Goal: Browse casually: Explore the website without a specific task or goal

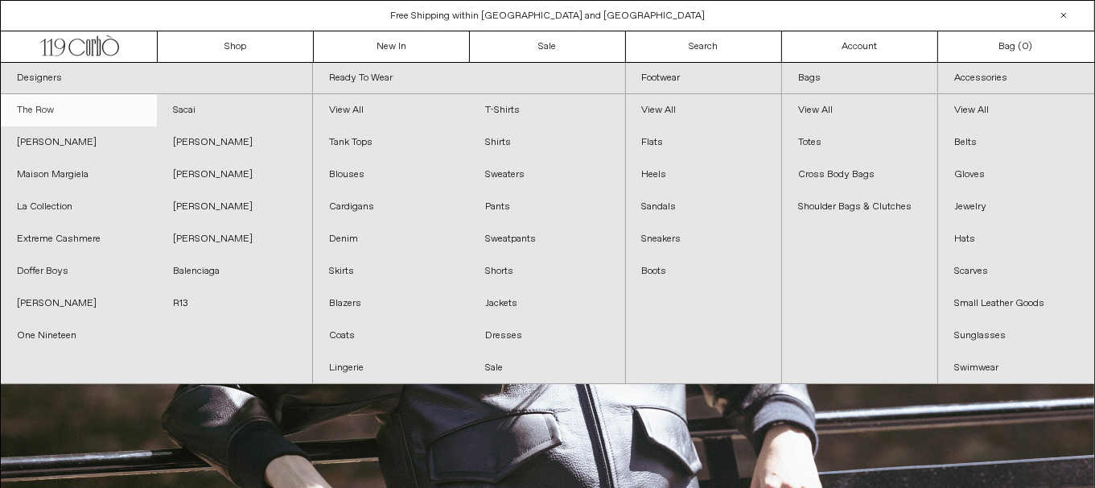
drag, startPoint x: 64, startPoint y: 108, endPoint x: 81, endPoint y: 118, distance: 19.9
click at [64, 108] on link "The Row" at bounding box center [79, 110] width 156 height 32
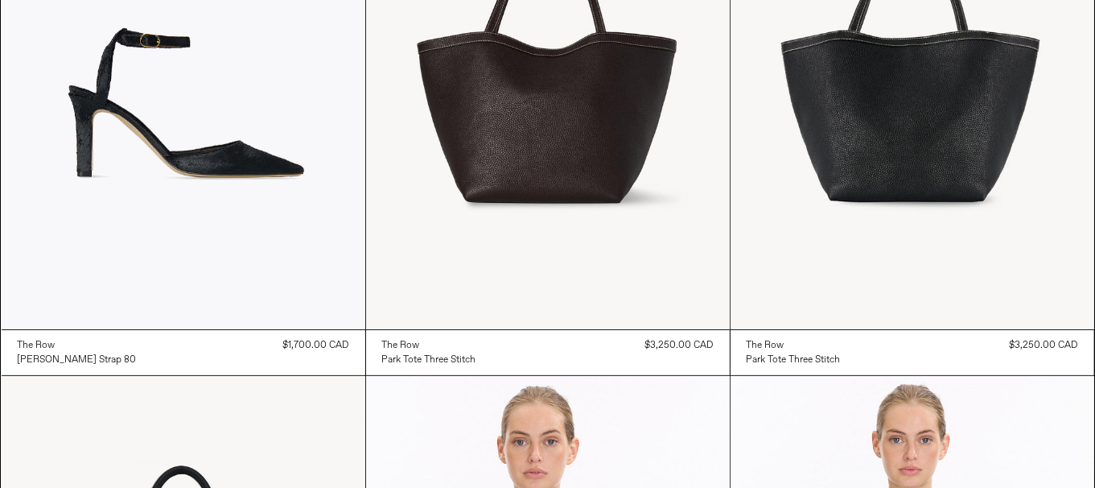
scroll to position [321, 0]
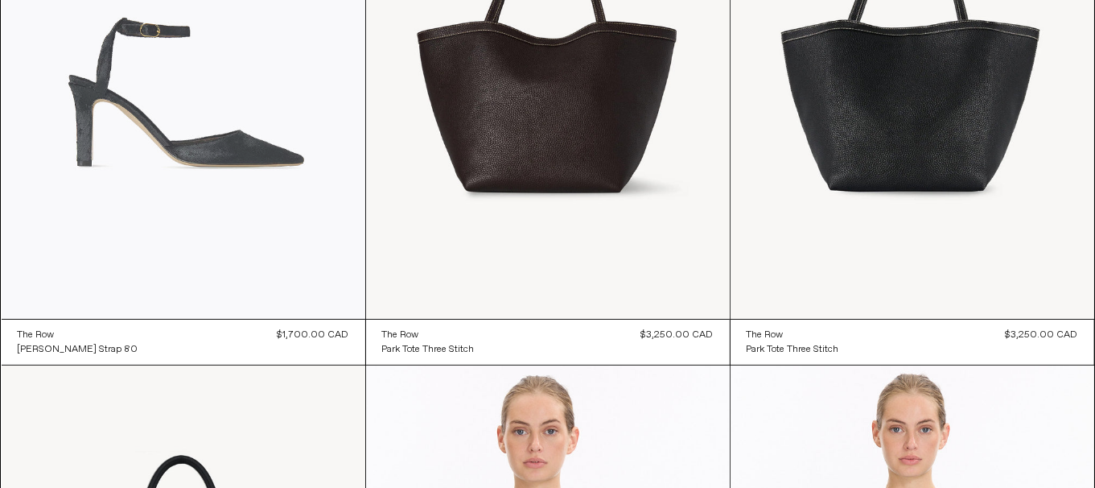
click at [256, 121] on at bounding box center [184, 46] width 364 height 546
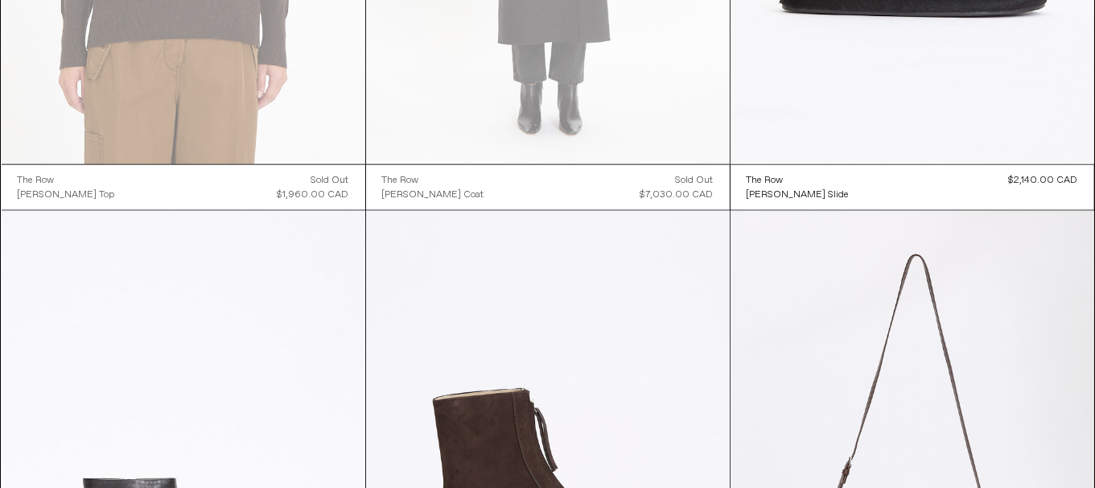
scroll to position [2576, 0]
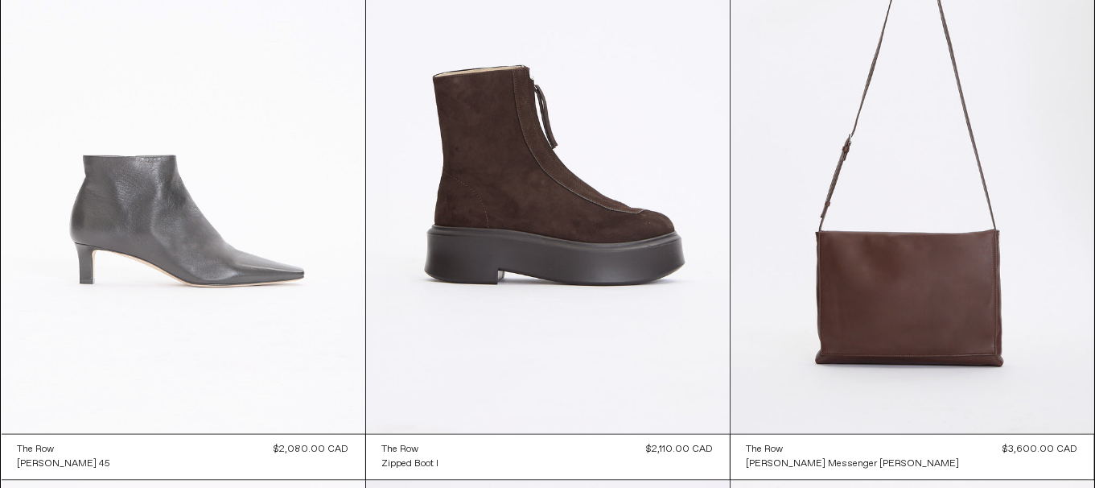
click at [250, 319] on at bounding box center [184, 161] width 364 height 546
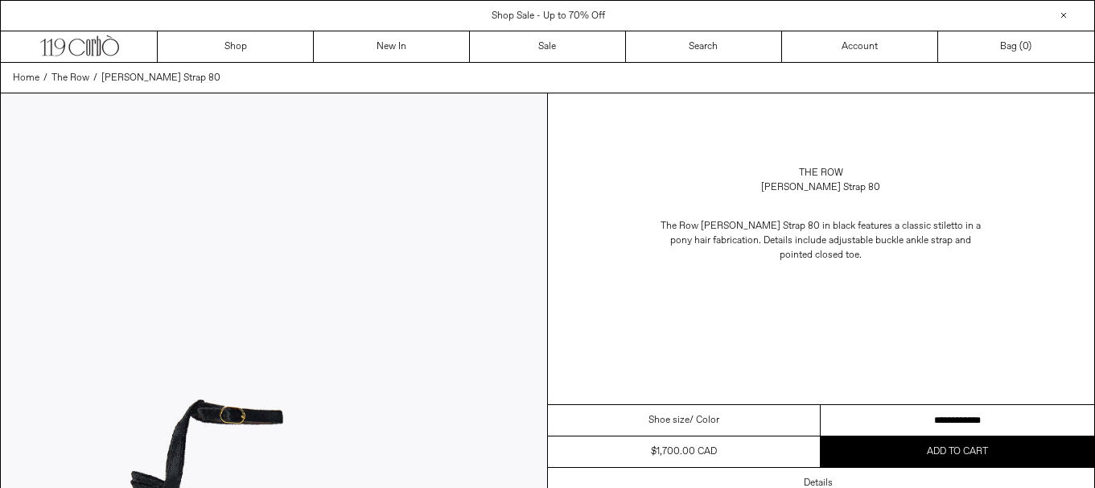
click at [903, 421] on select "**********" at bounding box center [958, 420] width 274 height 31
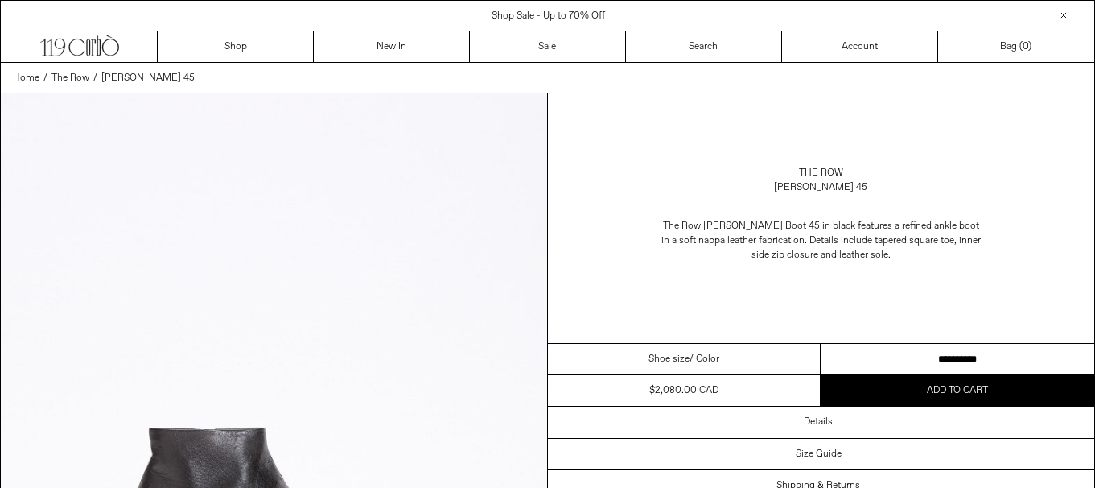
click at [1004, 361] on select "**********" at bounding box center [958, 359] width 274 height 31
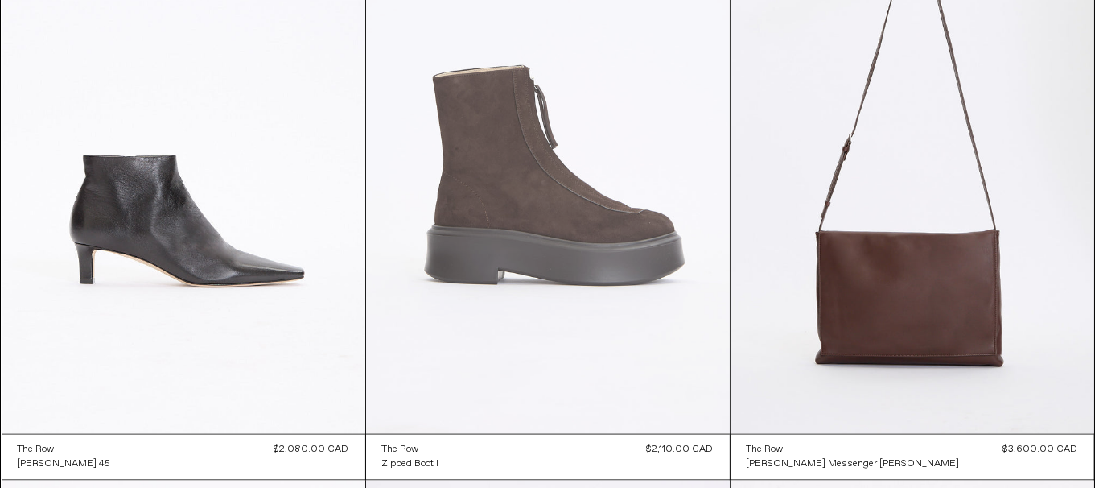
click at [546, 212] on at bounding box center [548, 161] width 364 height 546
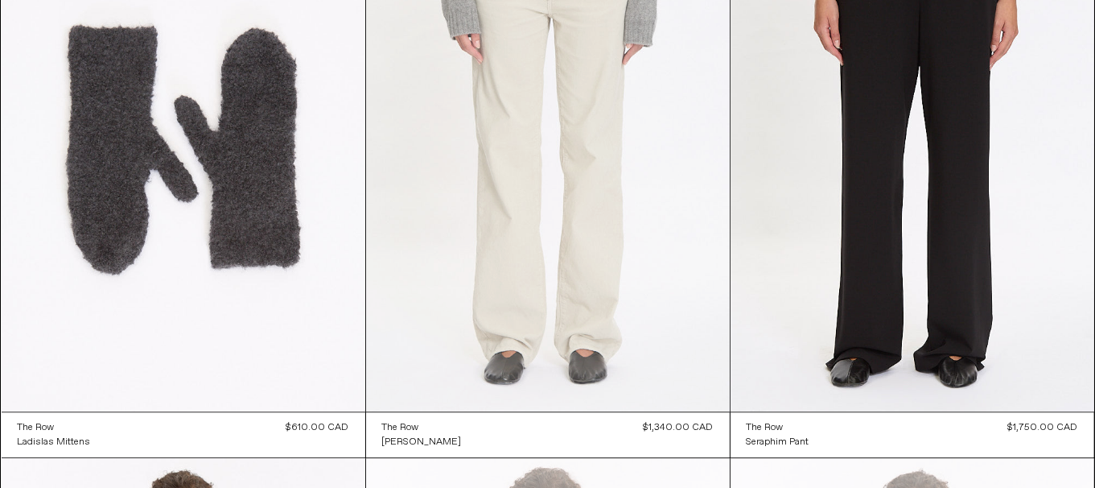
click at [532, 216] on at bounding box center [548, 139] width 364 height 546
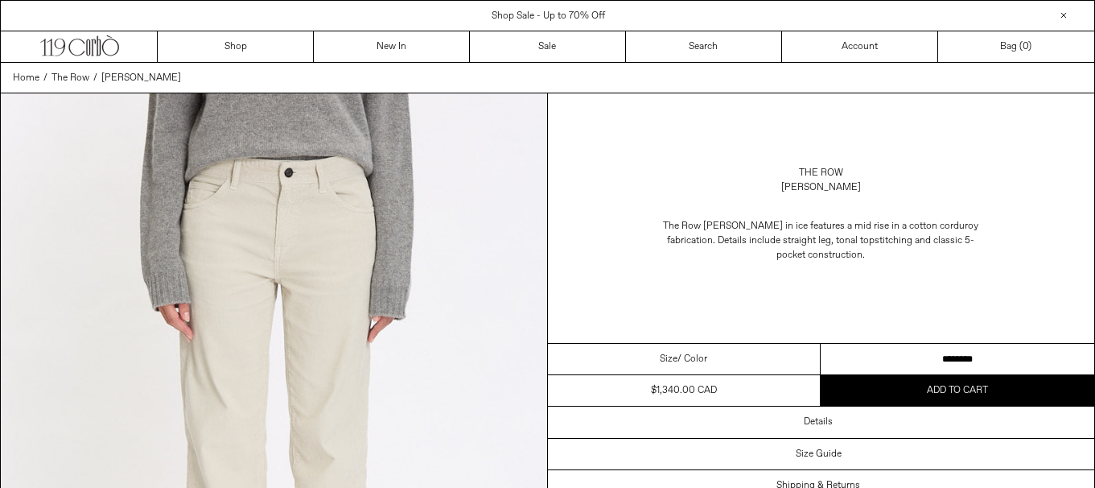
click at [960, 356] on select "**********" at bounding box center [958, 359] width 274 height 31
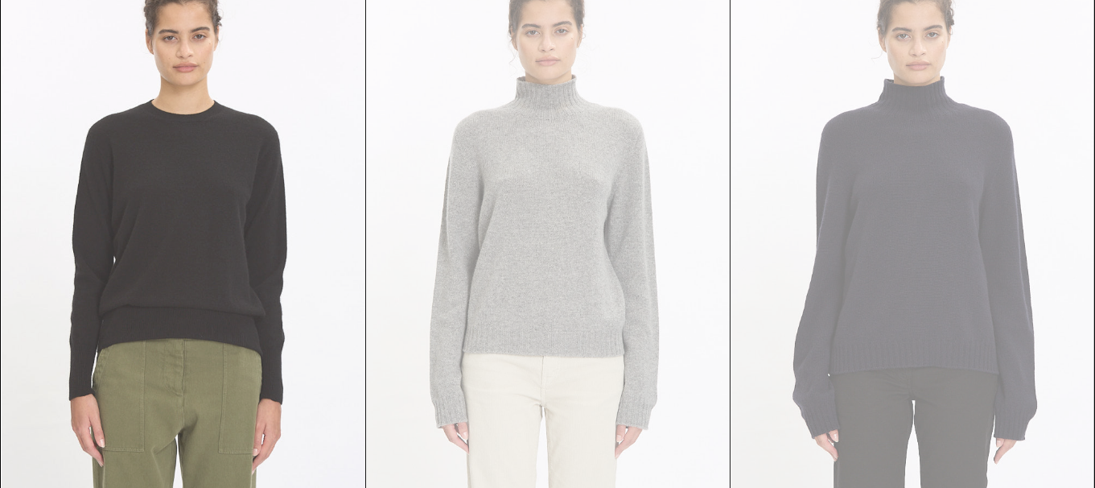
scroll to position [4427, 0]
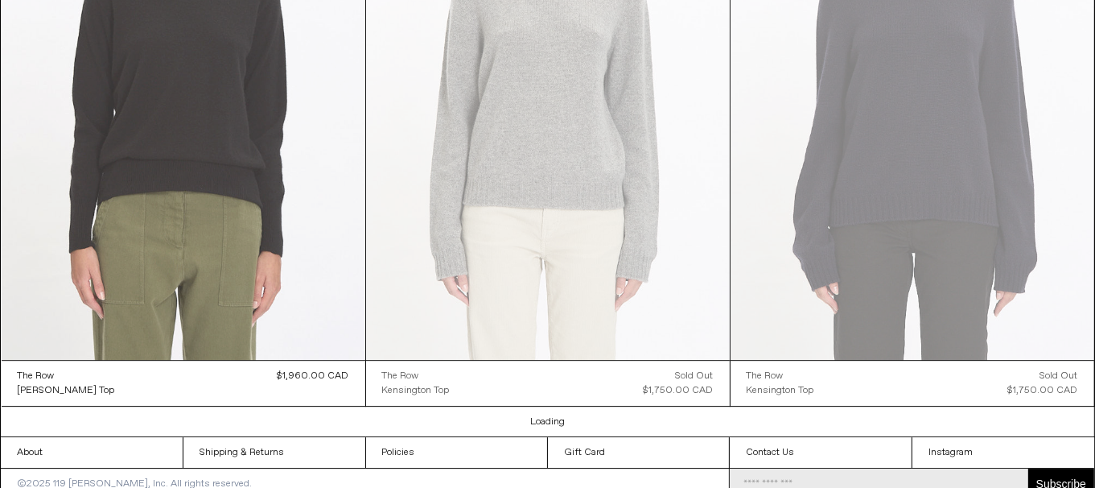
click at [114, 183] on at bounding box center [184, 87] width 364 height 546
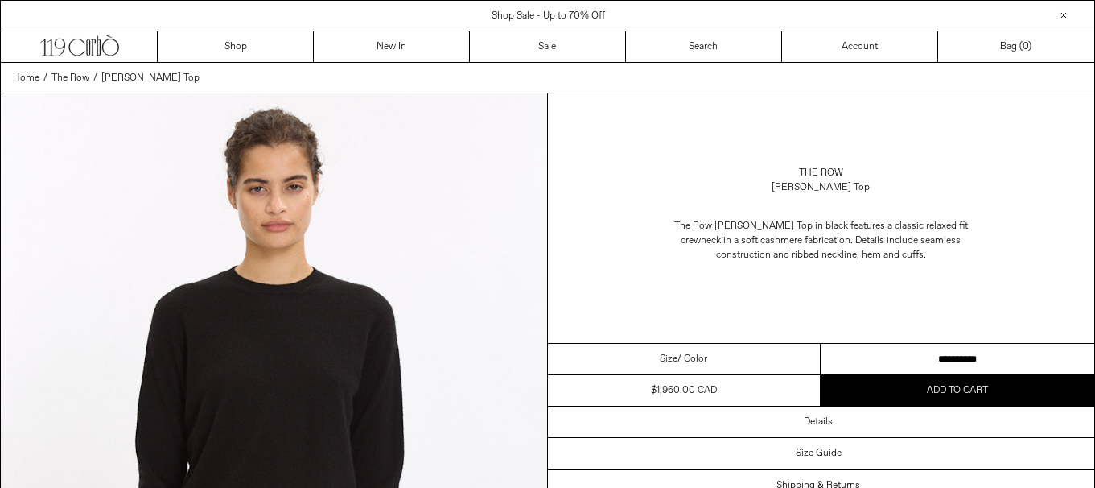
drag, startPoint x: 0, startPoint y: 0, endPoint x: 1106, endPoint y: 340, distance: 1157.1
click at [848, 360] on select "**********" at bounding box center [958, 359] width 274 height 31
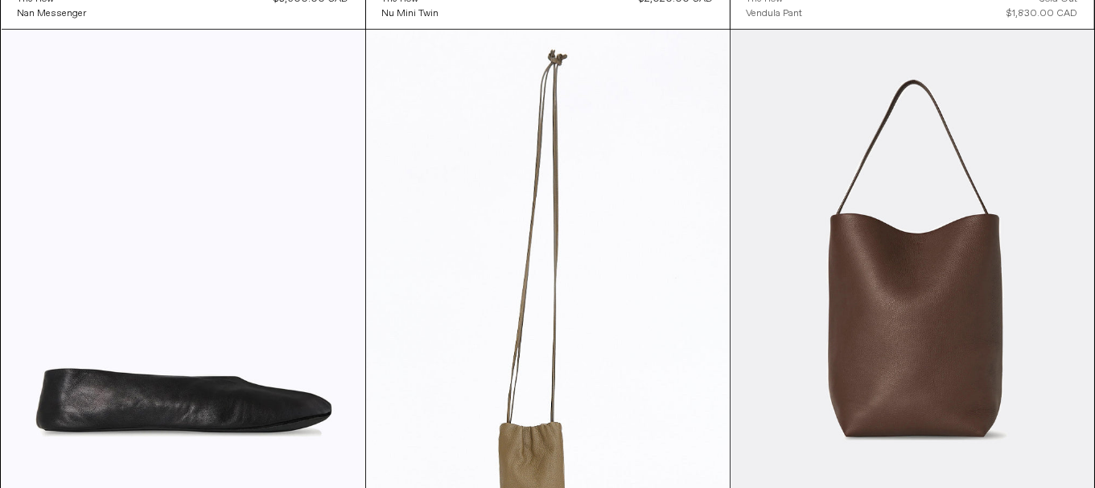
scroll to position [6761, 0]
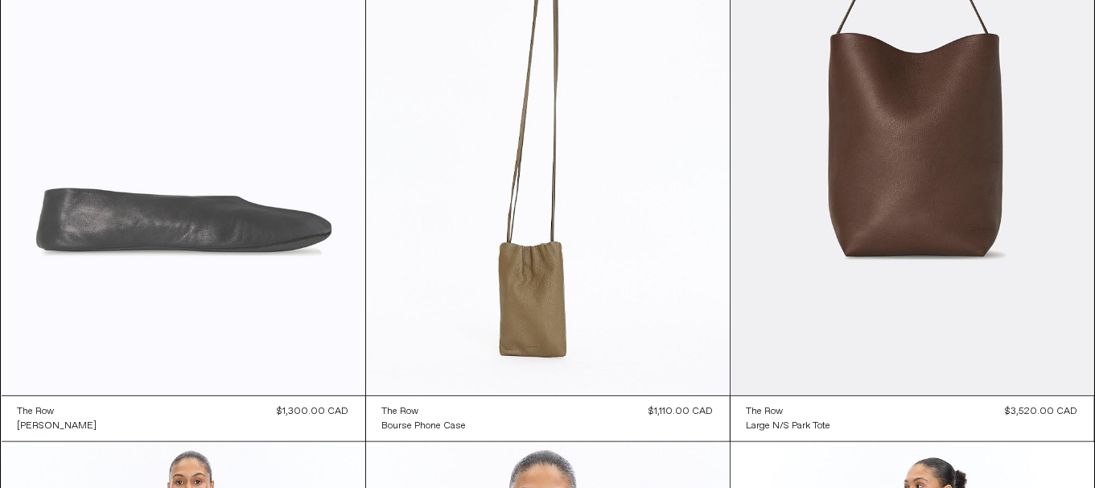
click at [48, 307] on at bounding box center [184, 122] width 364 height 546
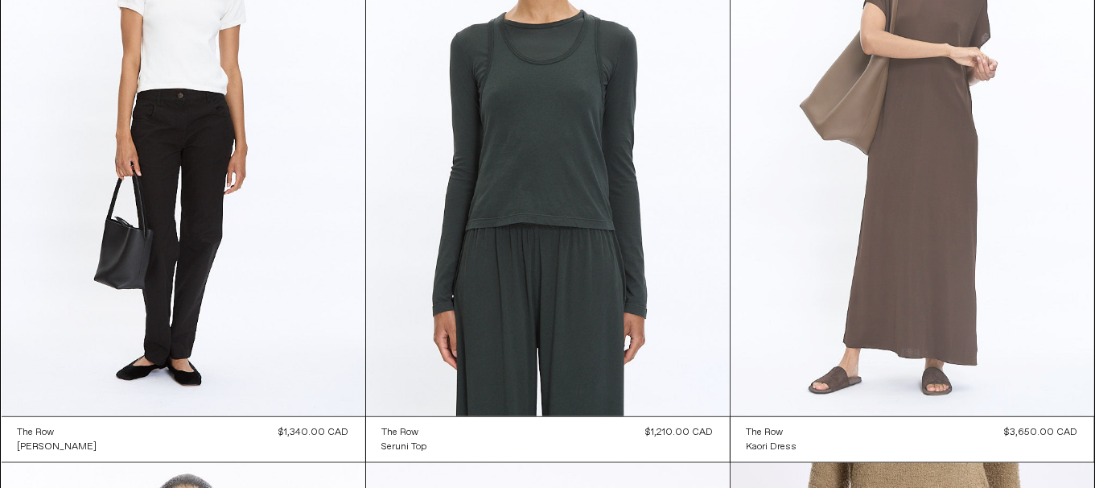
scroll to position [7405, 0]
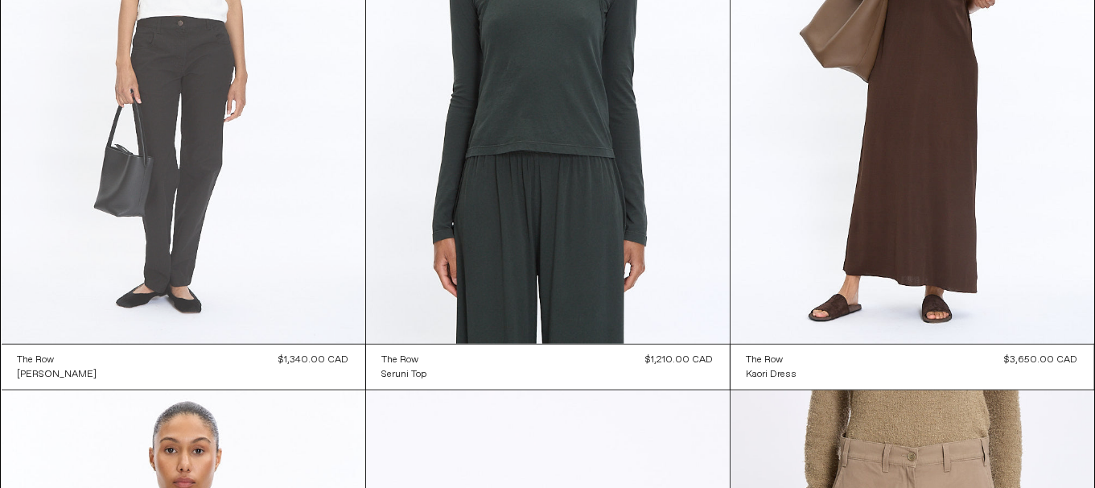
click at [232, 253] on at bounding box center [184, 71] width 364 height 546
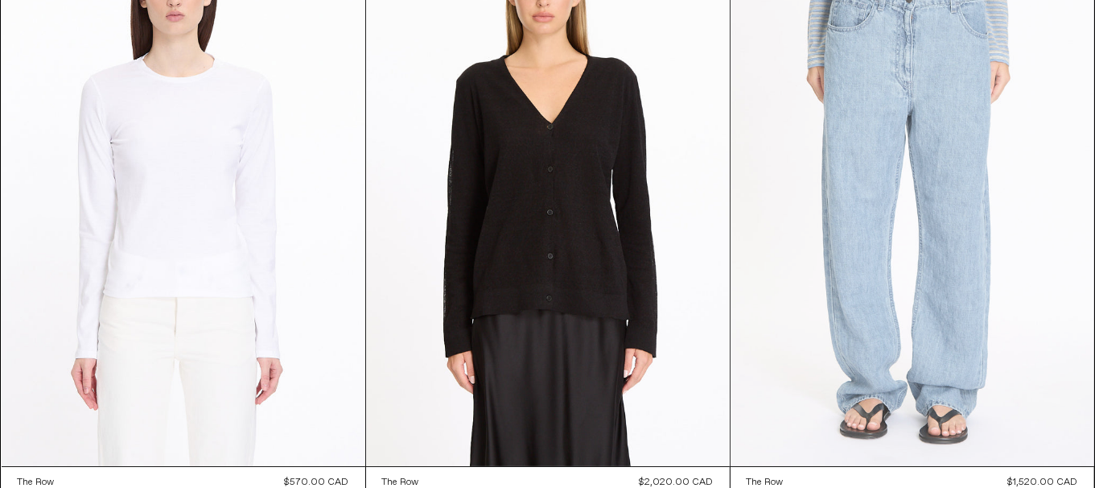
scroll to position [11595, 0]
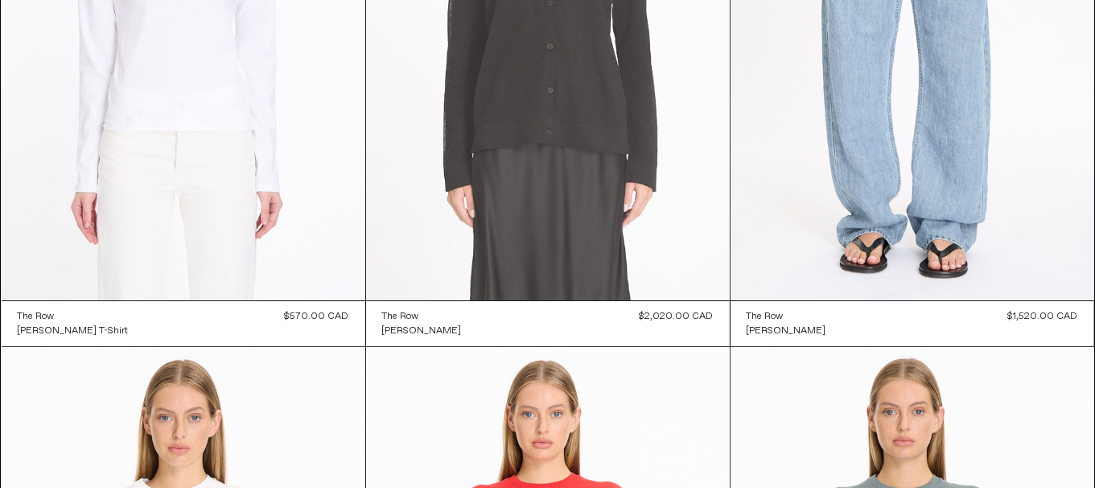
click at [555, 237] on at bounding box center [548, 28] width 364 height 546
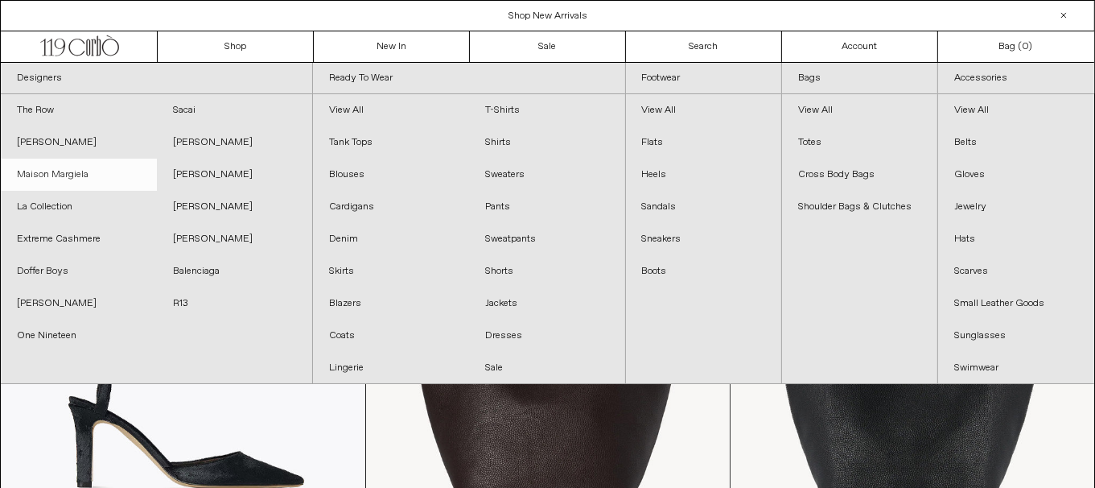
click at [76, 181] on link "Maison Margiela" at bounding box center [79, 175] width 156 height 32
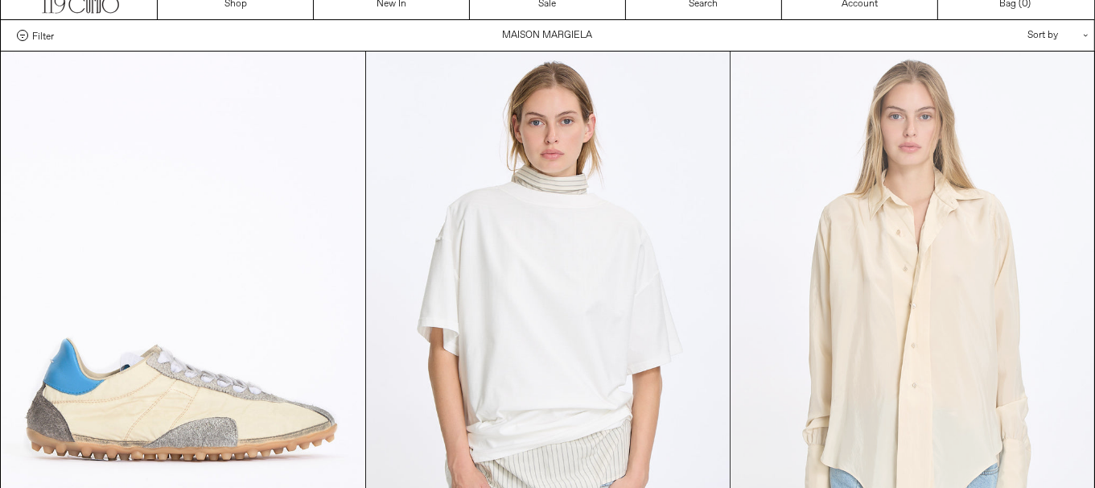
scroll to position [241, 0]
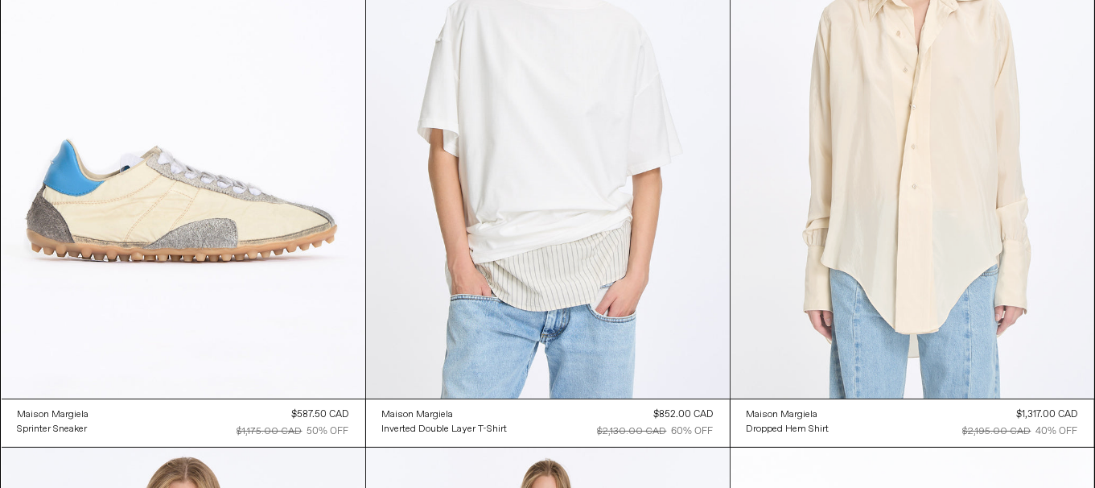
click at [884, 264] on at bounding box center [913, 126] width 364 height 546
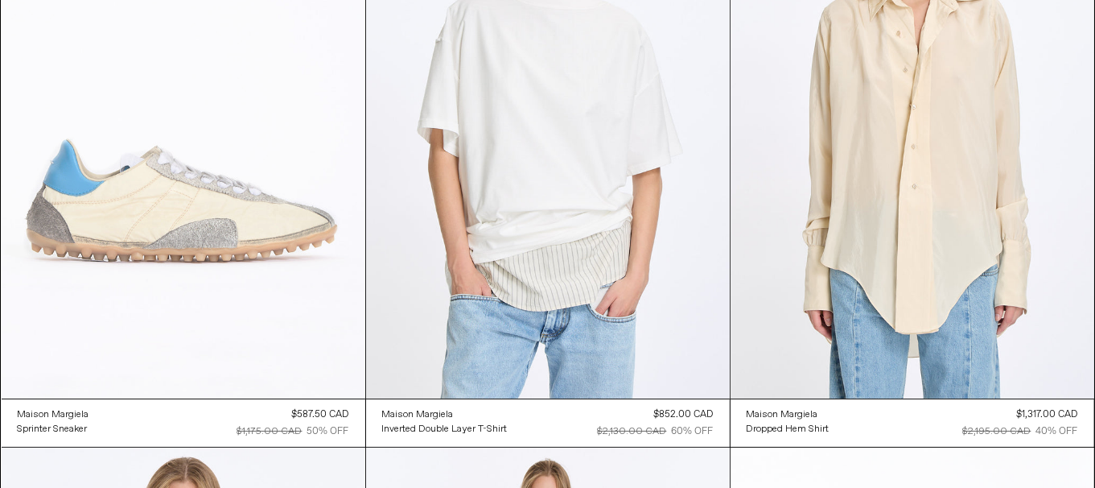
click at [254, 245] on at bounding box center [184, 126] width 364 height 546
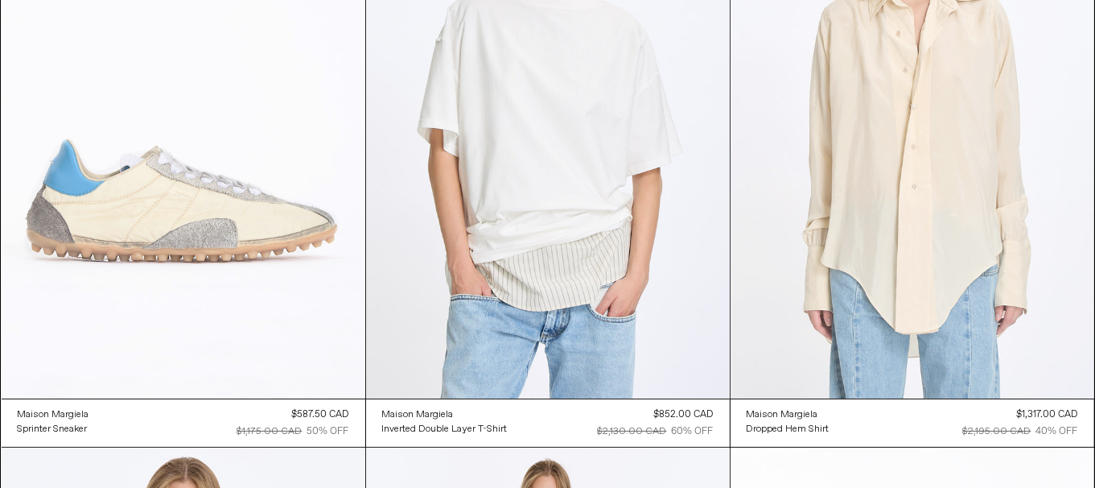
scroll to position [0, 0]
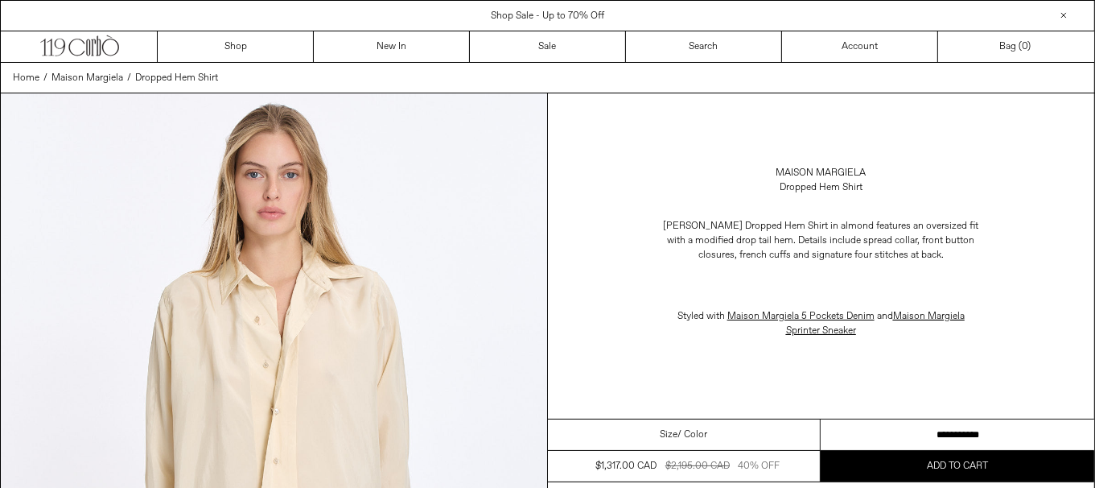
drag, startPoint x: 965, startPoint y: 425, endPoint x: 973, endPoint y: 424, distance: 8.1
click at [965, 425] on select "**********" at bounding box center [958, 434] width 274 height 31
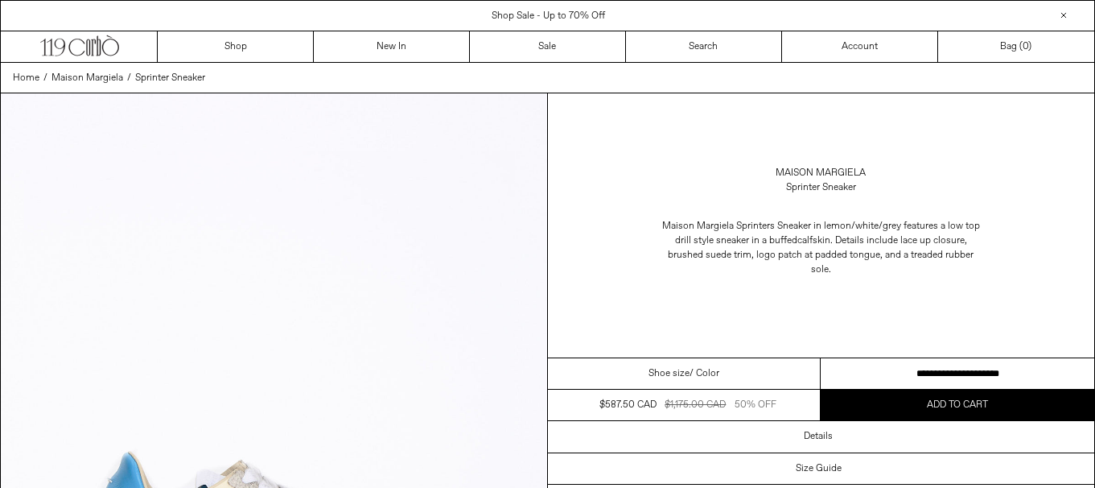
click at [978, 366] on select "**********" at bounding box center [958, 373] width 274 height 31
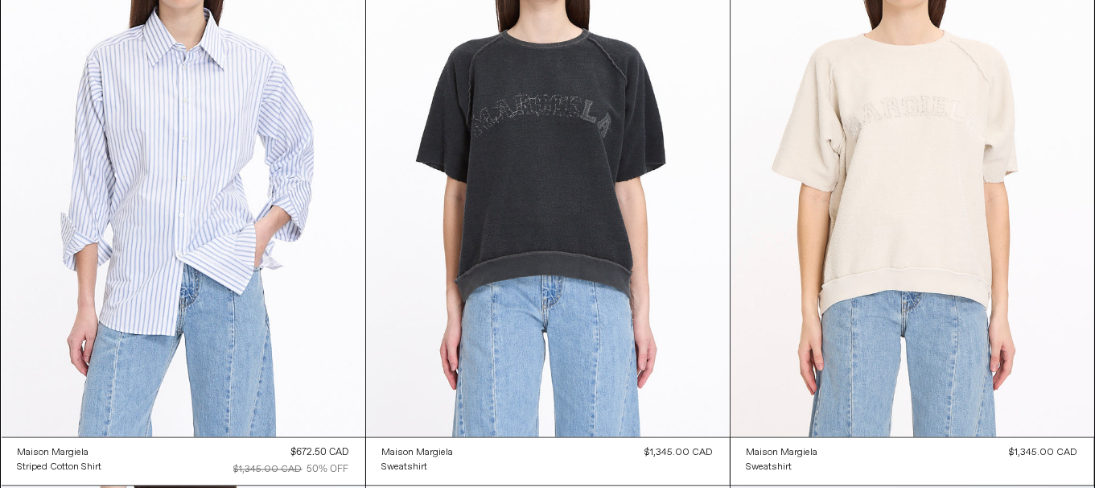
scroll to position [2656, 0]
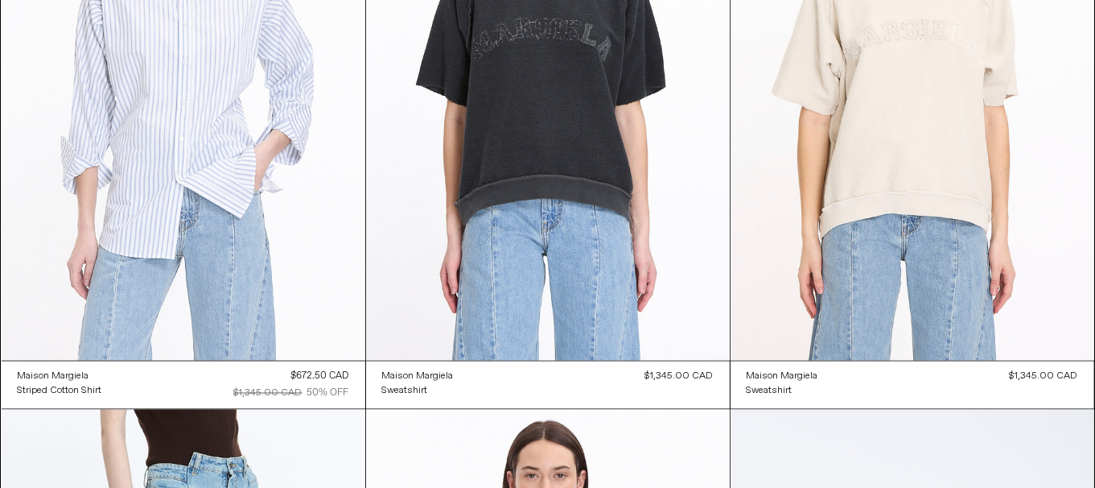
click at [312, 278] on at bounding box center [184, 88] width 364 height 546
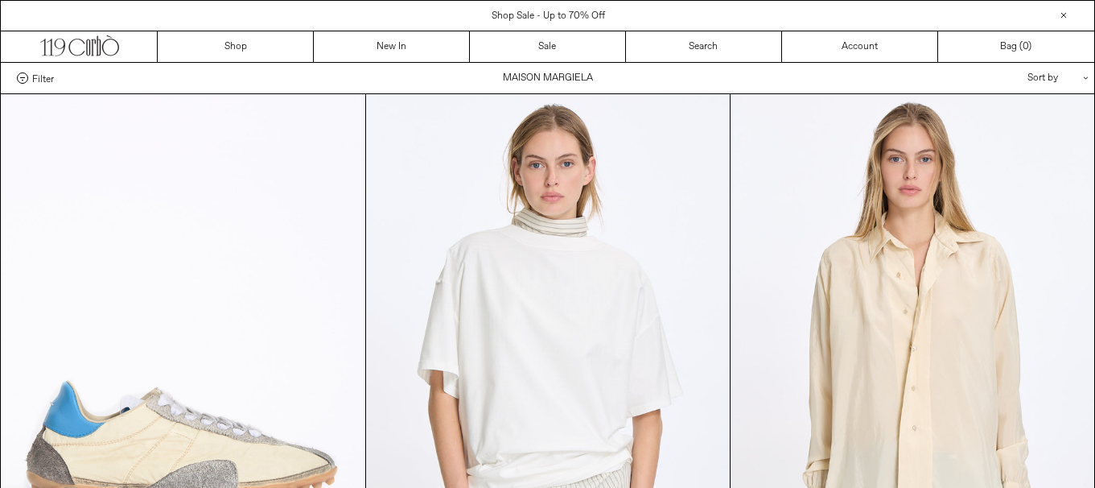
scroll to position [3220, 0]
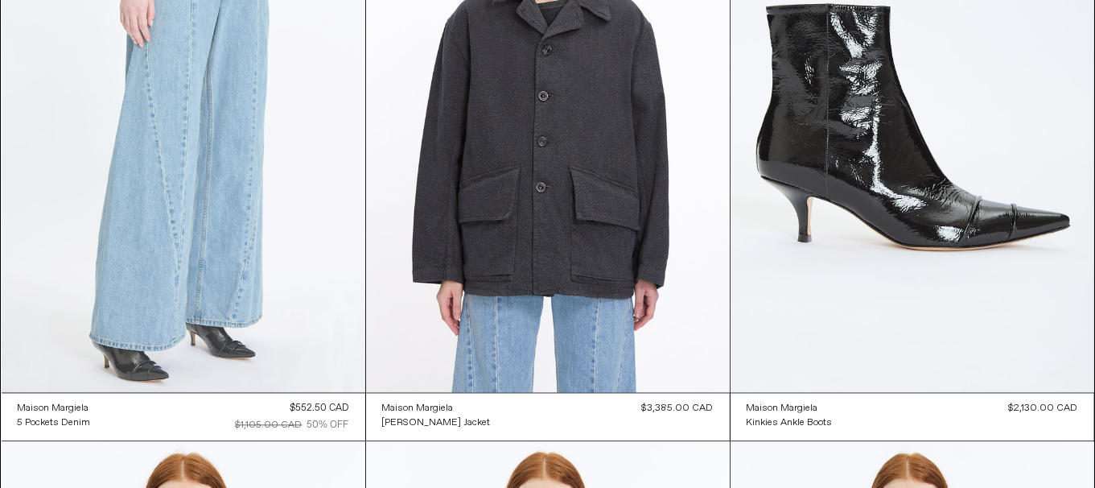
click at [122, 216] on at bounding box center [184, 119] width 364 height 546
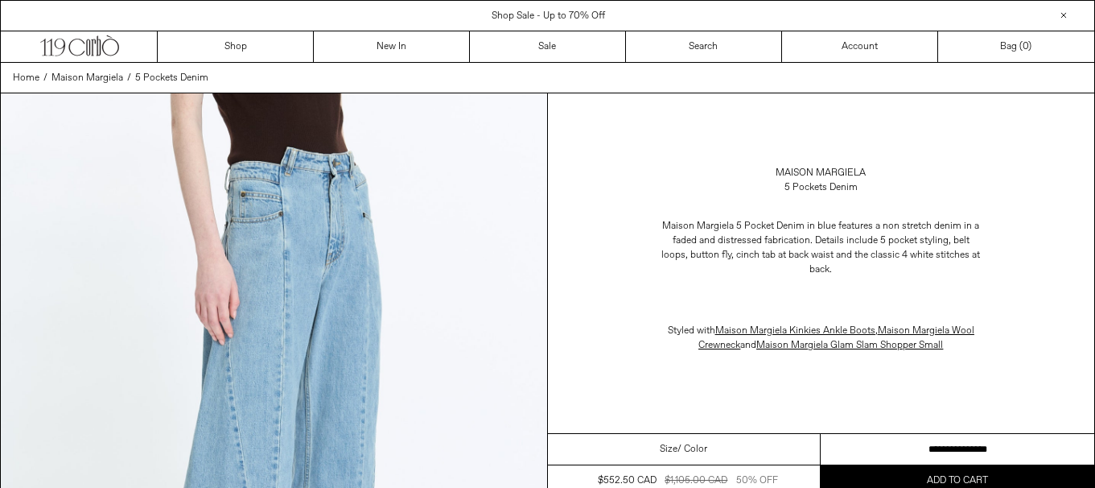
drag, startPoint x: 0, startPoint y: 0, endPoint x: 1029, endPoint y: 434, distance: 1116.4
click at [905, 448] on select "**********" at bounding box center [958, 449] width 274 height 31
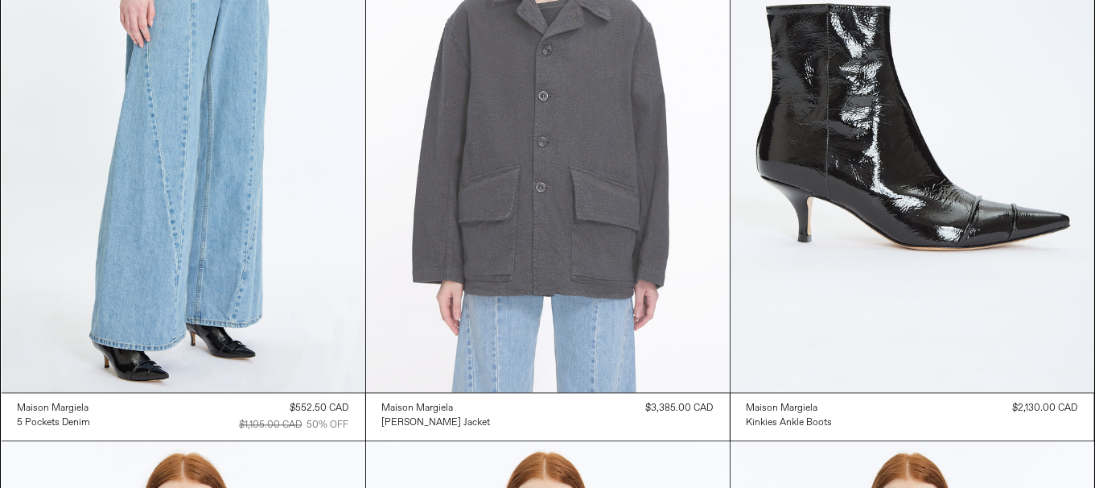
click at [628, 307] on at bounding box center [548, 119] width 364 height 546
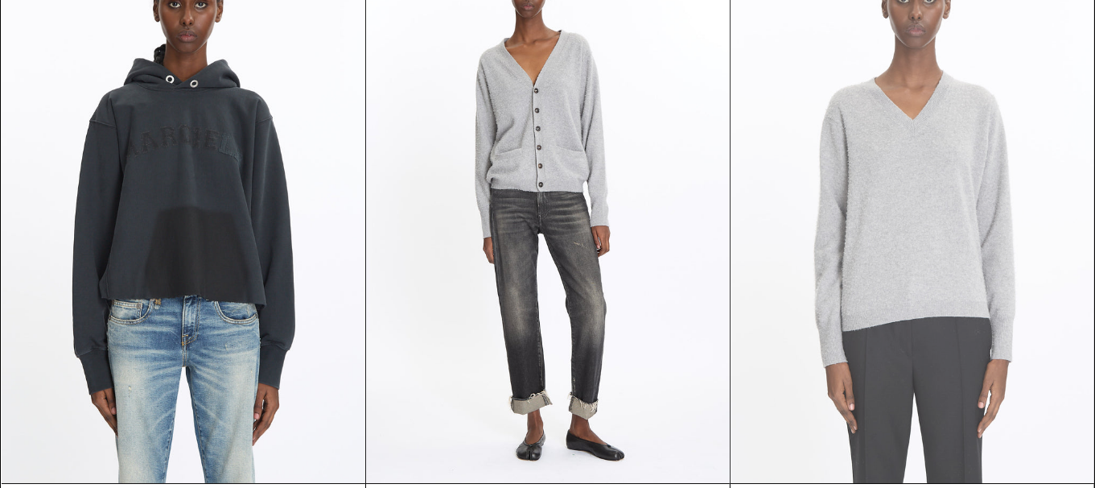
scroll to position [4940, 0]
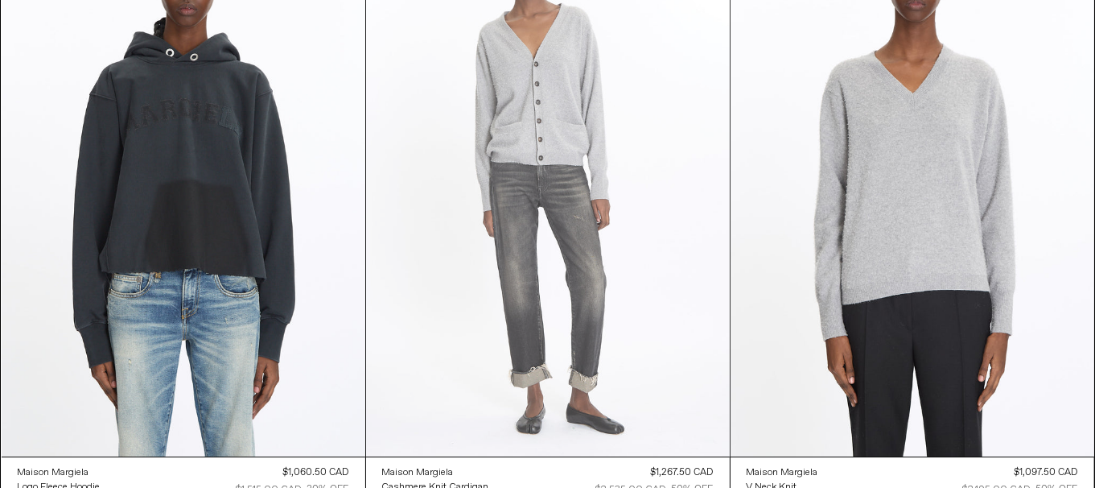
click at [451, 293] on at bounding box center [548, 184] width 364 height 546
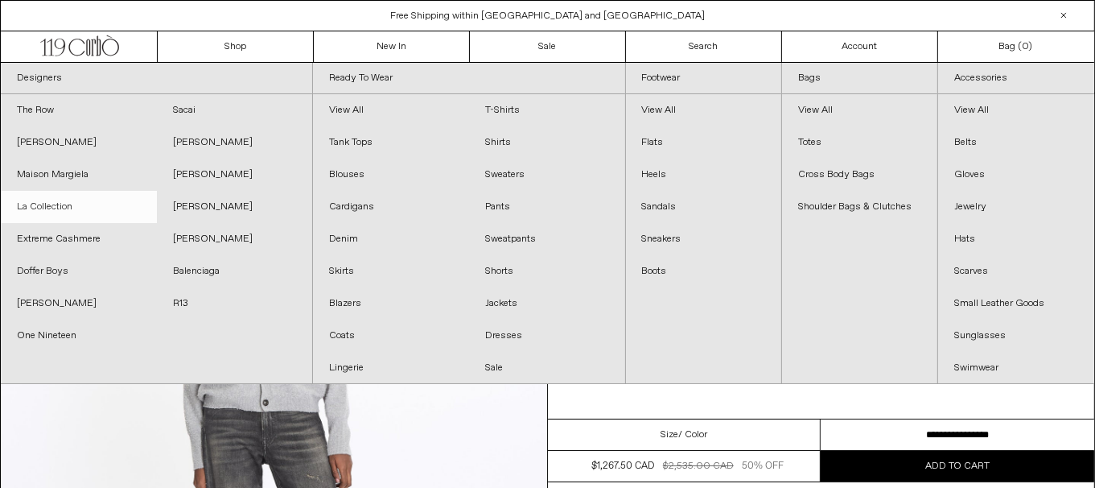
click at [84, 205] on link "La Collection" at bounding box center [79, 207] width 156 height 32
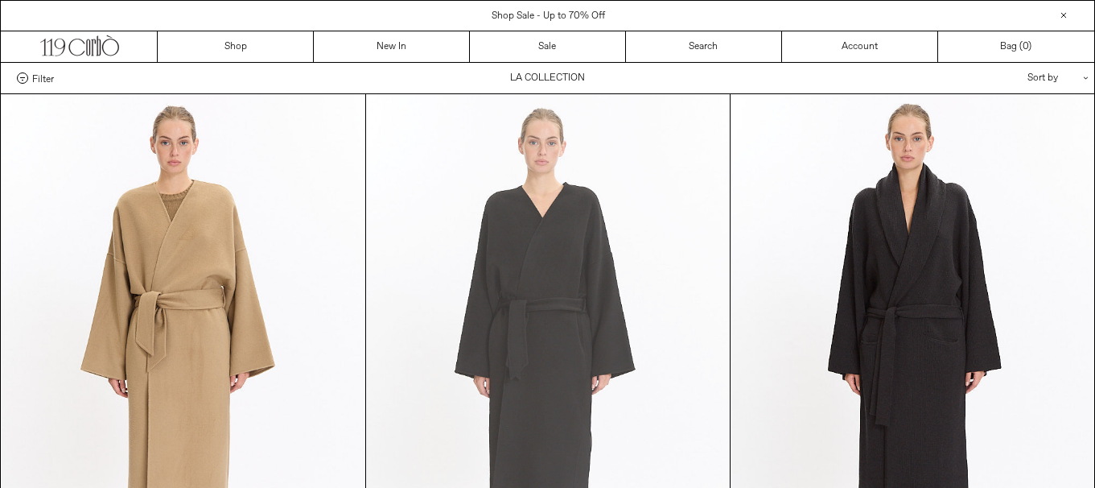
scroll to position [241, 0]
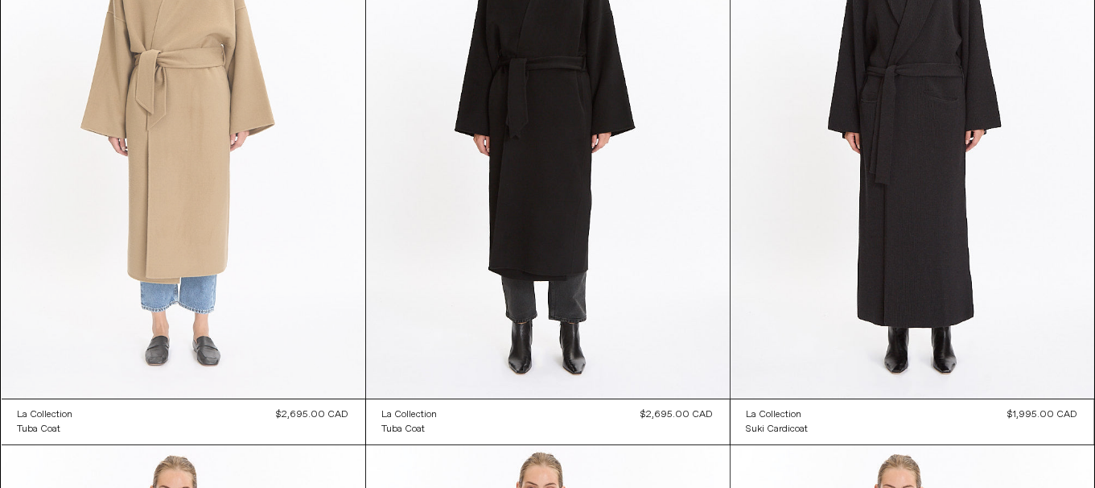
click at [267, 165] on at bounding box center [184, 126] width 364 height 546
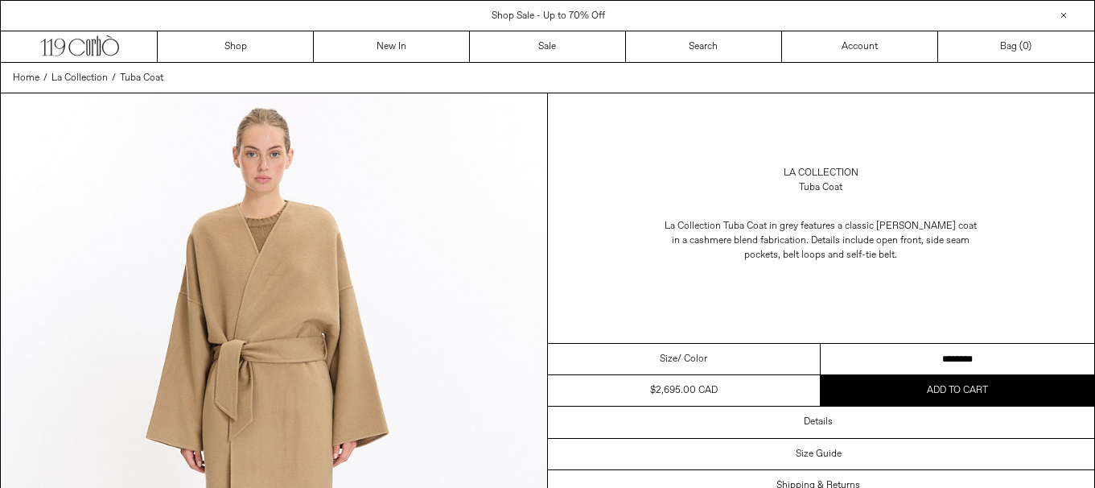
click at [963, 357] on select "******** ********" at bounding box center [958, 359] width 274 height 31
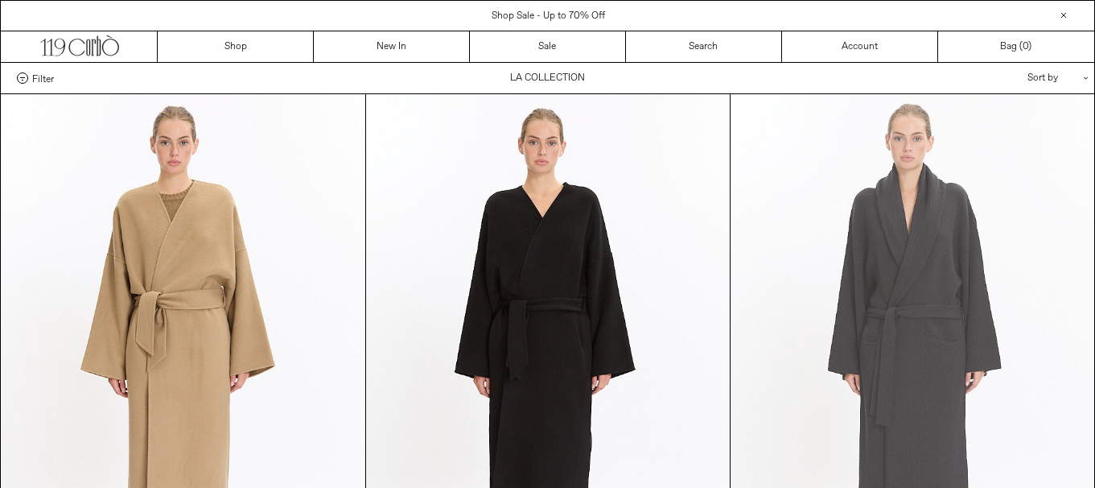
scroll to position [241, 0]
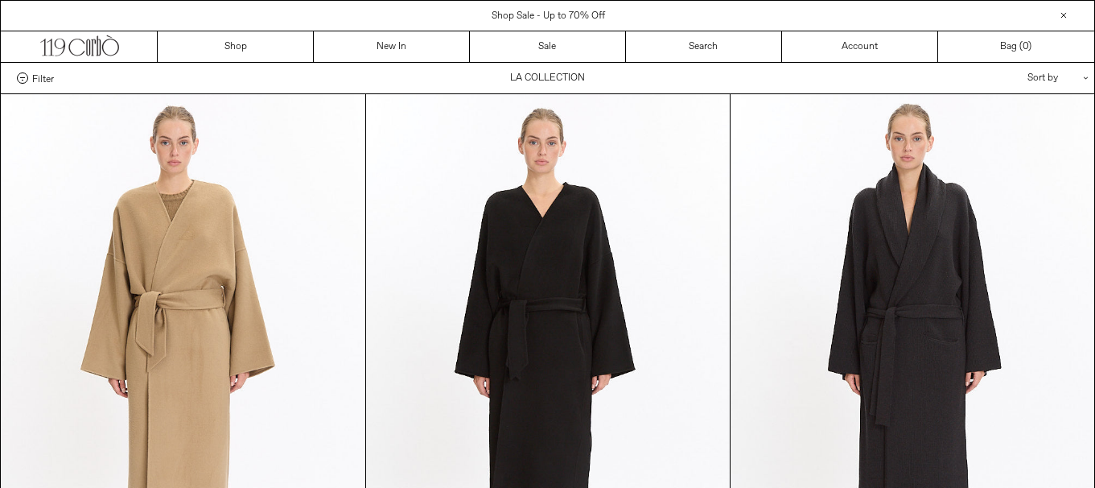
scroll to position [241, 0]
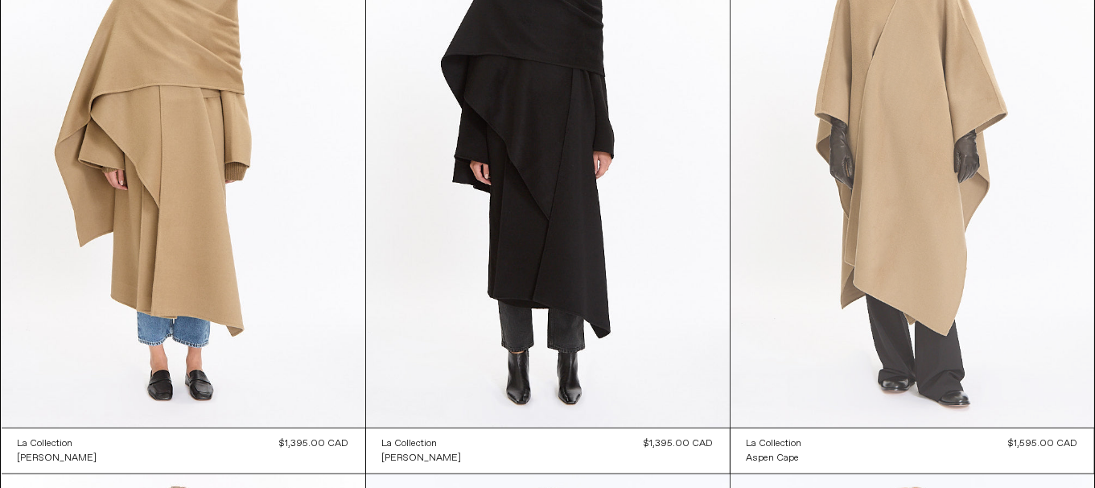
click at [829, 307] on at bounding box center [913, 155] width 364 height 546
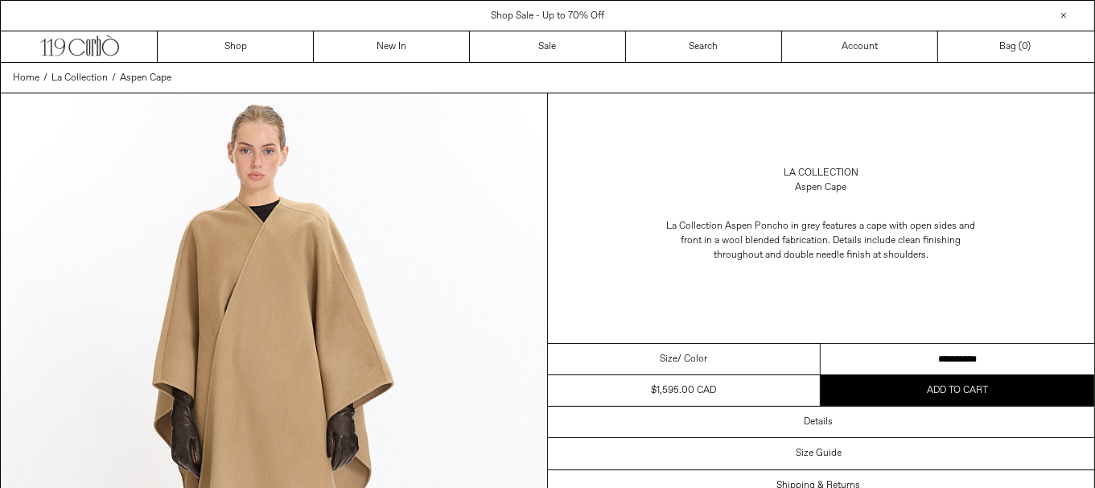
drag, startPoint x: 0, startPoint y: 0, endPoint x: 1004, endPoint y: 229, distance: 1029.4
click at [1008, 352] on select "**********" at bounding box center [958, 359] width 274 height 31
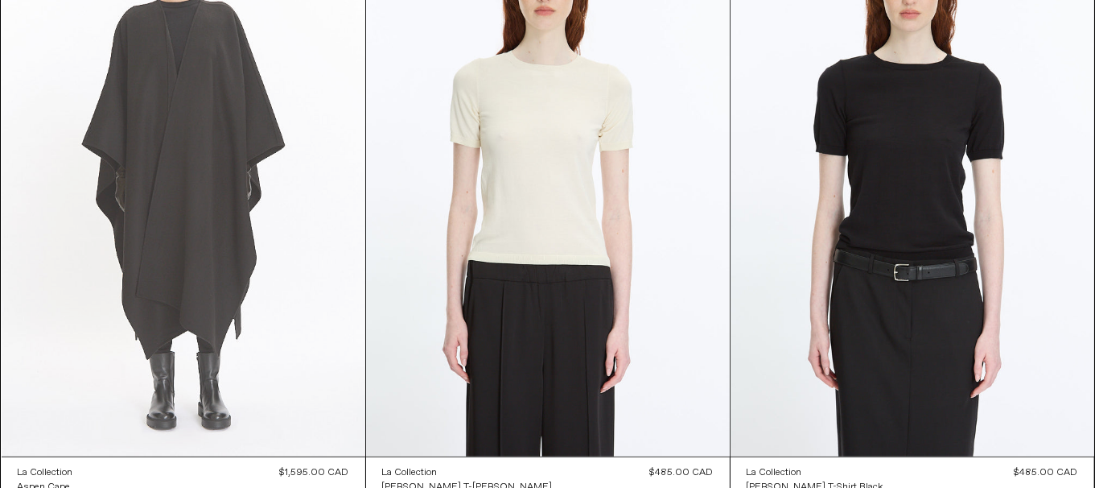
scroll to position [1528, 0]
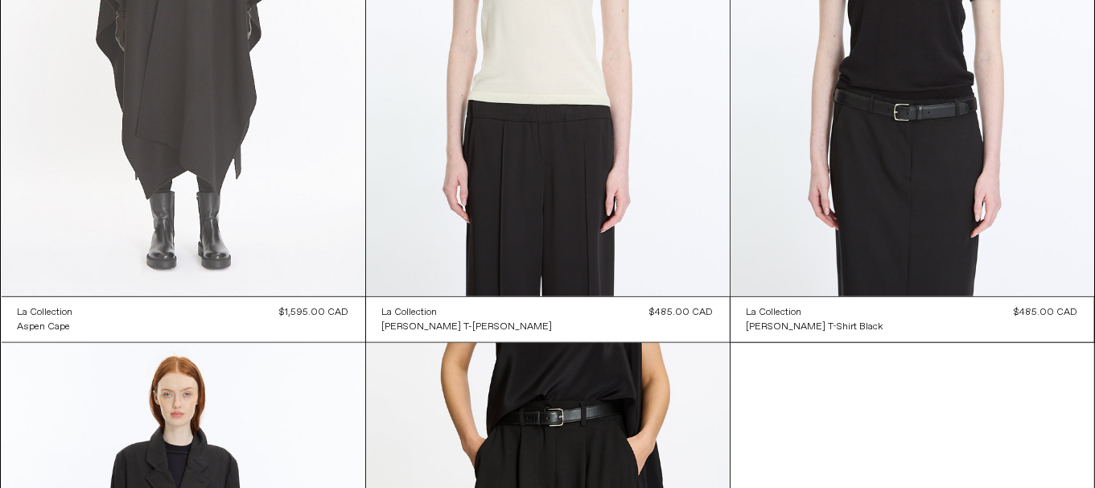
click at [158, 229] on at bounding box center [184, 23] width 364 height 546
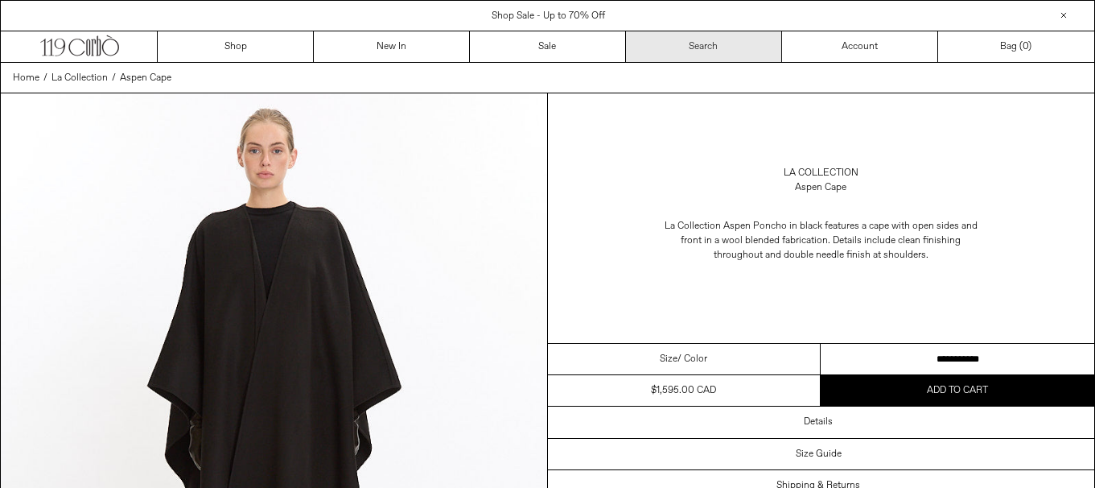
click at [1000, 357] on select "**********" at bounding box center [958, 359] width 274 height 31
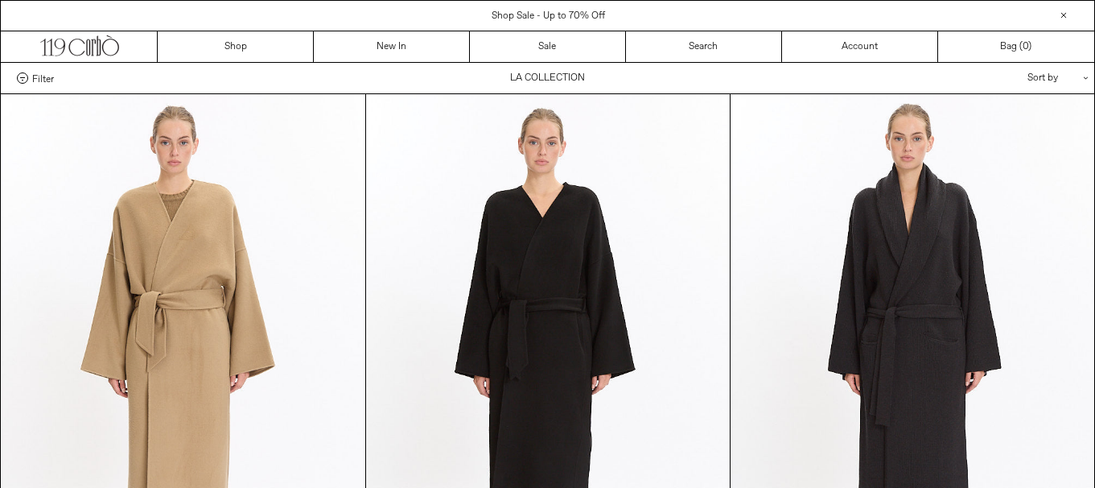
scroll to position [1528, 0]
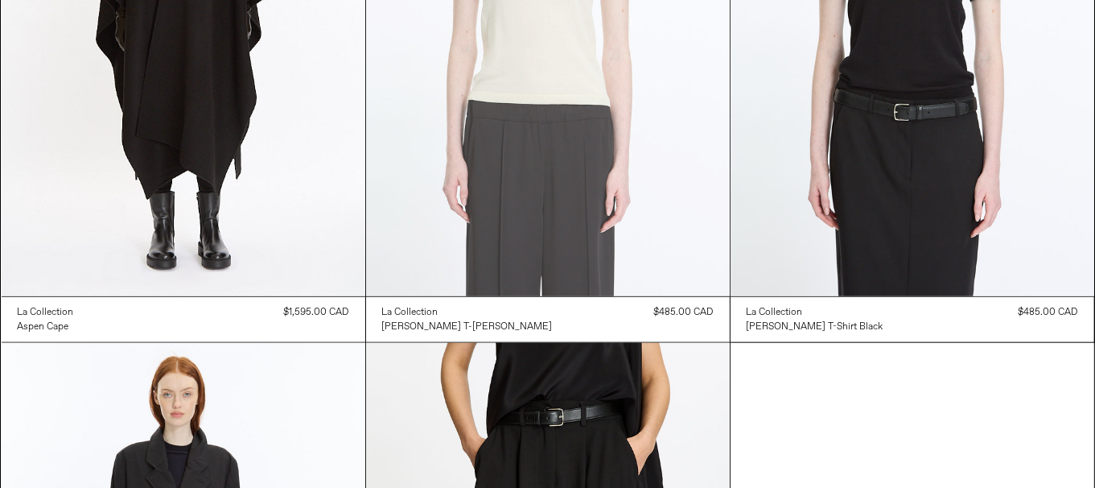
click at [612, 214] on at bounding box center [548, 23] width 364 height 546
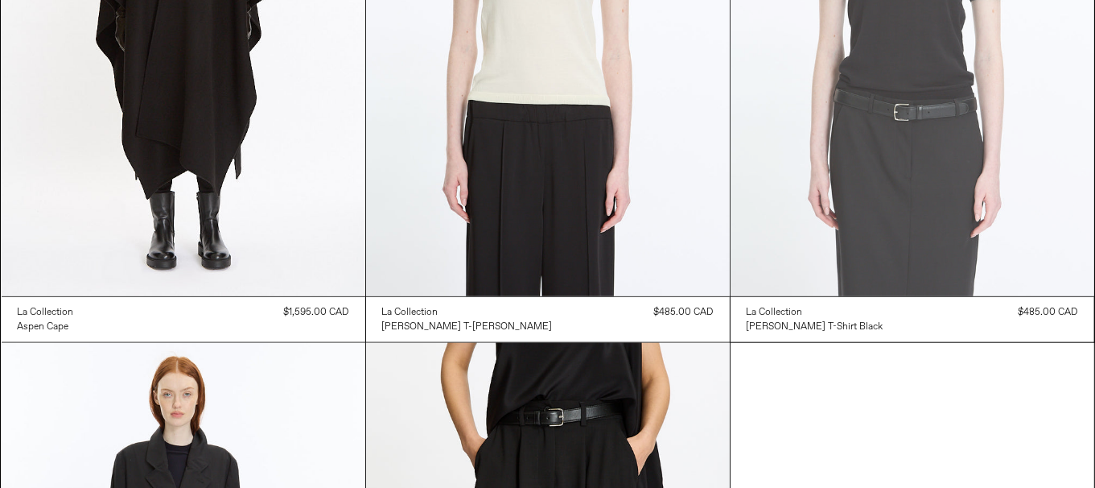
click at [938, 175] on at bounding box center [913, 23] width 364 height 546
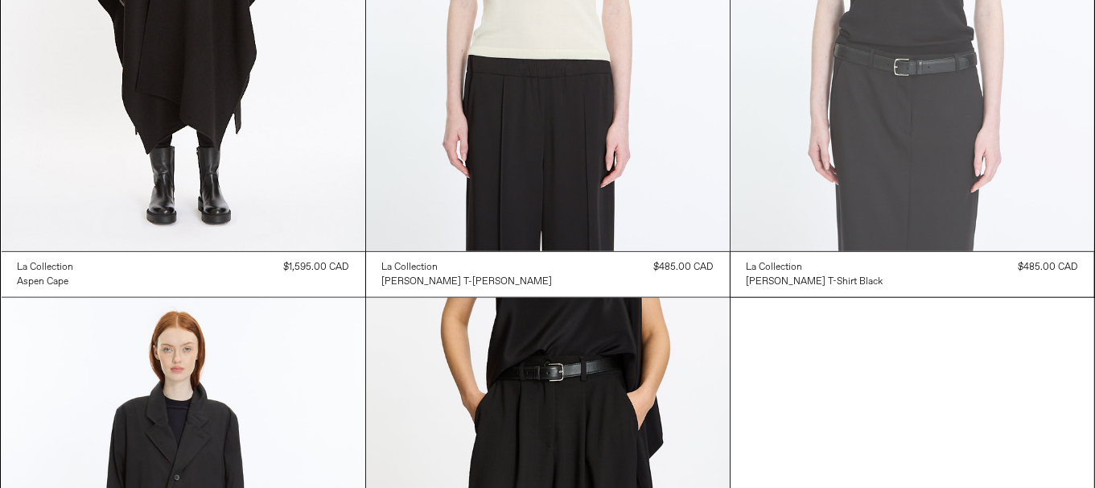
scroll to position [1771, 0]
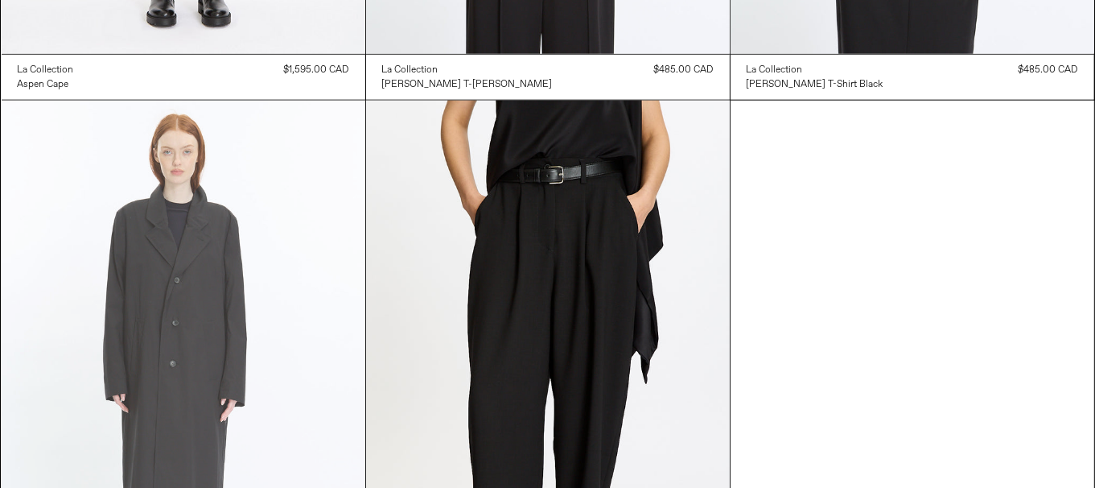
click at [80, 259] on at bounding box center [184, 374] width 364 height 546
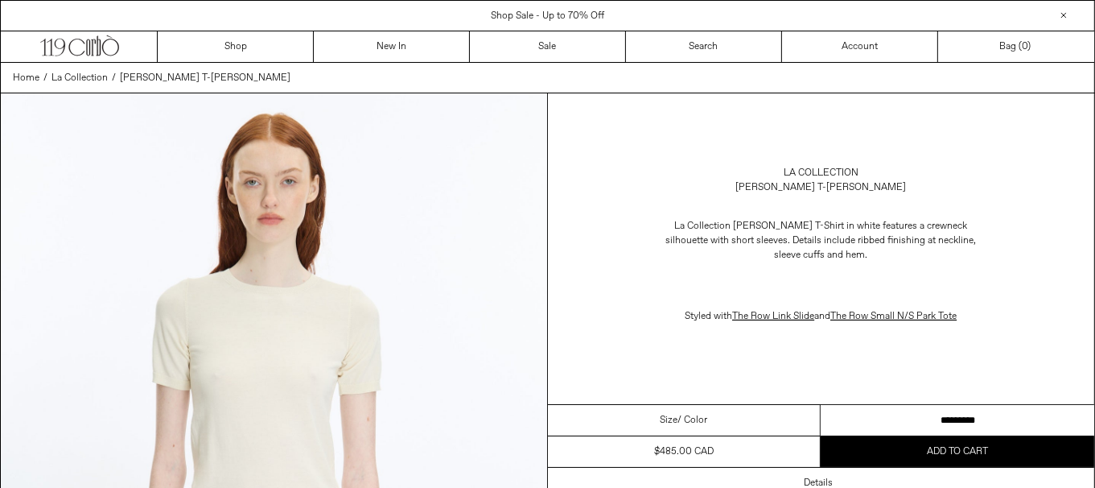
drag, startPoint x: 1004, startPoint y: 417, endPoint x: 1106, endPoint y: 392, distance: 104.4
click at [1004, 417] on select "**********" at bounding box center [958, 420] width 274 height 31
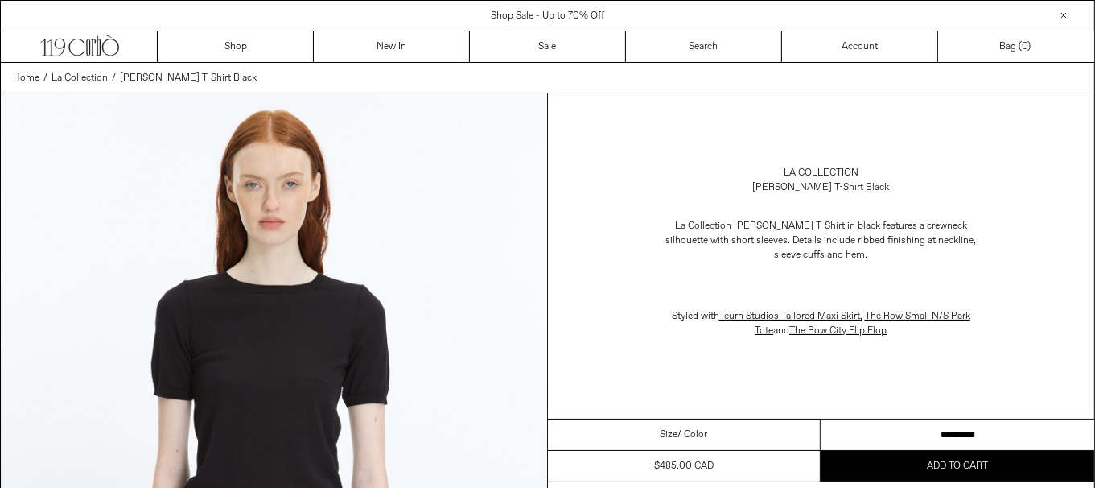
click at [957, 437] on select "**********" at bounding box center [958, 434] width 274 height 31
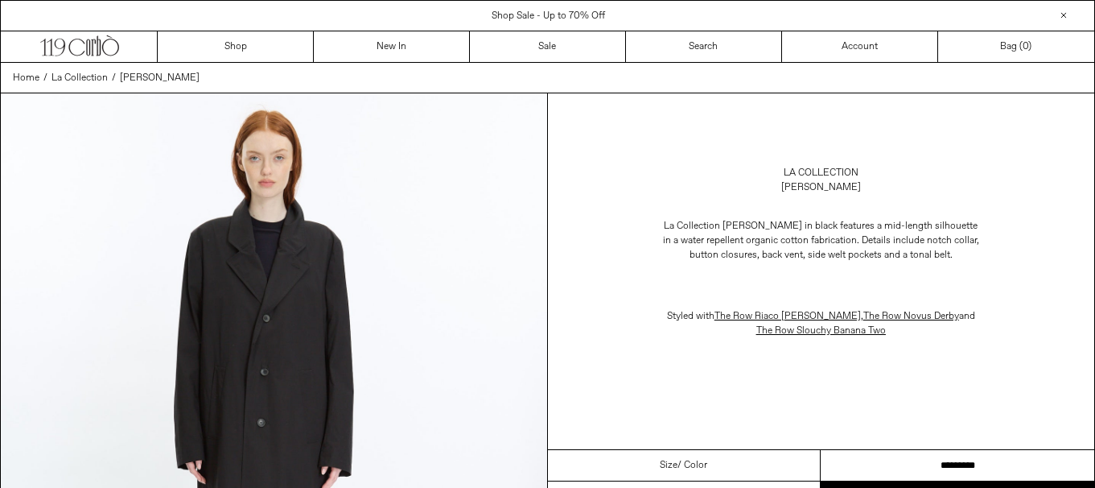
drag, startPoint x: 0, startPoint y: 0, endPoint x: 1106, endPoint y: 425, distance: 1184.7
click at [927, 464] on select "**********" at bounding box center [958, 465] width 274 height 31
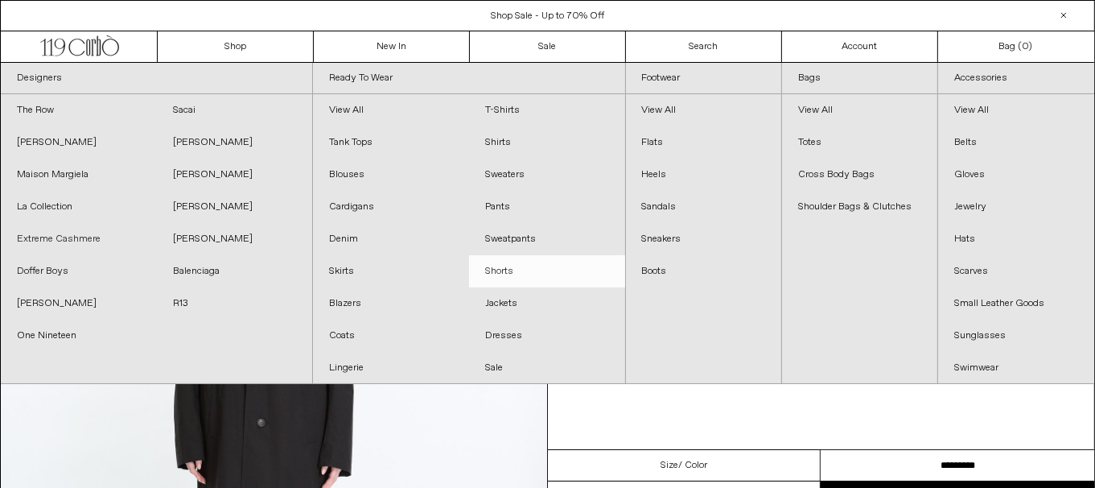
click at [67, 241] on link "Extreme Cashmere" at bounding box center [79, 239] width 156 height 32
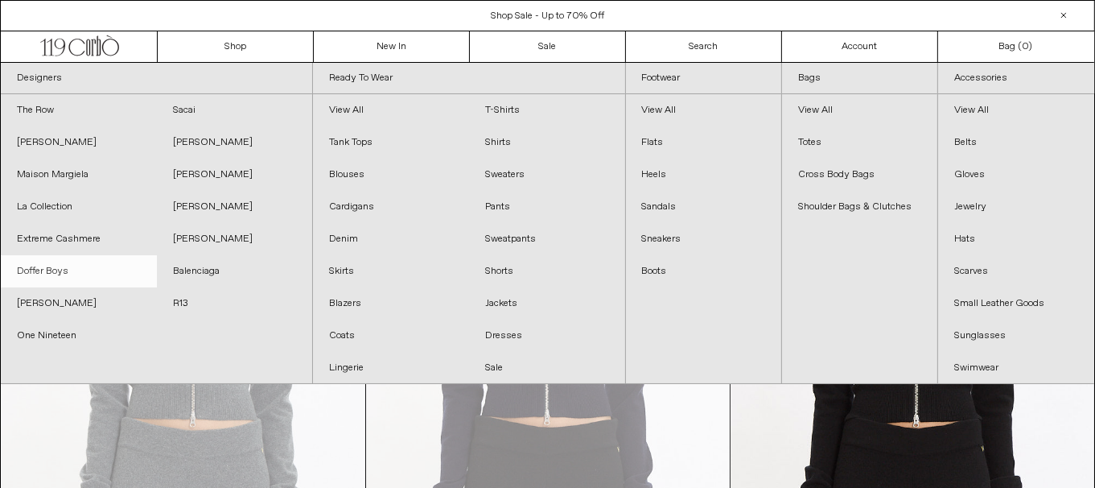
click at [101, 259] on link "Doffer Boys" at bounding box center [79, 271] width 156 height 32
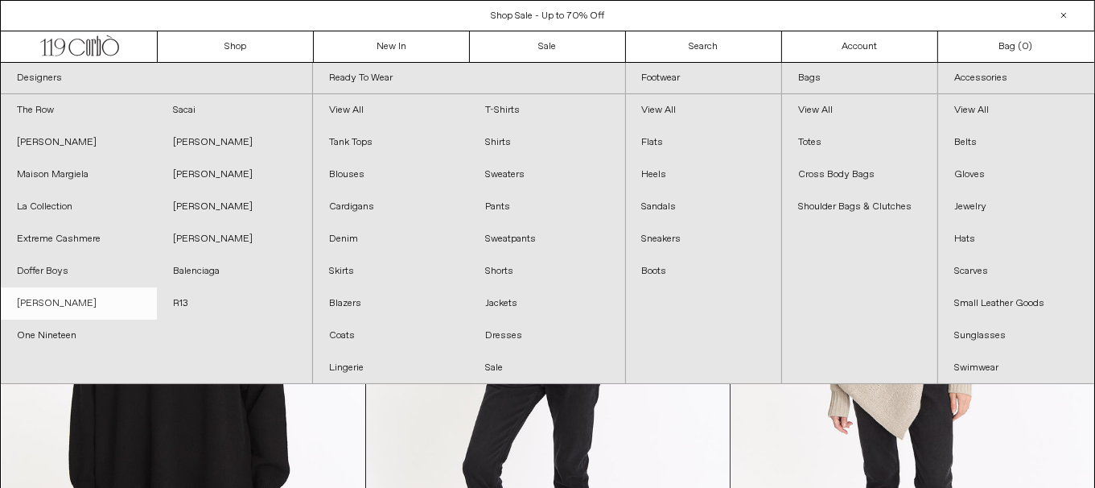
click at [65, 309] on link "[PERSON_NAME]" at bounding box center [79, 303] width 156 height 32
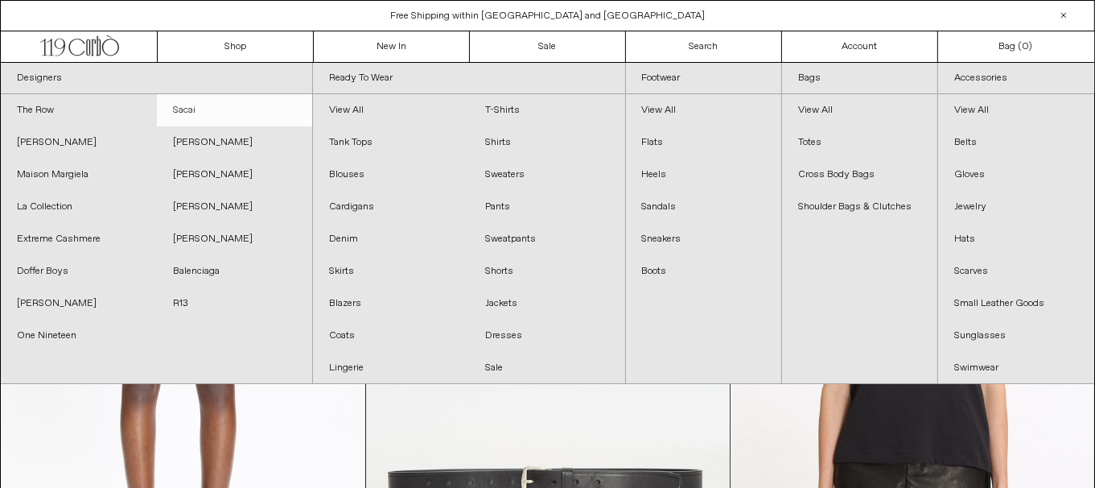
click at [208, 113] on link "Sacai" at bounding box center [235, 110] width 156 height 32
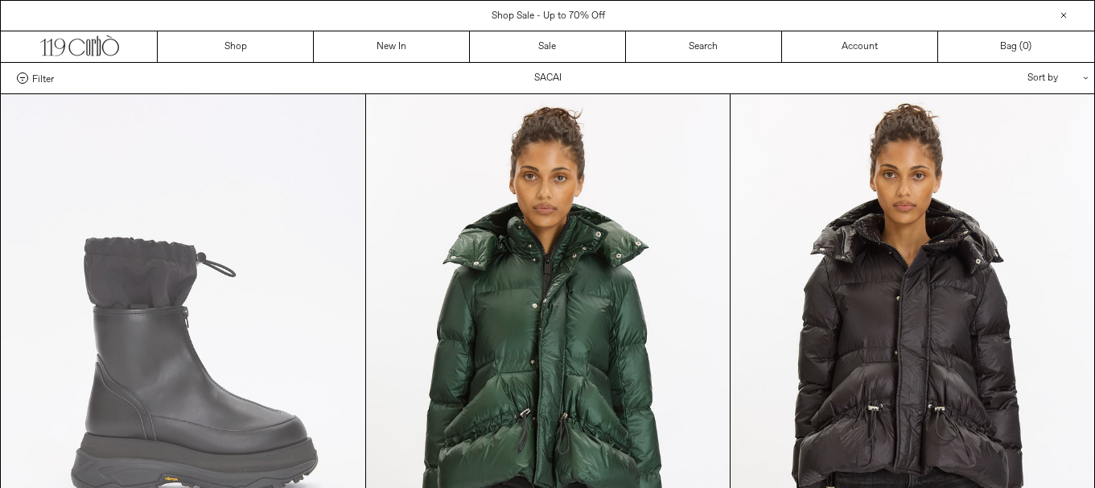
scroll to position [241, 0]
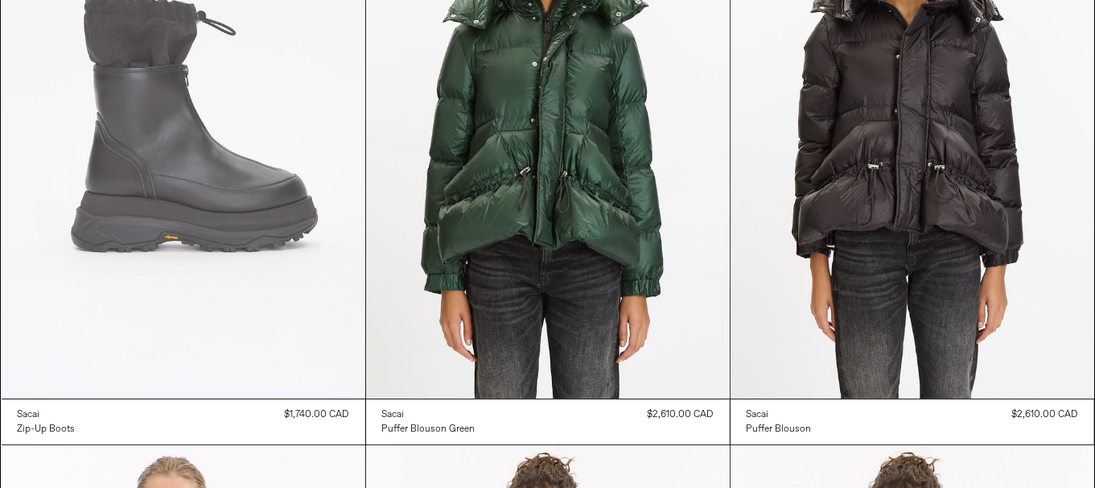
click at [348, 220] on at bounding box center [184, 126] width 364 height 546
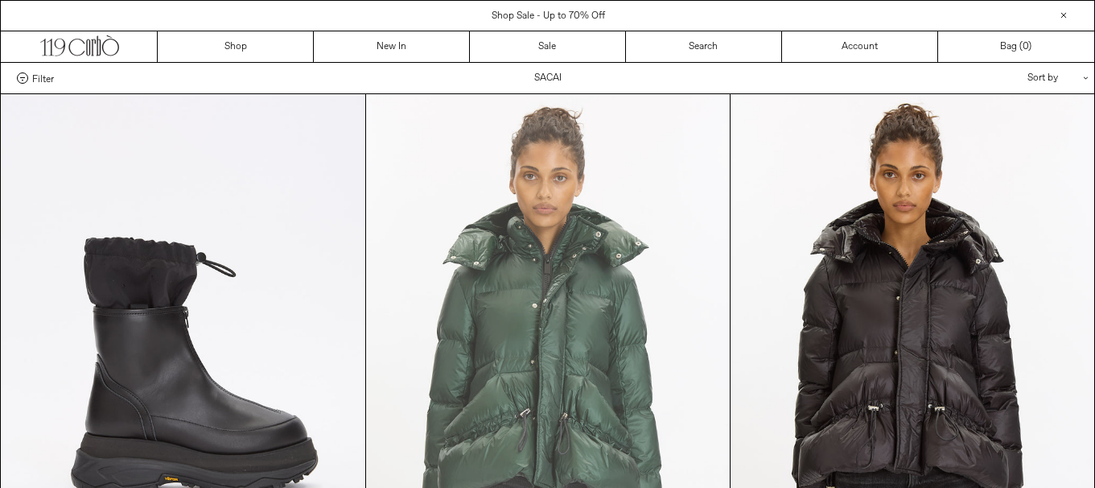
scroll to position [241, 0]
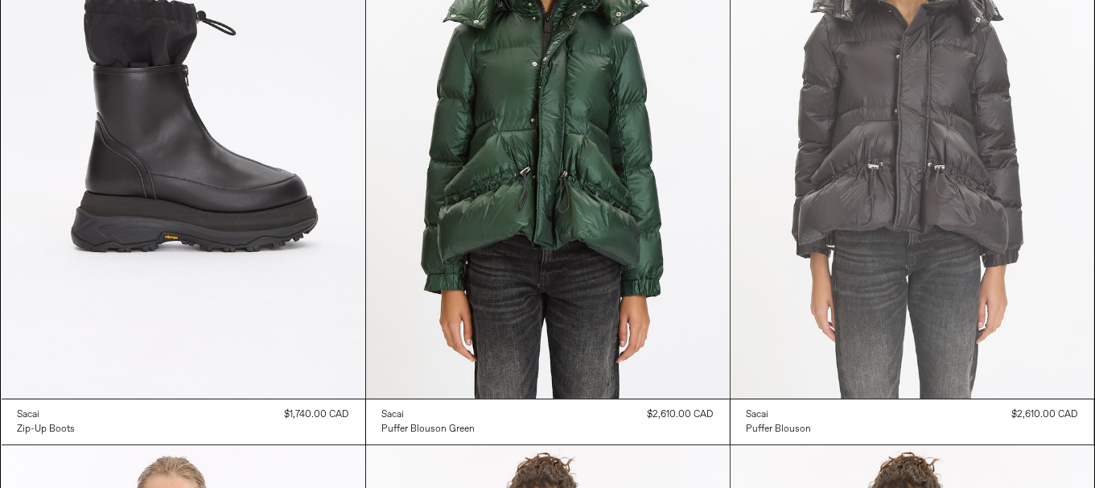
click at [902, 278] on at bounding box center [913, 126] width 364 height 546
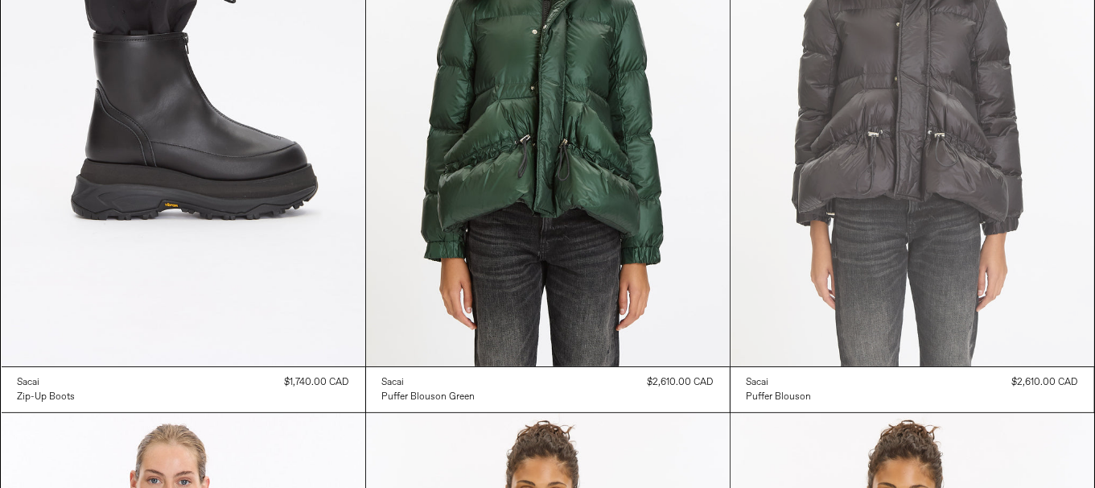
scroll to position [644, 0]
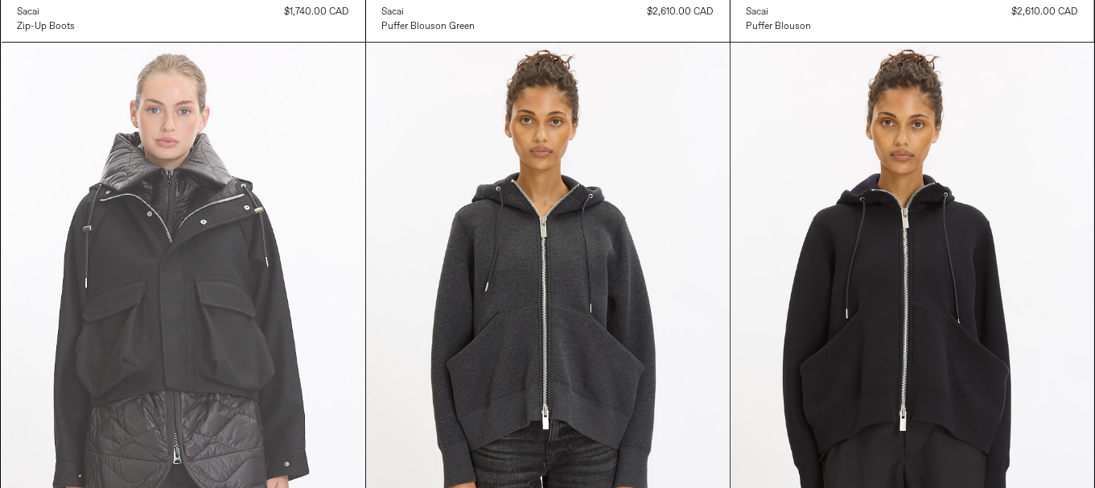
click at [195, 302] on at bounding box center [184, 316] width 364 height 546
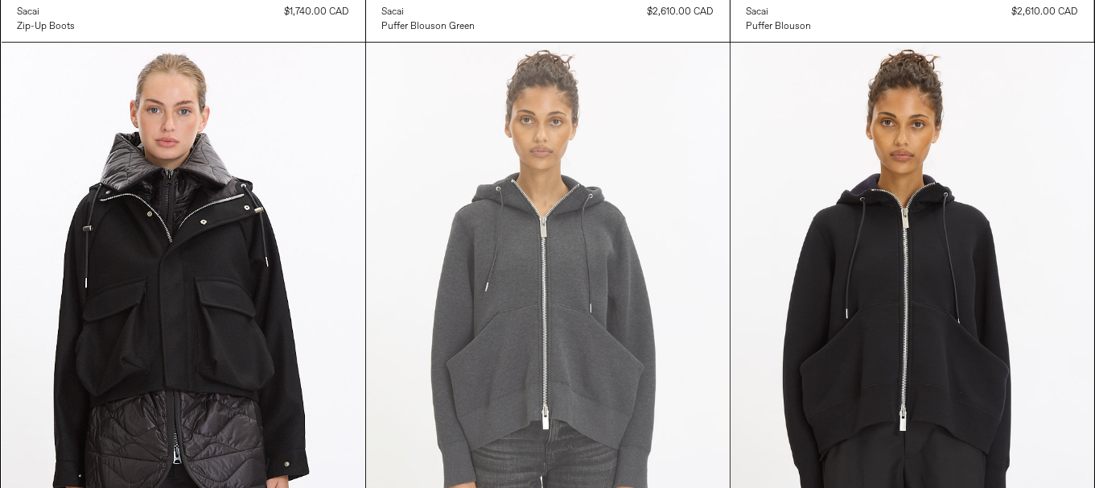
click at [592, 295] on at bounding box center [548, 316] width 364 height 546
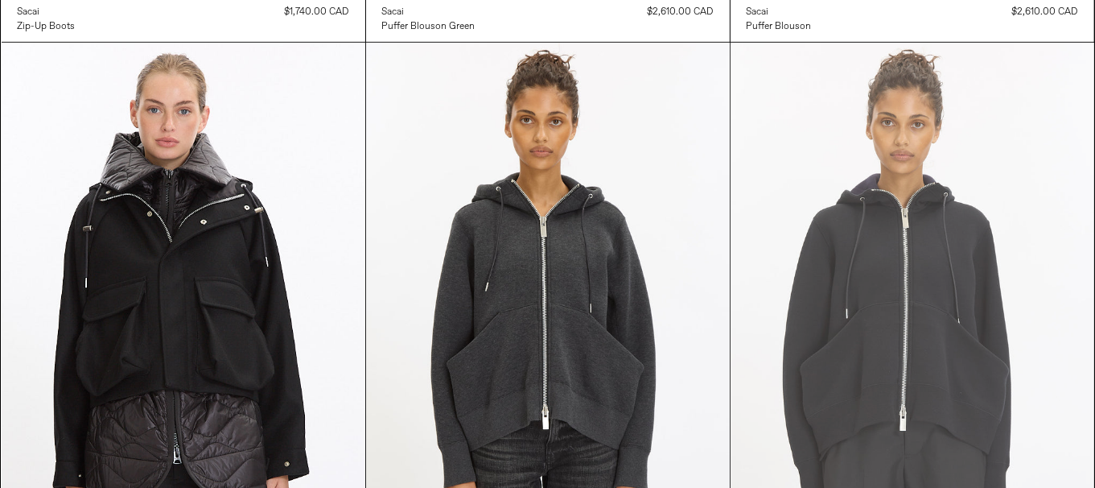
click at [889, 353] on at bounding box center [913, 316] width 364 height 546
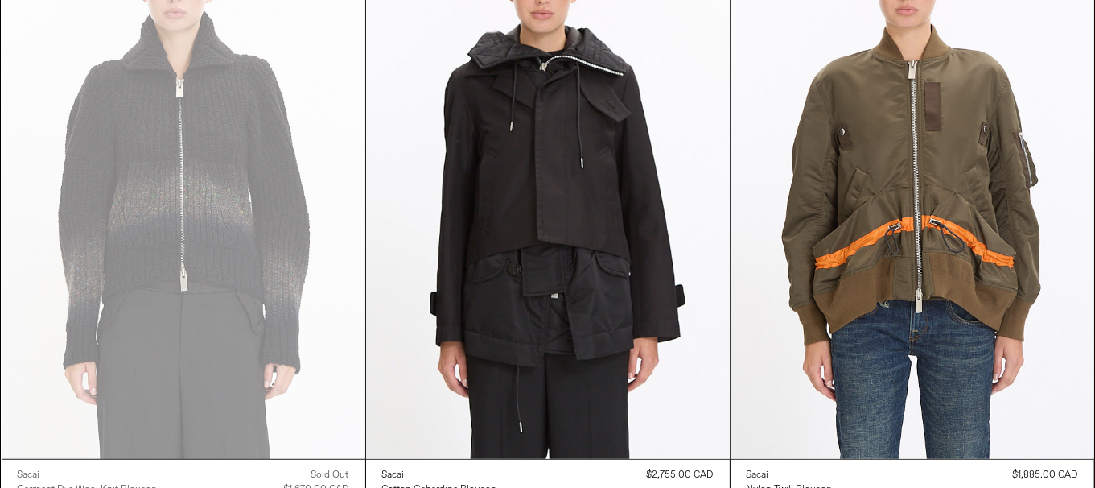
scroll to position [1368, 0]
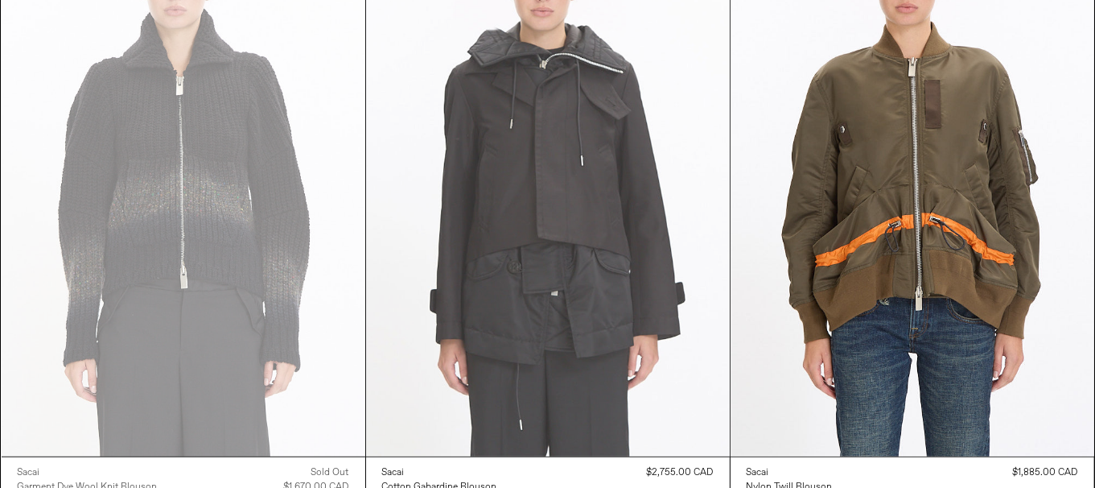
click at [572, 321] on at bounding box center [548, 184] width 364 height 546
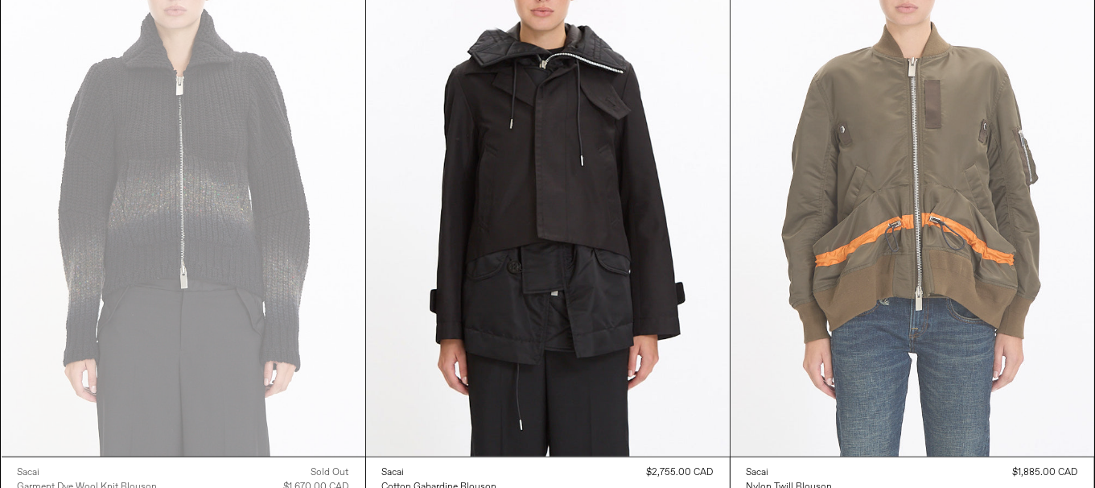
click at [915, 242] on at bounding box center [913, 184] width 364 height 546
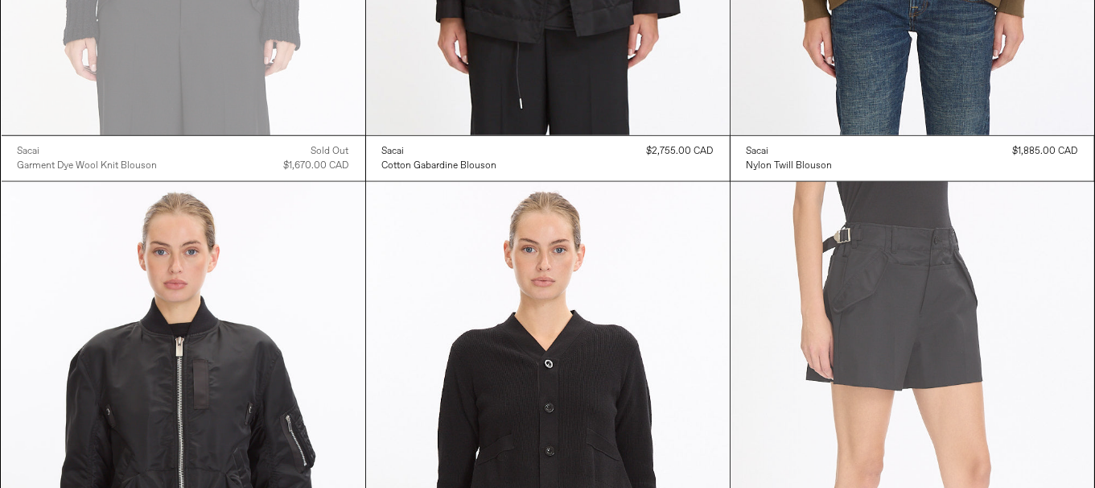
scroll to position [1932, 0]
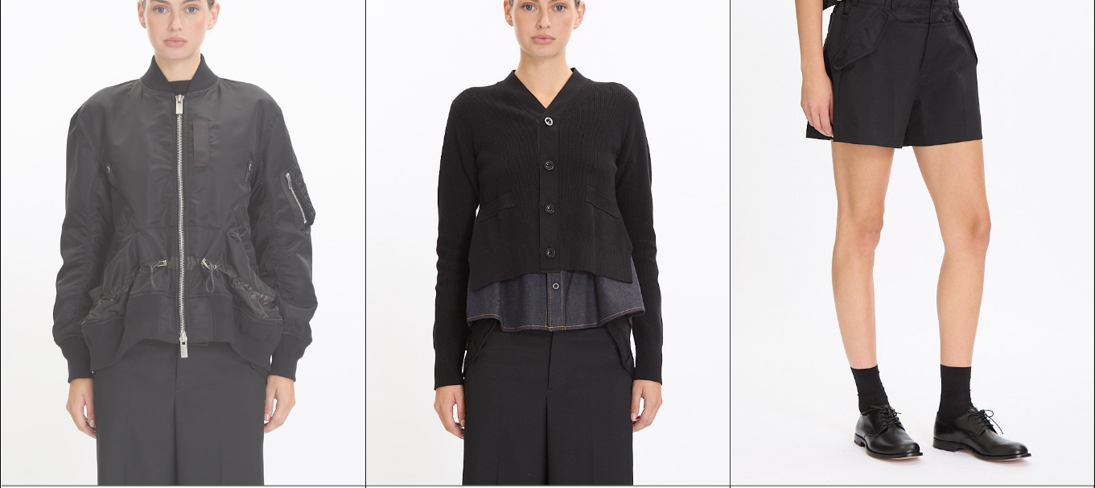
click at [280, 270] on at bounding box center [184, 213] width 364 height 546
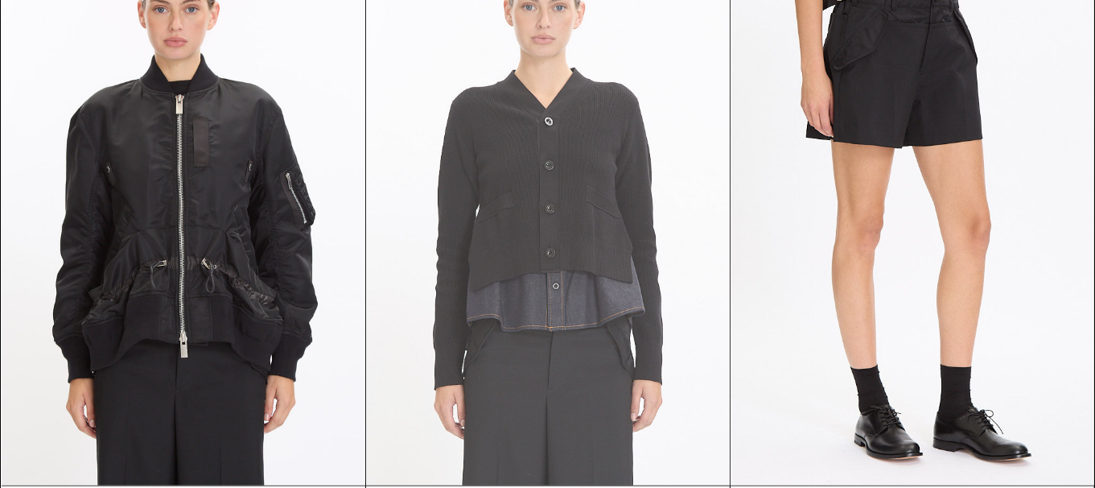
click at [593, 299] on at bounding box center [548, 213] width 364 height 546
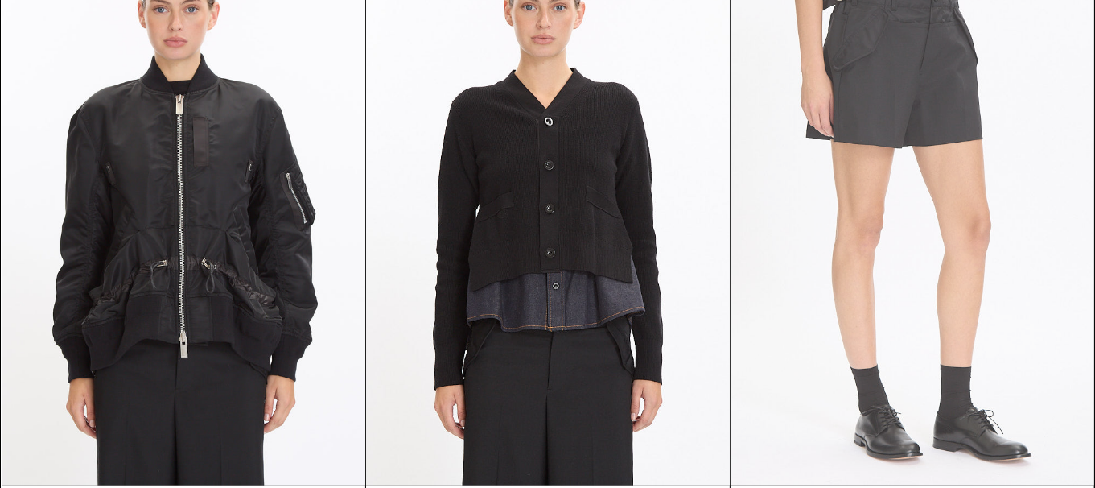
click at [959, 266] on at bounding box center [913, 213] width 364 height 546
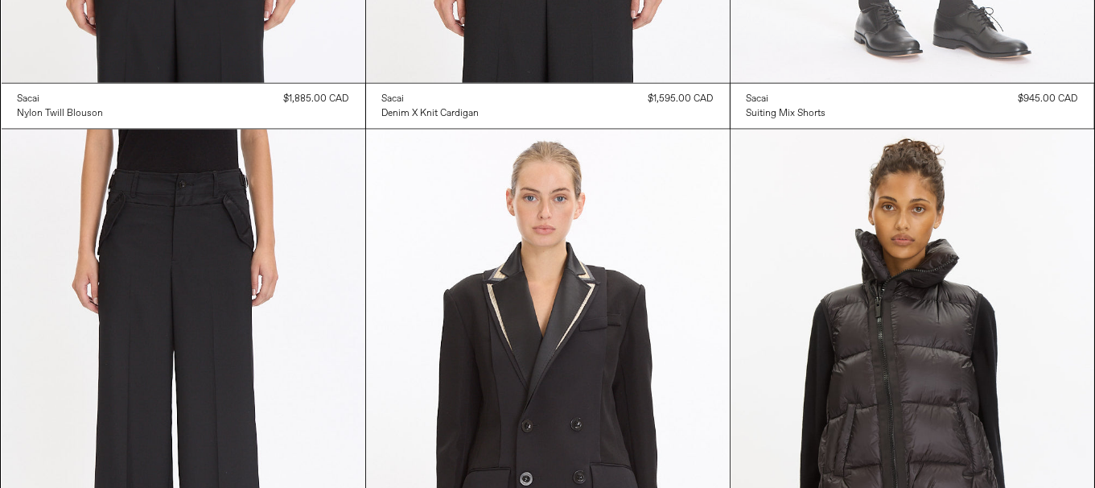
scroll to position [2576, 0]
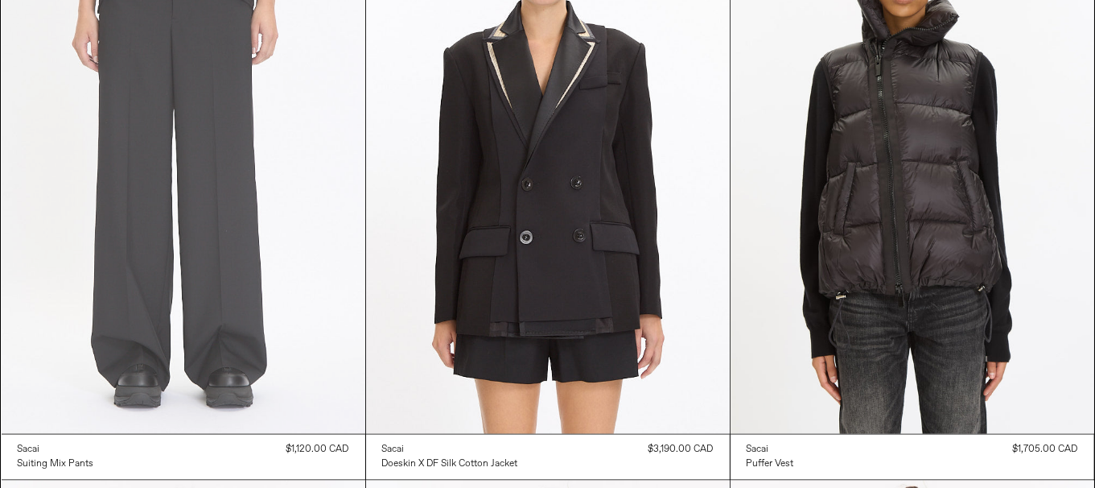
click at [184, 208] on at bounding box center [184, 161] width 364 height 546
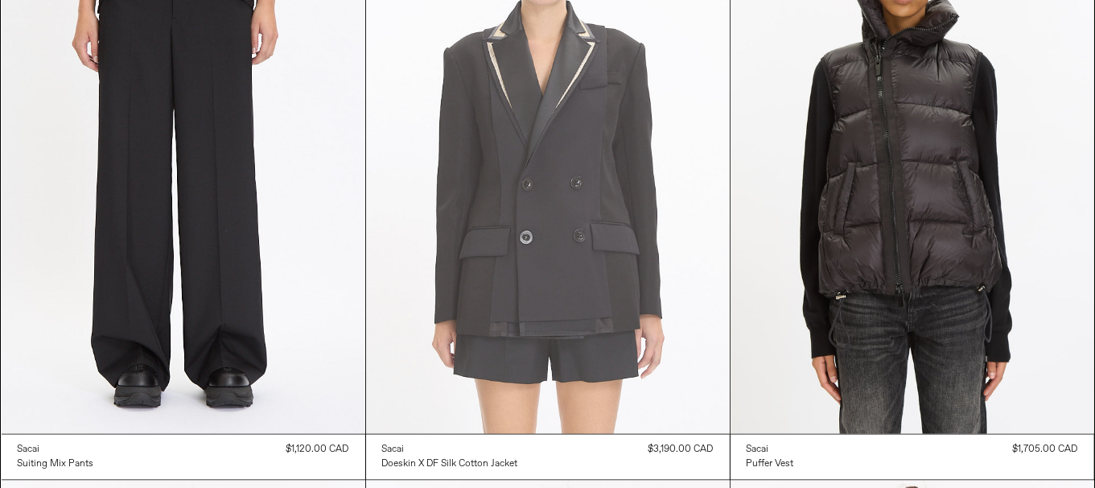
click at [608, 305] on at bounding box center [548, 161] width 364 height 546
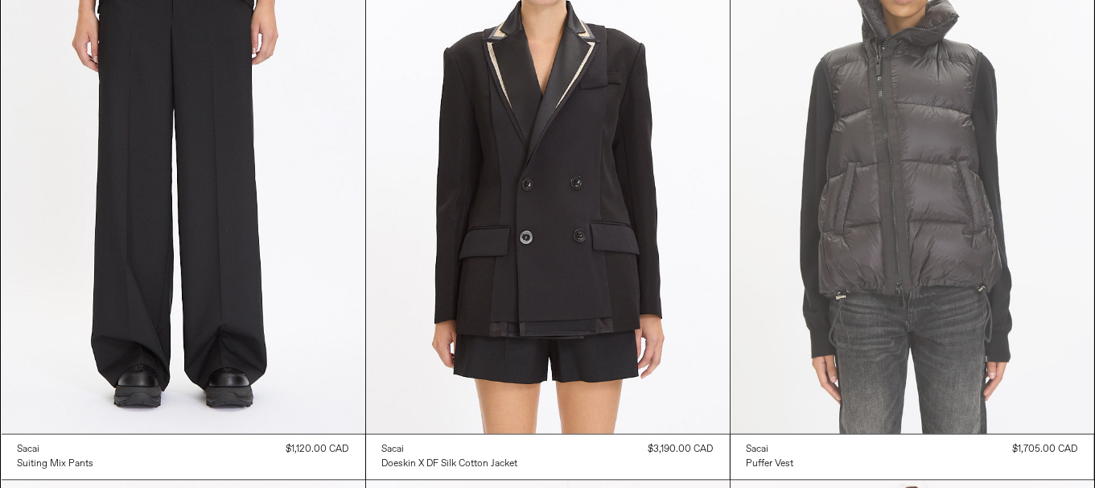
click at [952, 332] on at bounding box center [913, 161] width 364 height 546
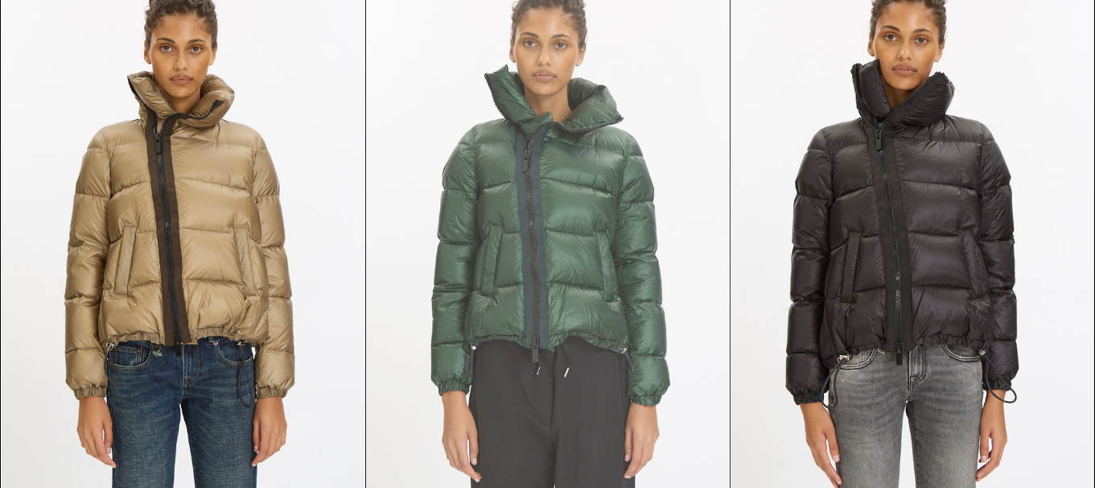
scroll to position [3220, 0]
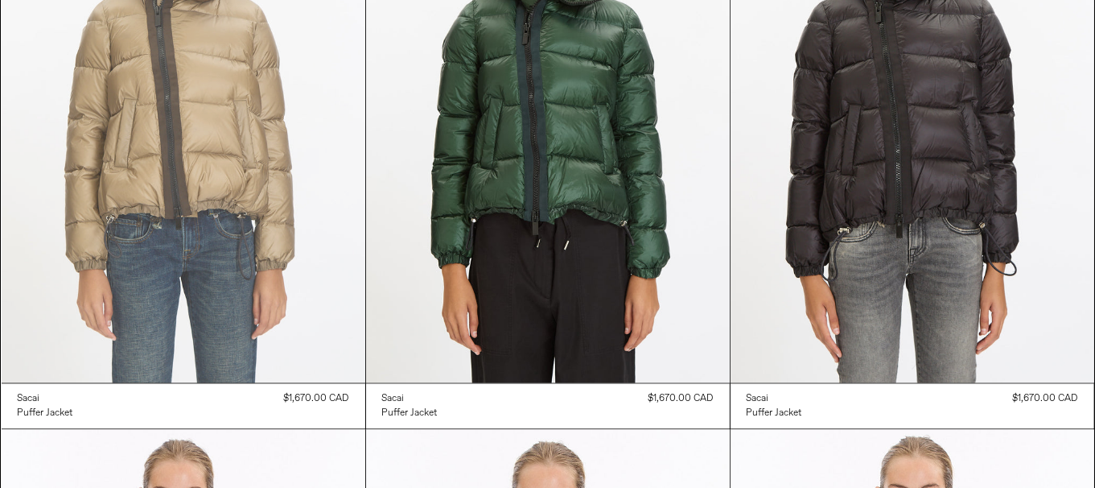
click at [195, 227] on at bounding box center [184, 110] width 364 height 546
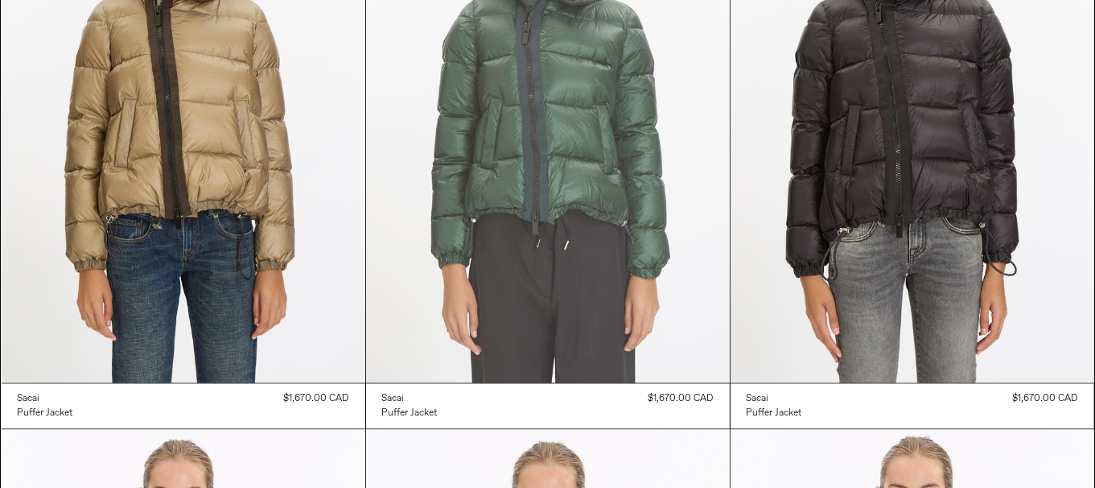
click at [569, 262] on at bounding box center [548, 110] width 364 height 546
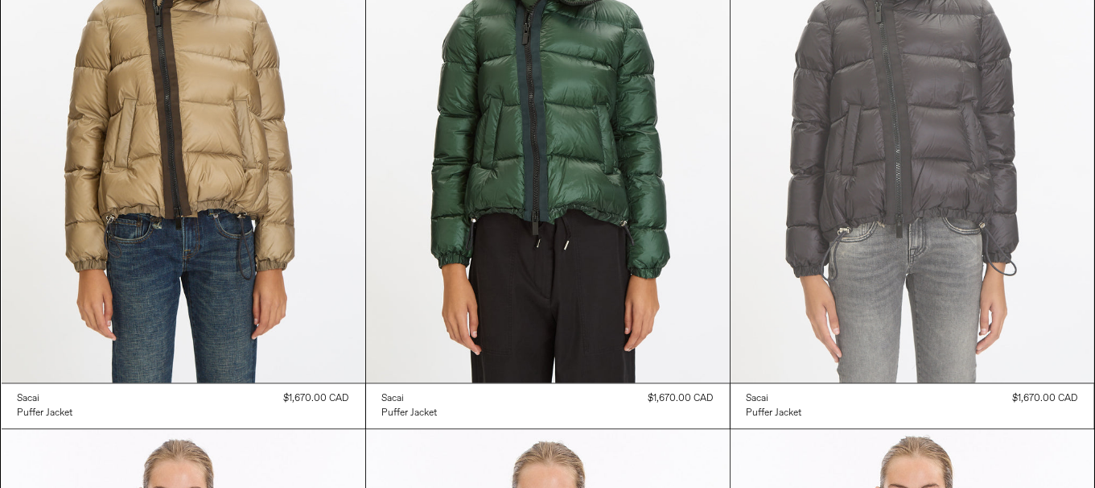
click at [959, 309] on at bounding box center [913, 110] width 364 height 546
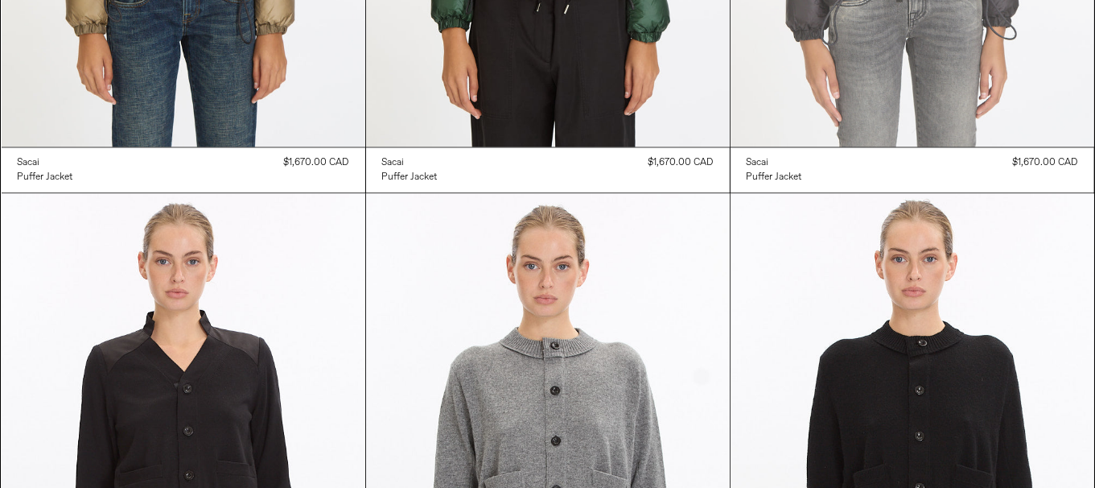
scroll to position [3541, 0]
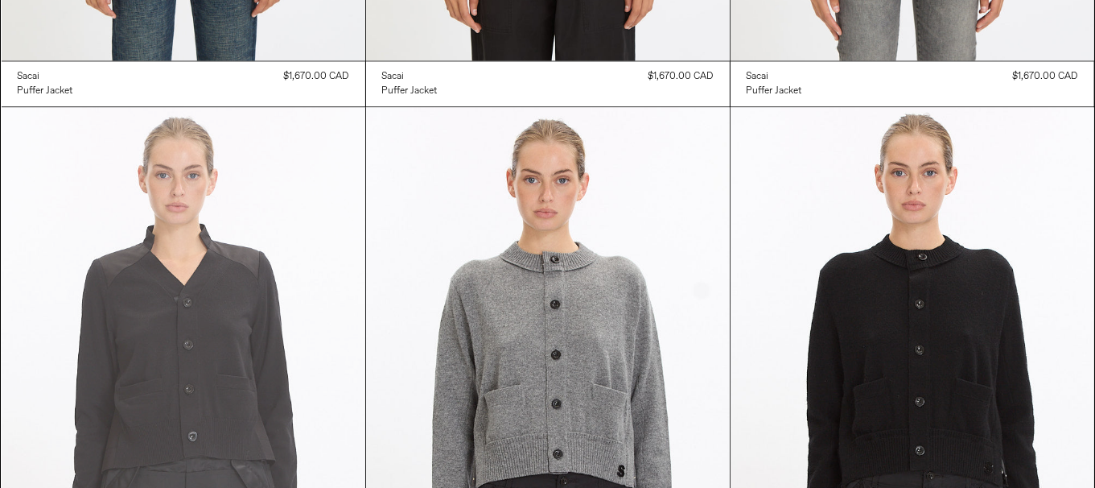
click at [307, 349] on at bounding box center [184, 380] width 364 height 546
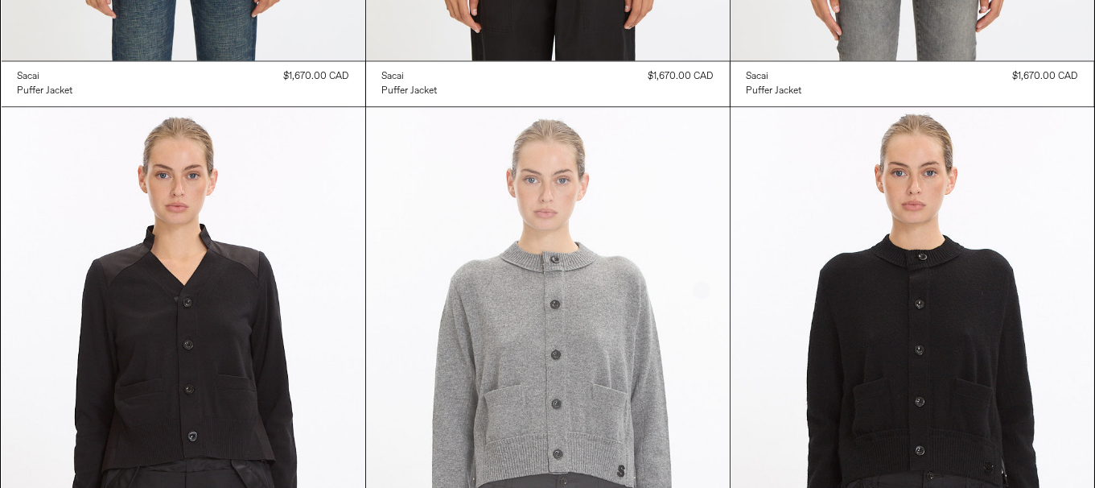
click at [493, 287] on at bounding box center [548, 380] width 364 height 546
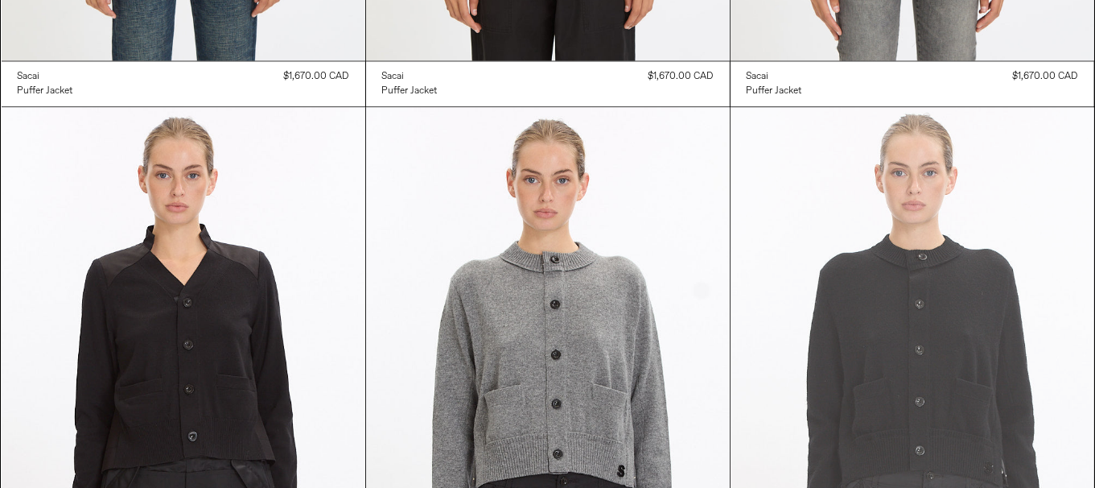
click at [890, 293] on at bounding box center [913, 380] width 364 height 546
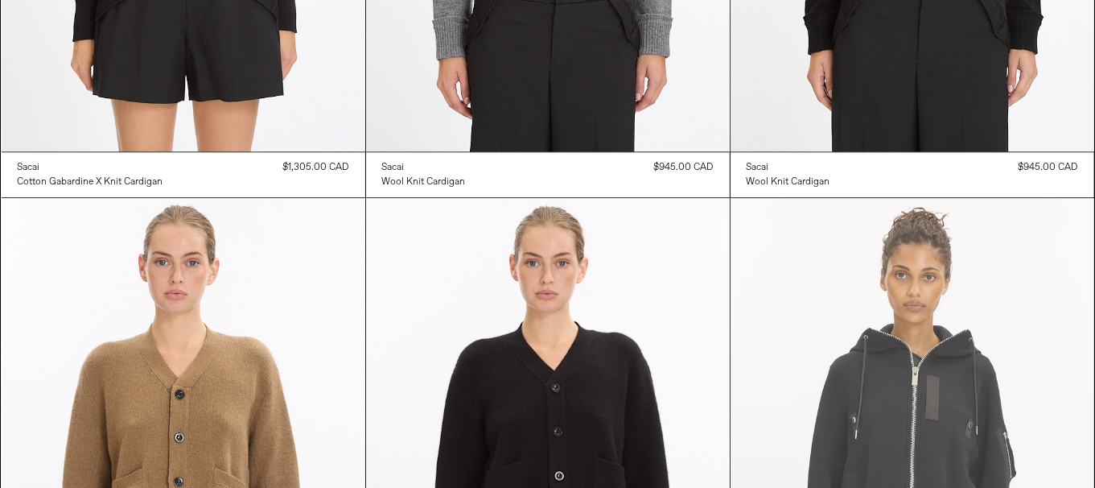
scroll to position [4346, 0]
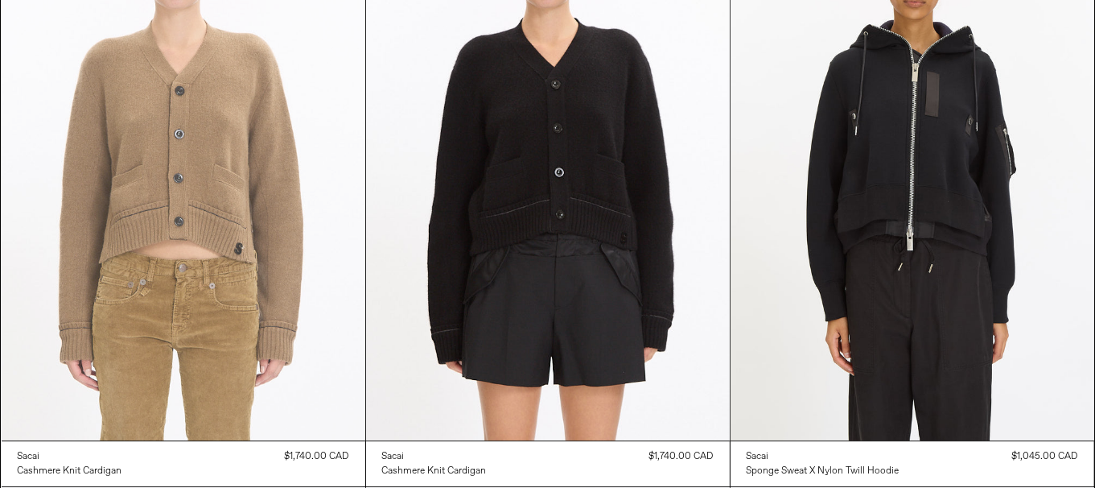
click at [309, 234] on at bounding box center [184, 168] width 364 height 546
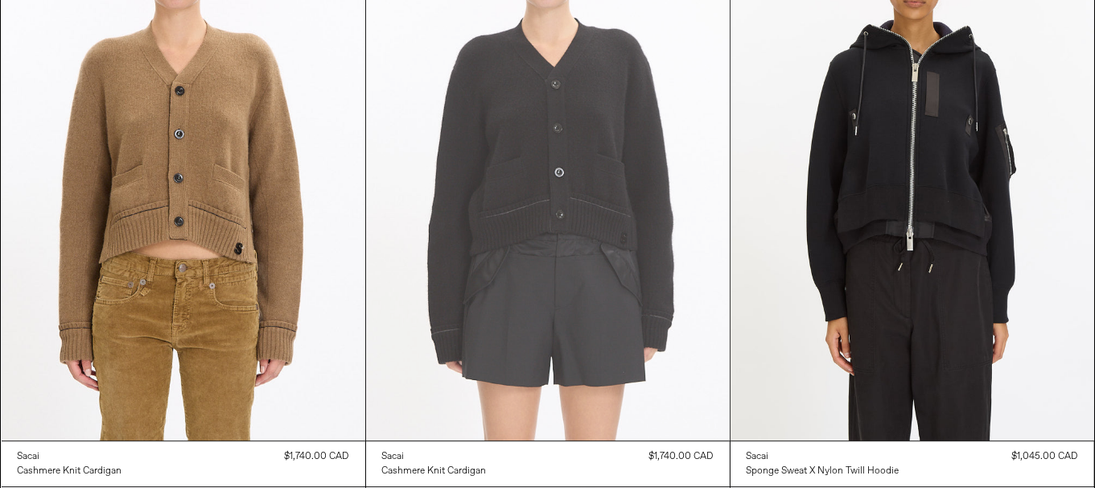
click at [617, 260] on at bounding box center [548, 168] width 364 height 546
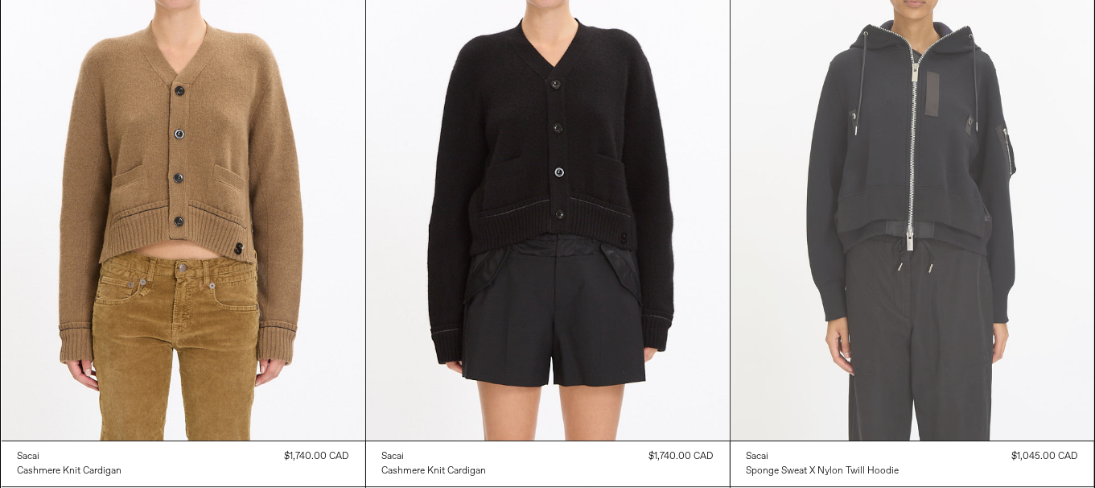
click at [984, 326] on at bounding box center [913, 168] width 364 height 546
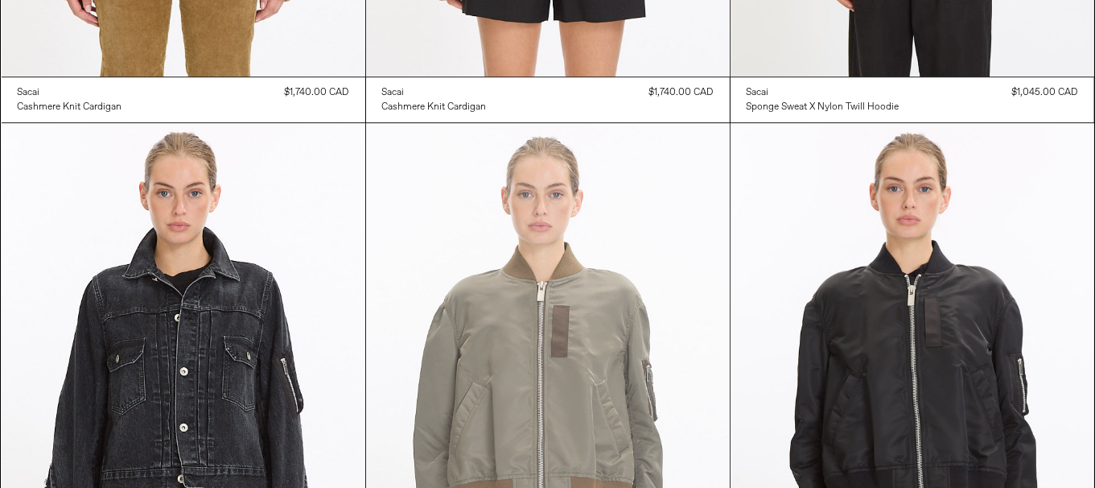
scroll to position [4829, 0]
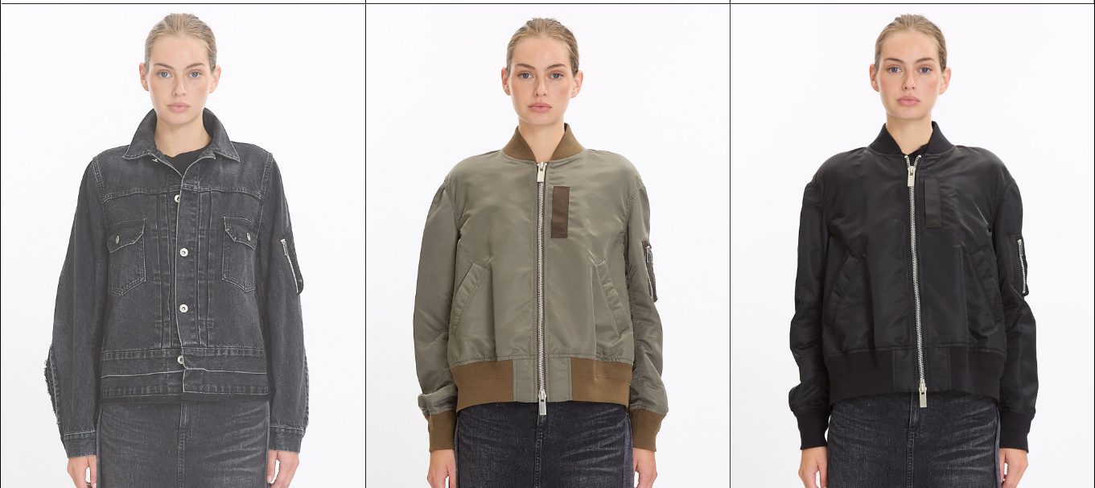
click at [245, 281] on at bounding box center [184, 277] width 364 height 546
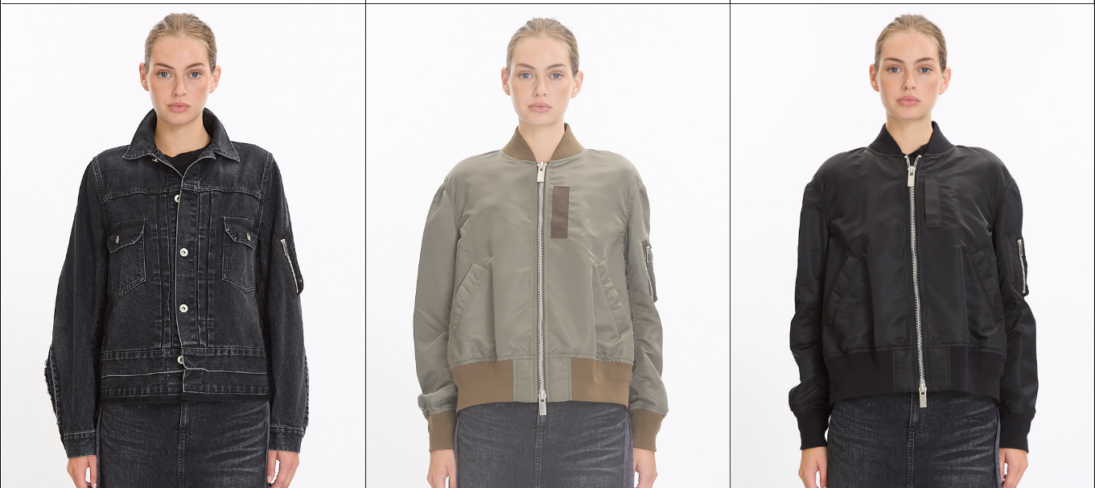
click at [585, 260] on at bounding box center [548, 277] width 364 height 546
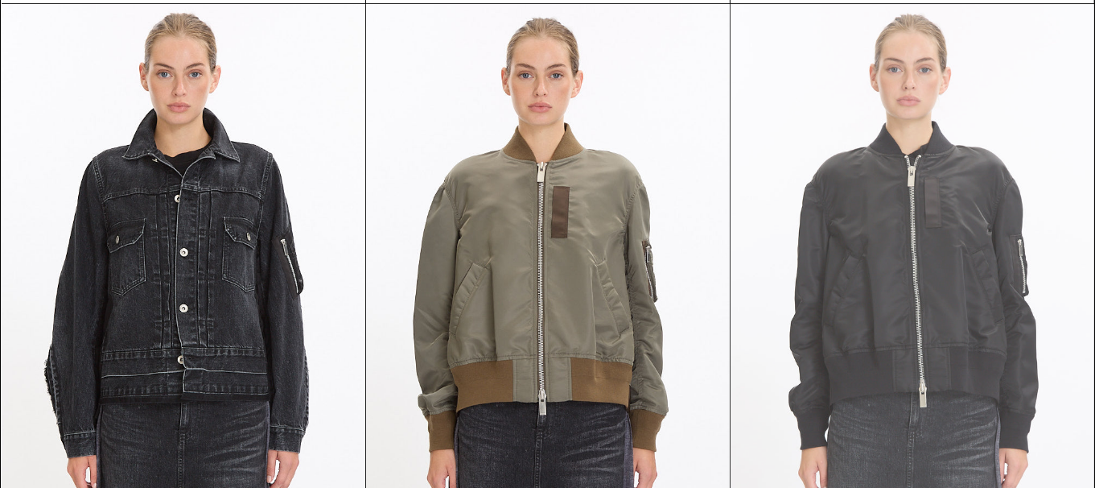
click at [980, 260] on at bounding box center [913, 277] width 364 height 546
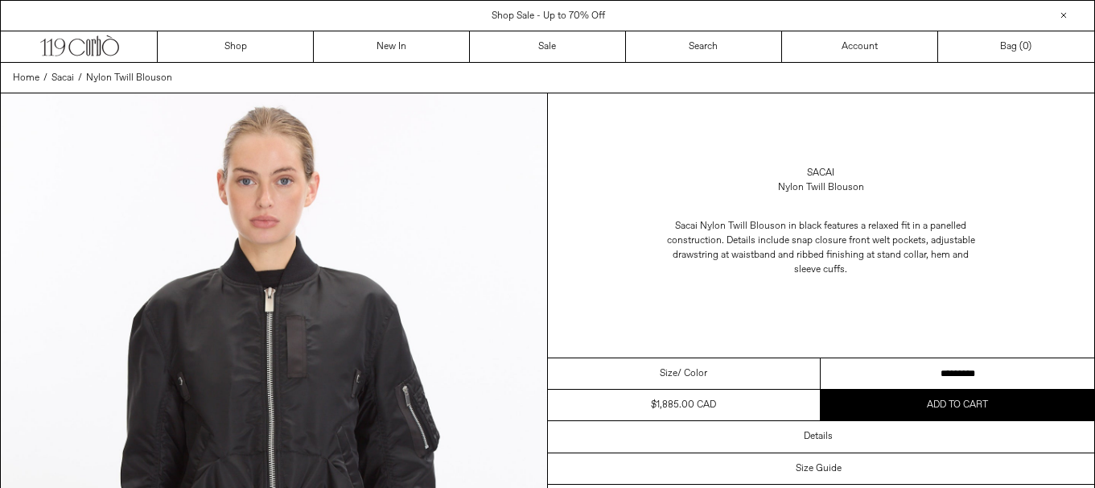
click at [947, 368] on select "********* *********" at bounding box center [958, 373] width 274 height 31
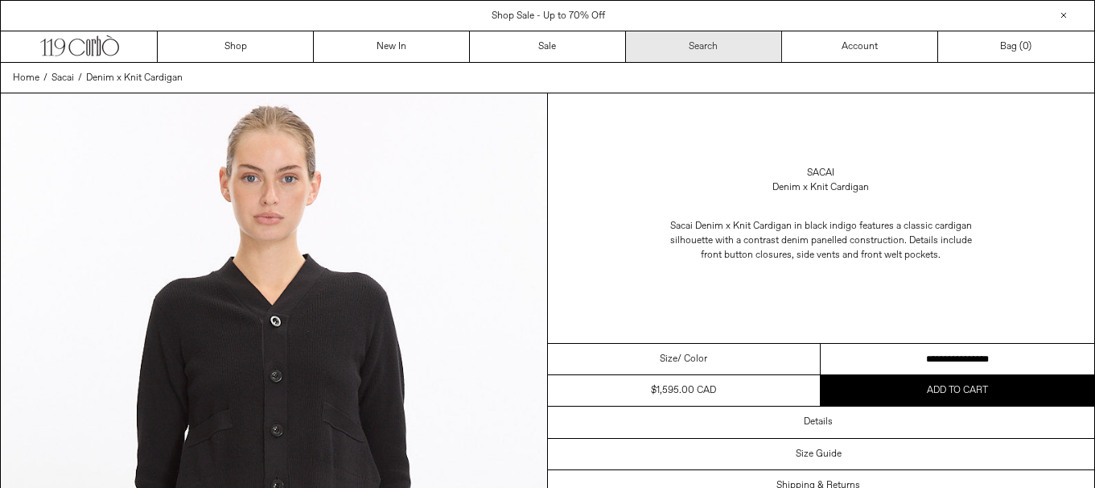
click at [971, 360] on select "**********" at bounding box center [958, 359] width 274 height 31
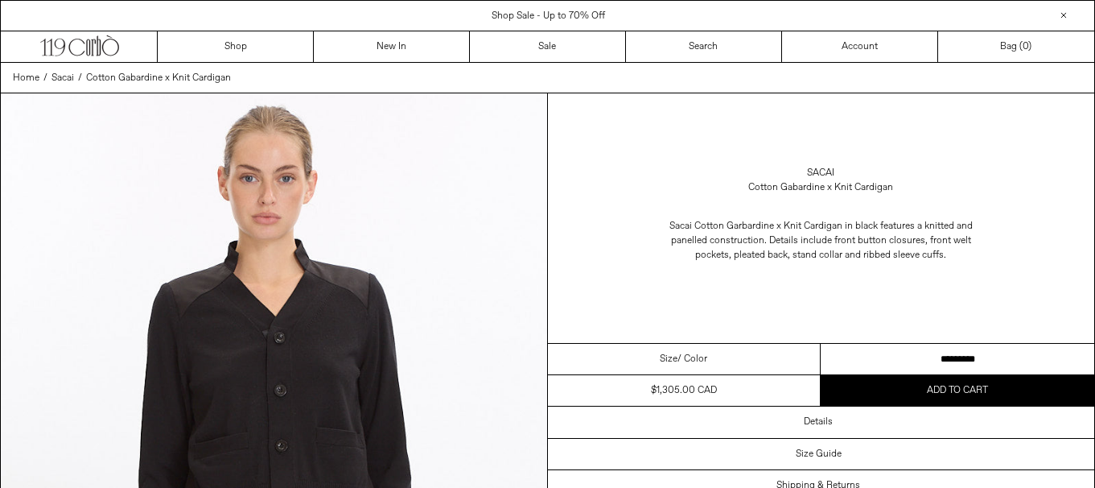
click at [1016, 364] on select "**********" at bounding box center [958, 359] width 274 height 31
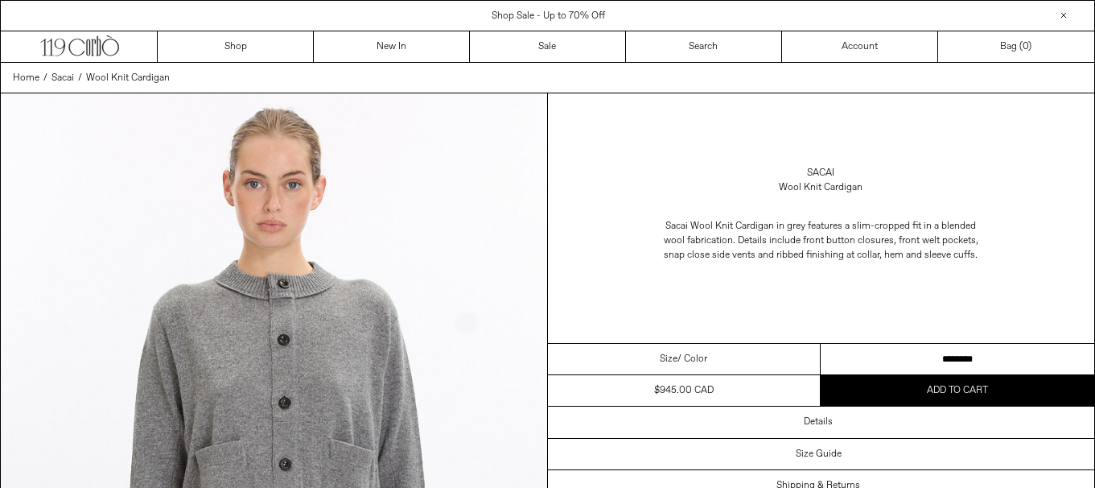
drag, startPoint x: 0, startPoint y: 0, endPoint x: 645, endPoint y: 0, distance: 644.7
click at [891, 353] on select "******** ******** ********" at bounding box center [958, 359] width 274 height 31
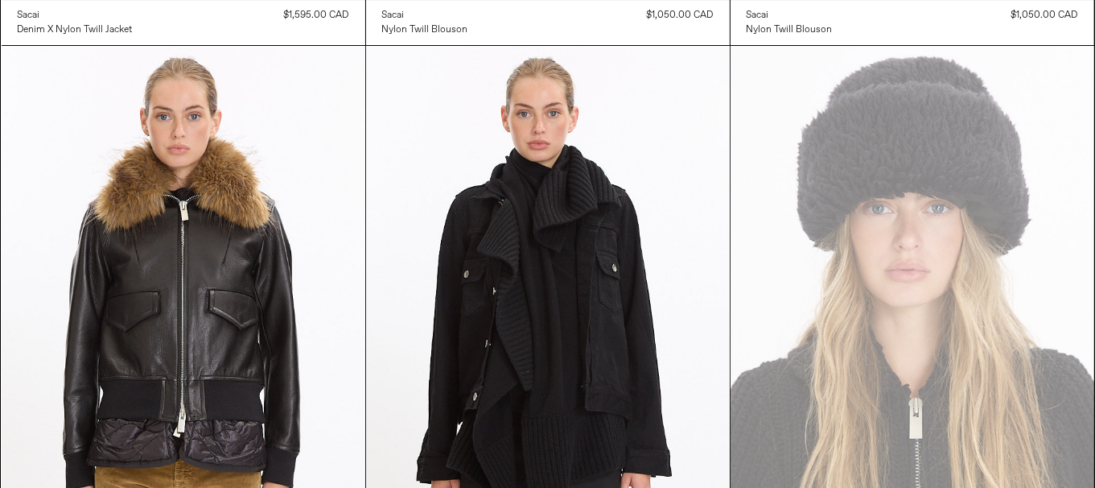
scroll to position [5554, 0]
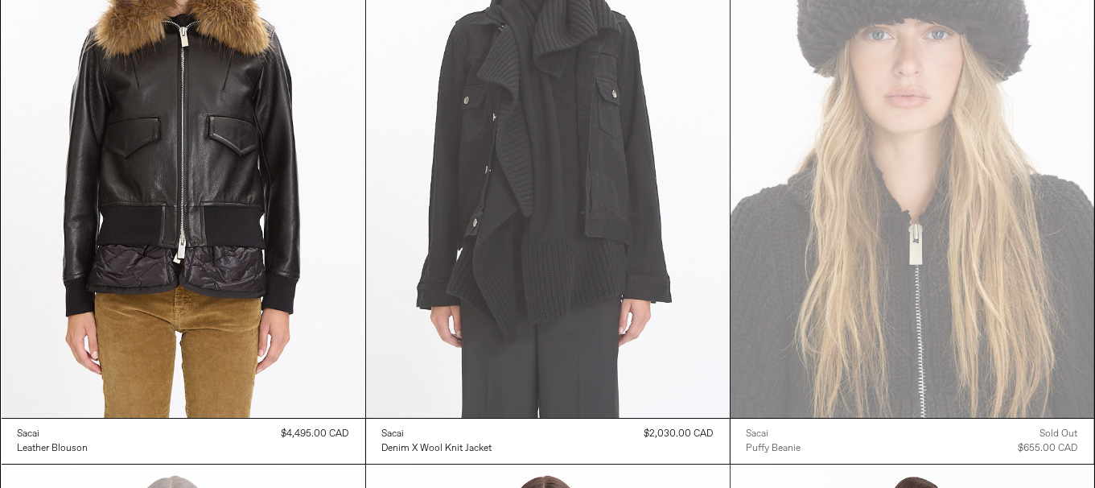
click at [541, 289] on at bounding box center [548, 145] width 364 height 546
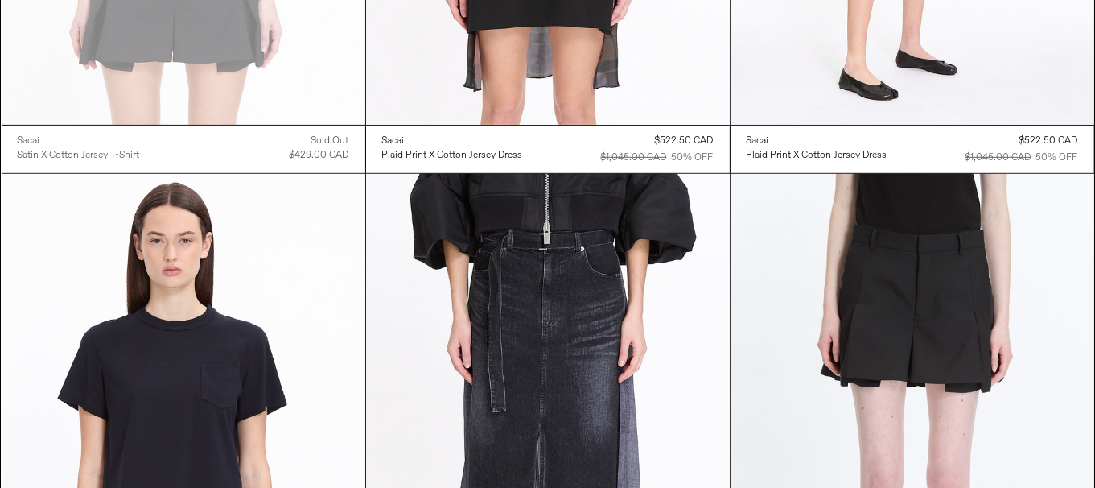
scroll to position [6921, 0]
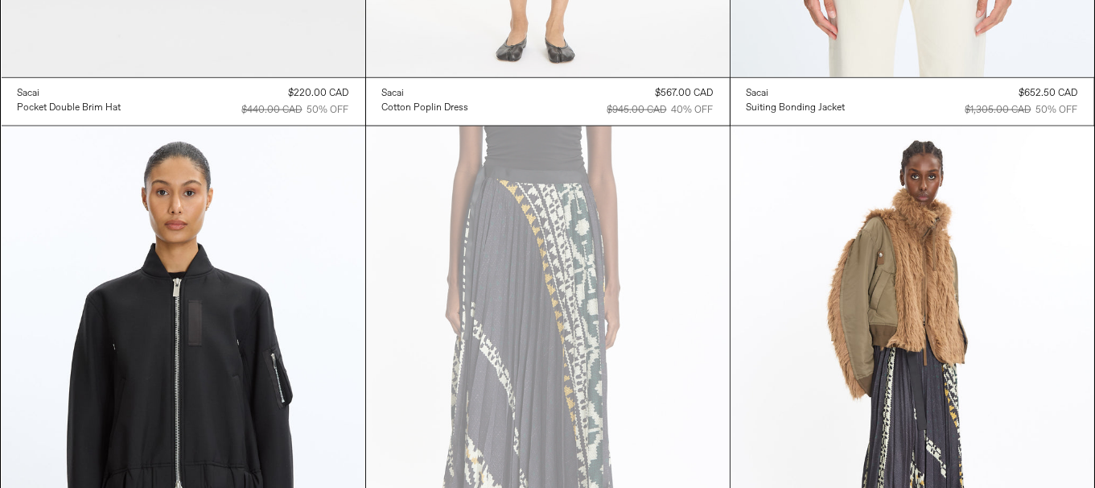
scroll to position [7485, 0]
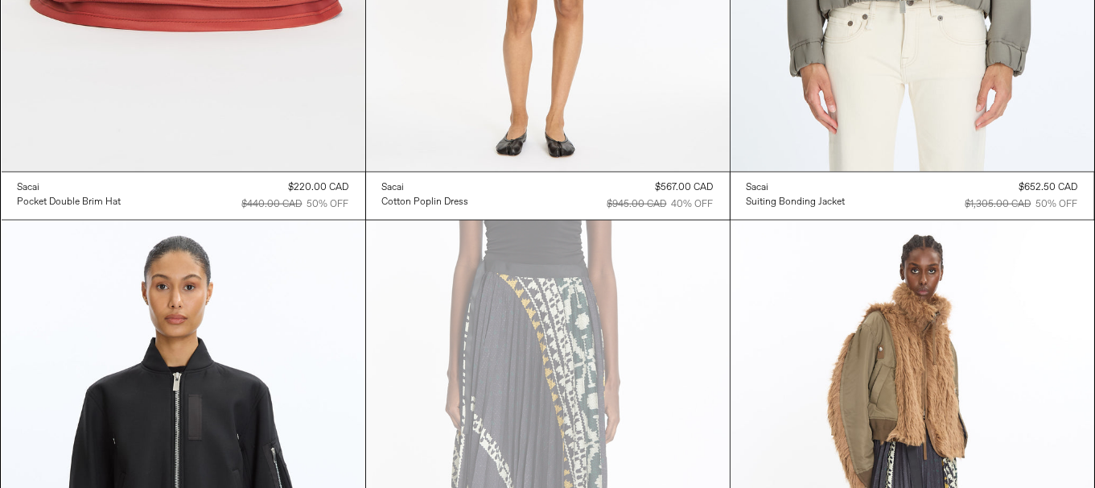
scroll to position [0, 0]
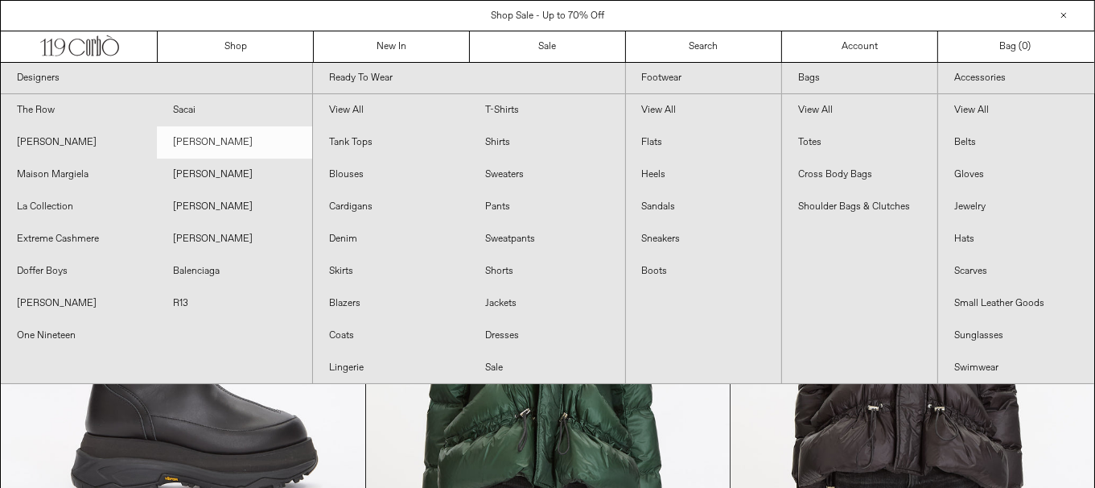
click at [194, 148] on link "[PERSON_NAME]" at bounding box center [235, 142] width 156 height 32
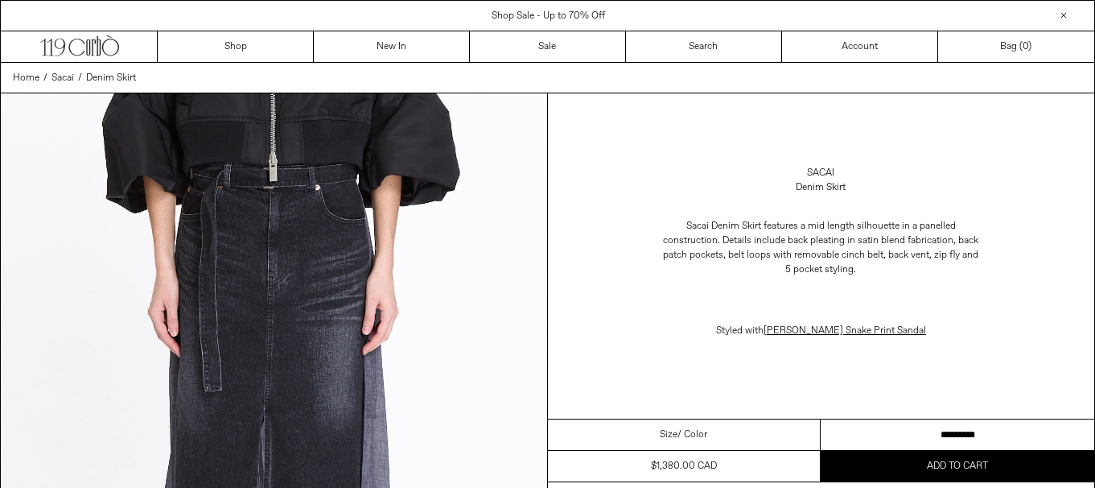
click at [966, 441] on select "********* ********* *********" at bounding box center [958, 434] width 274 height 31
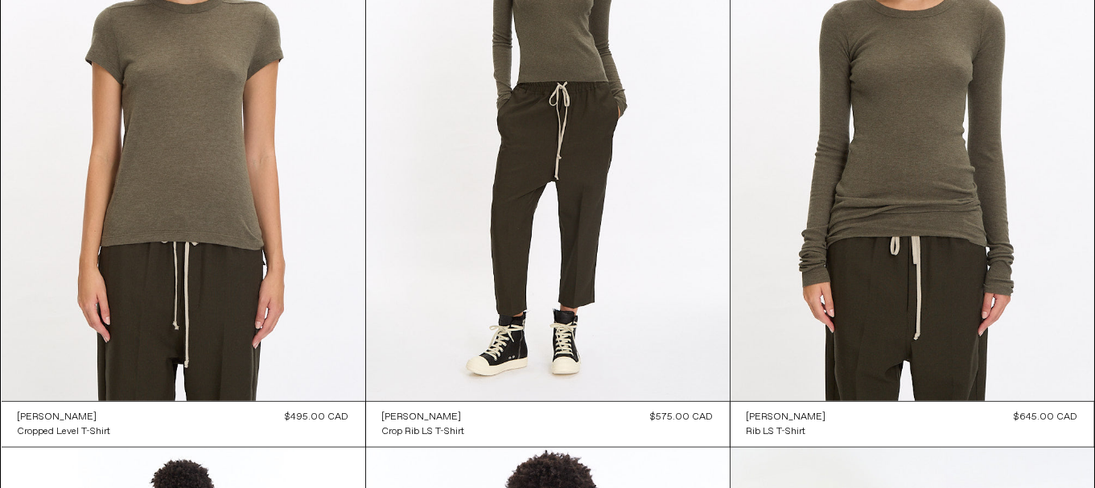
scroll to position [1689, 0]
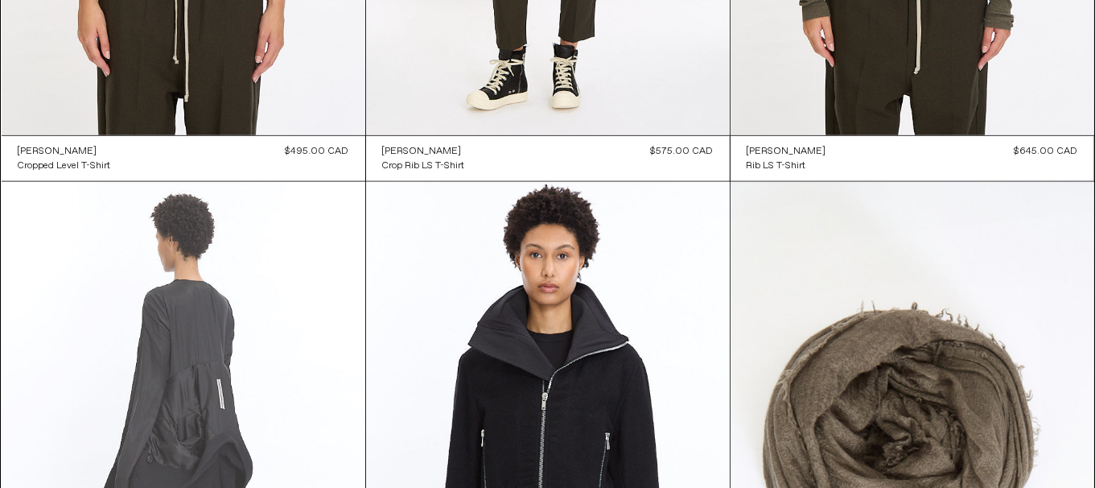
click at [252, 353] on at bounding box center [184, 455] width 364 height 546
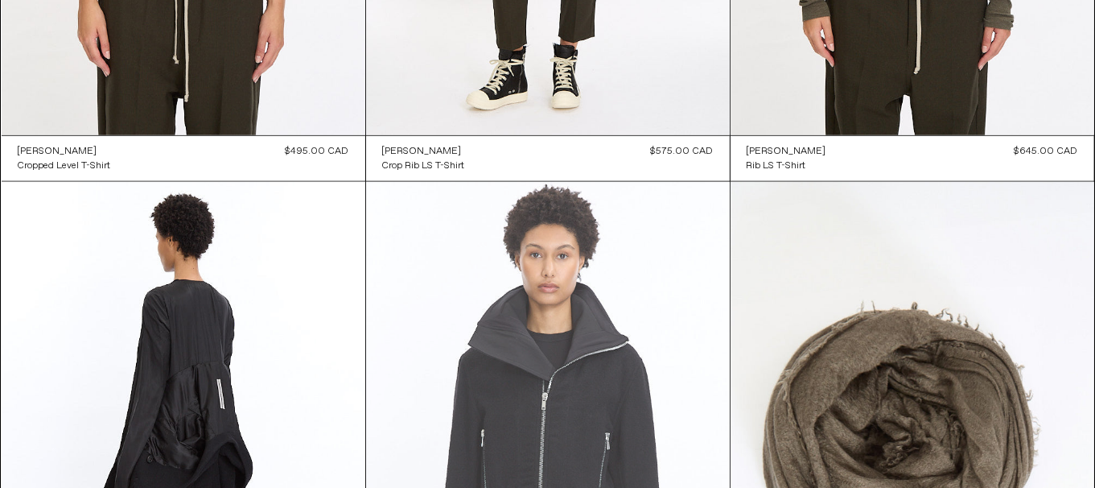
click at [643, 406] on at bounding box center [548, 455] width 364 height 546
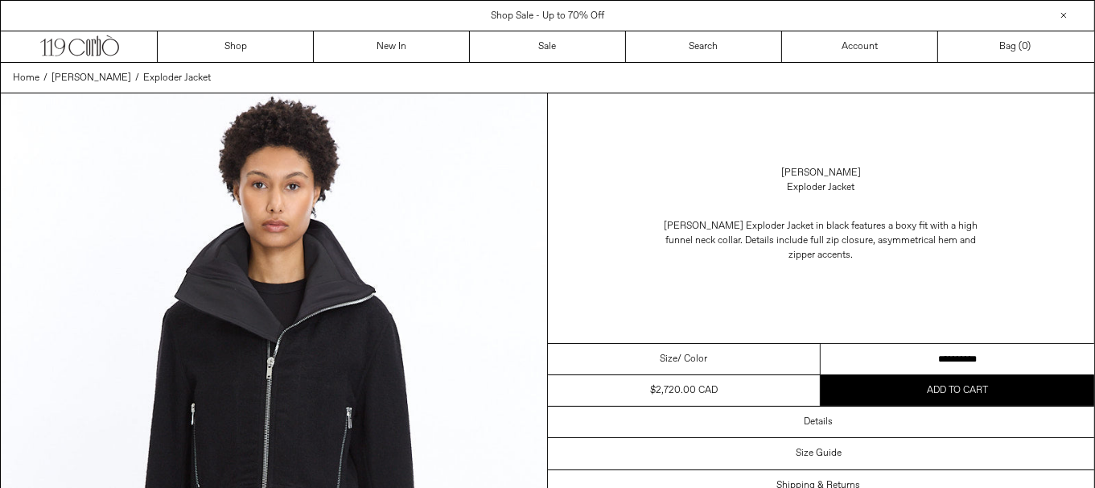
click at [970, 348] on select "**********" at bounding box center [958, 359] width 274 height 31
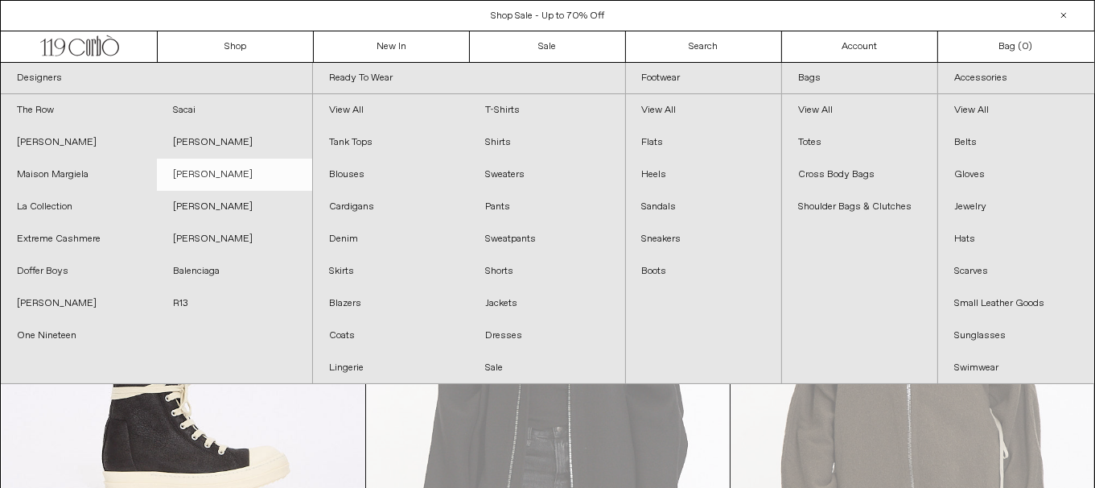
click at [239, 172] on link "[PERSON_NAME]" at bounding box center [235, 175] width 156 height 32
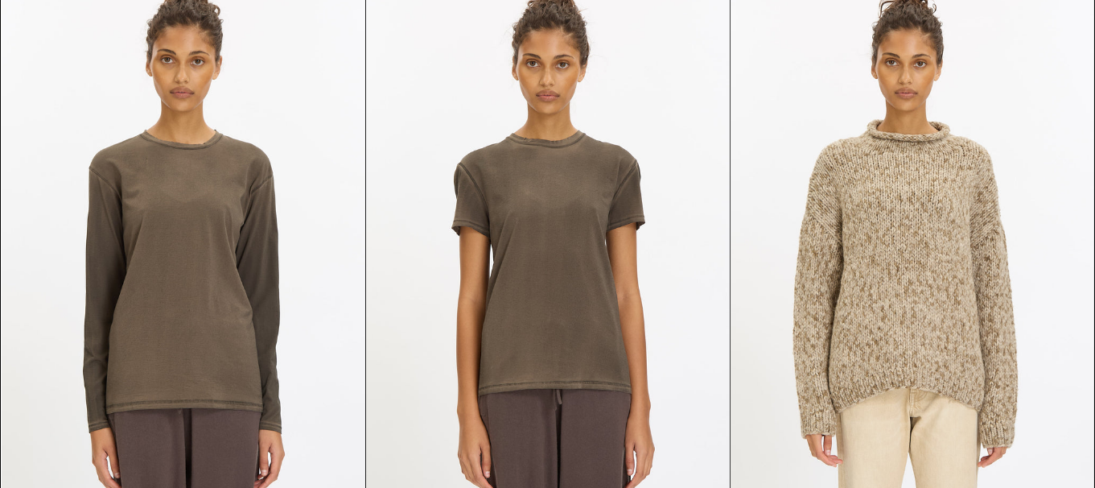
scroll to position [241, 0]
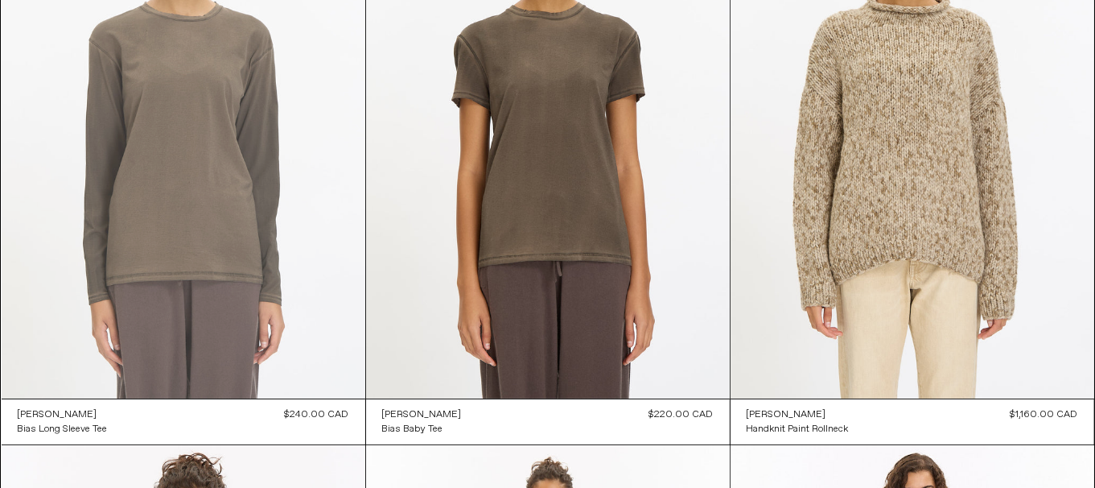
click at [140, 250] on at bounding box center [184, 126] width 364 height 546
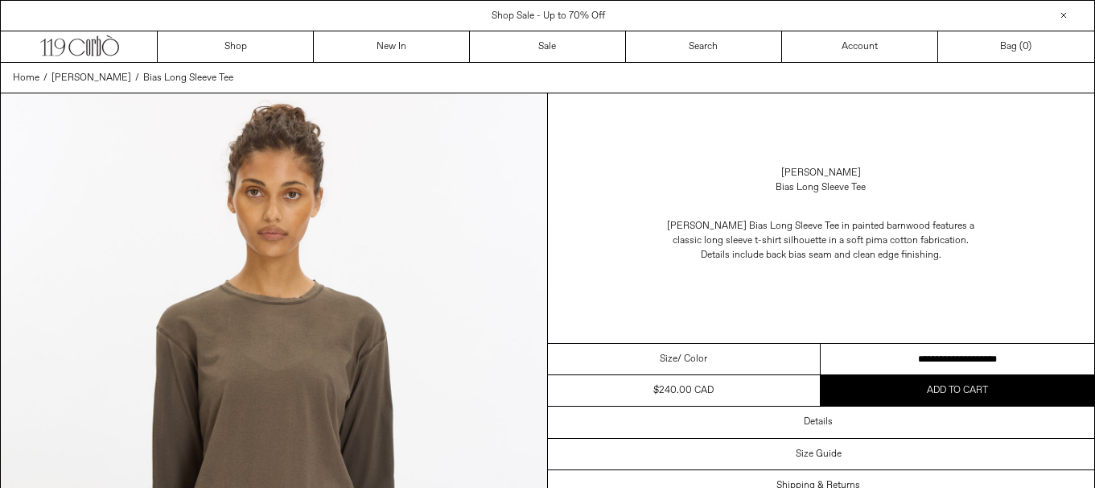
click at [1000, 352] on select "**********" at bounding box center [958, 359] width 274 height 31
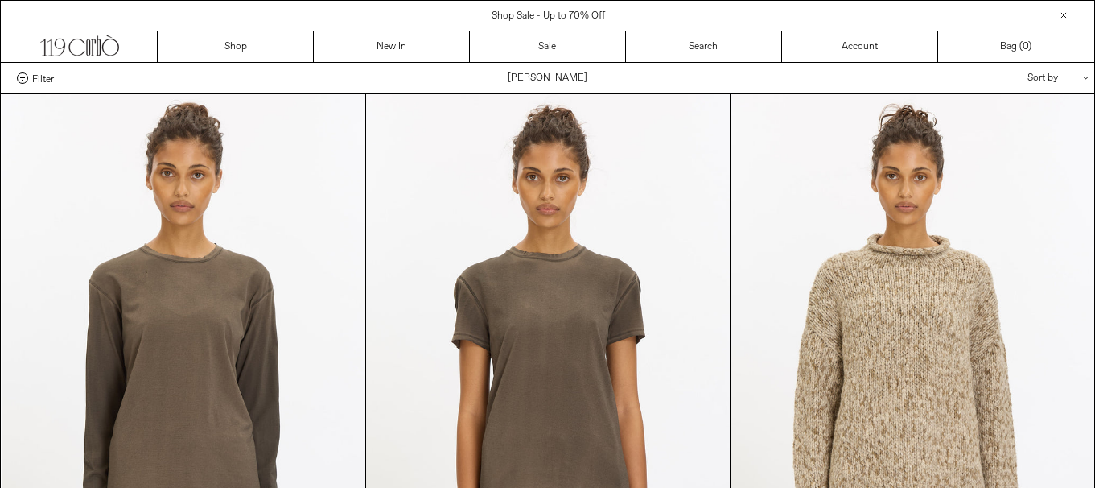
scroll to position [241, 0]
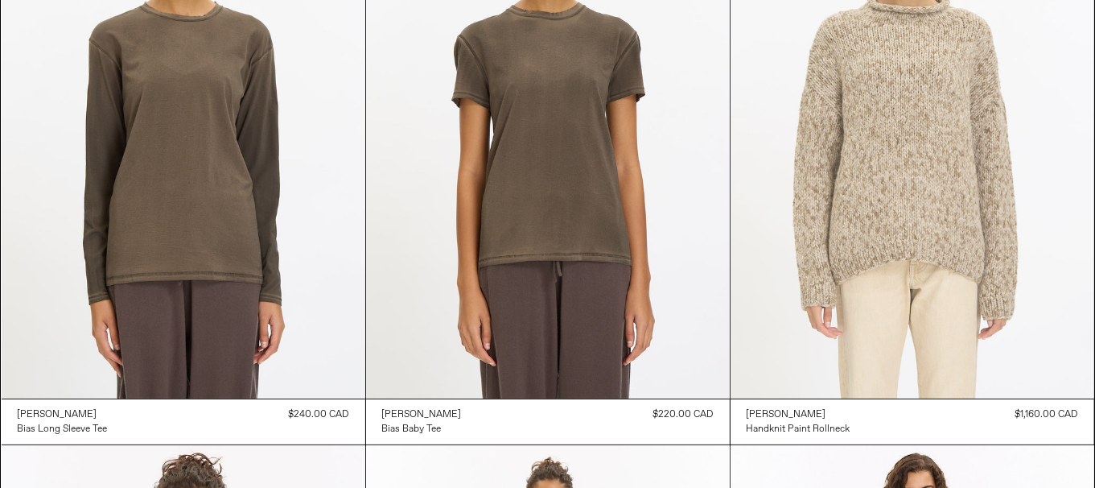
click at [924, 256] on at bounding box center [913, 126] width 364 height 546
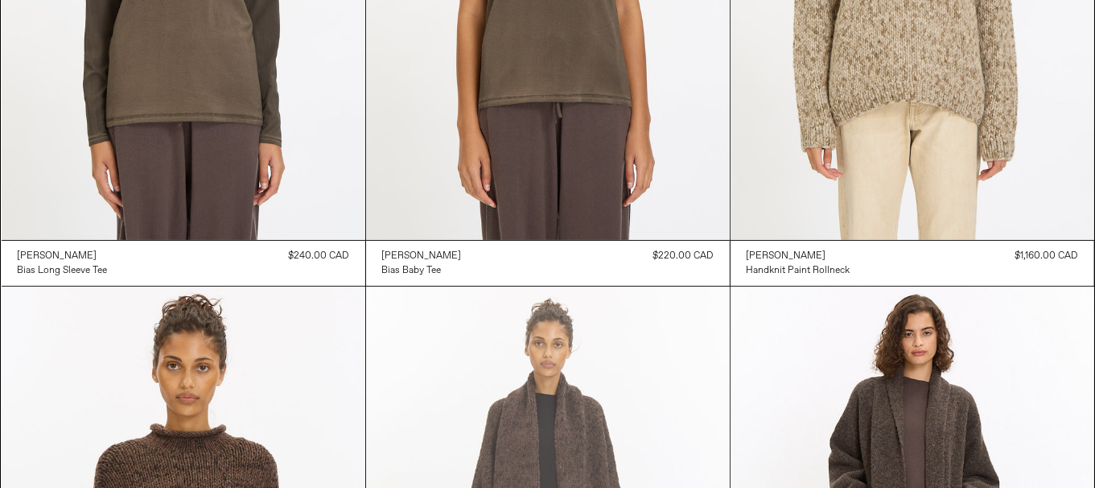
scroll to position [644, 0]
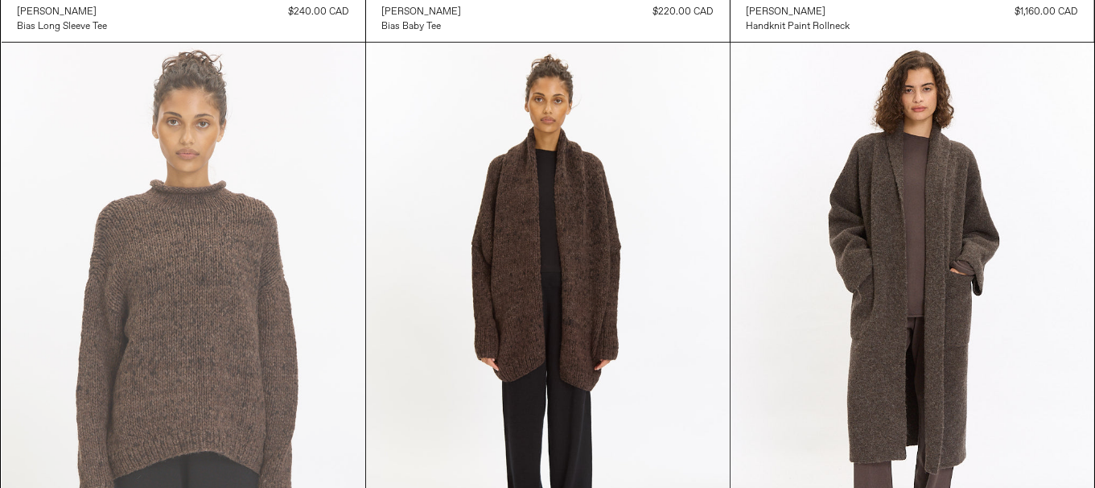
click at [220, 254] on at bounding box center [184, 316] width 364 height 546
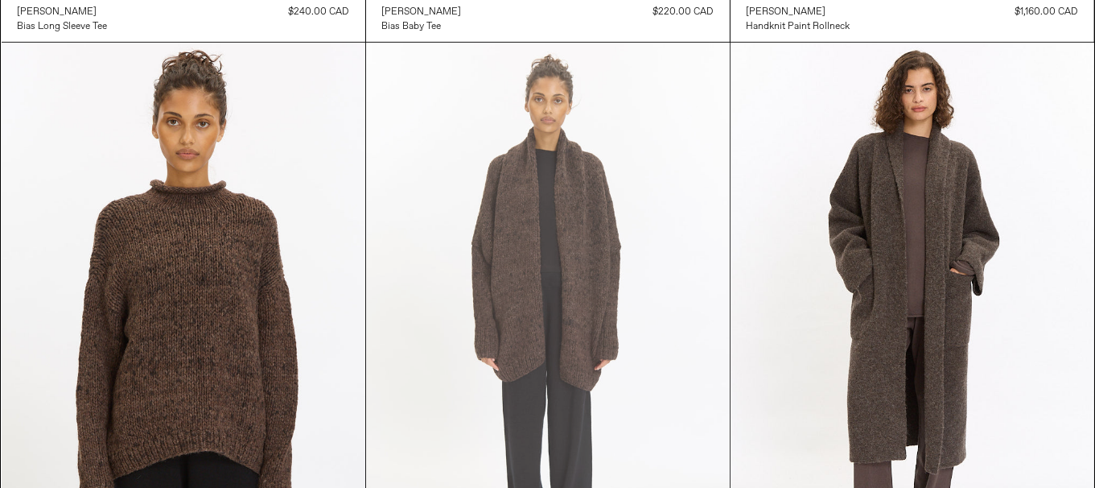
click at [596, 264] on at bounding box center [548, 316] width 364 height 546
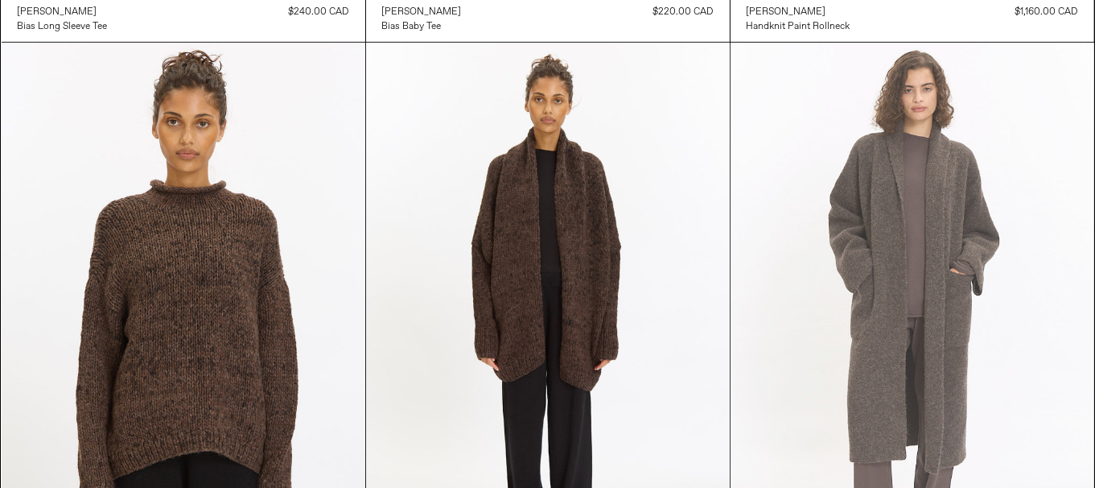
click at [971, 251] on at bounding box center [913, 316] width 364 height 546
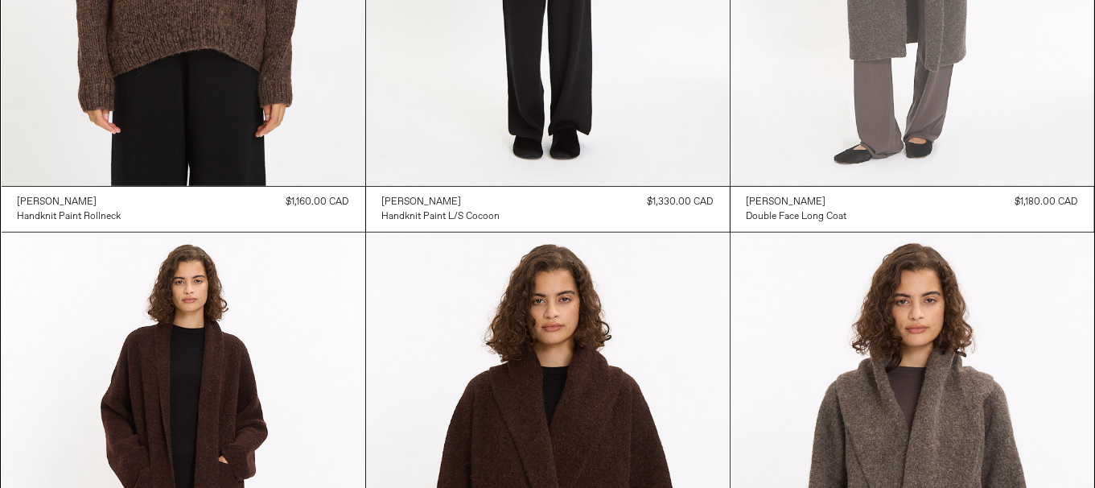
scroll to position [1288, 0]
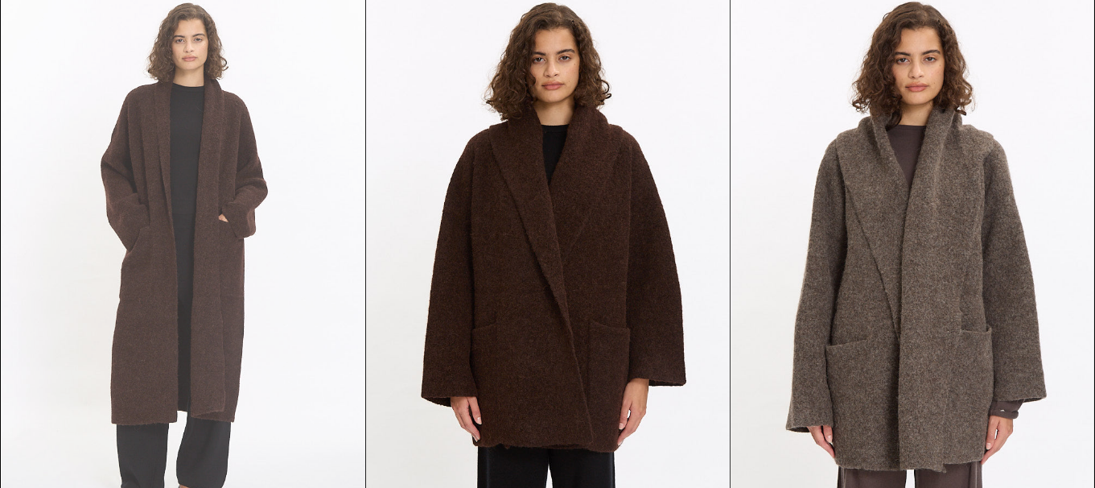
click at [172, 293] on at bounding box center [184, 264] width 364 height 546
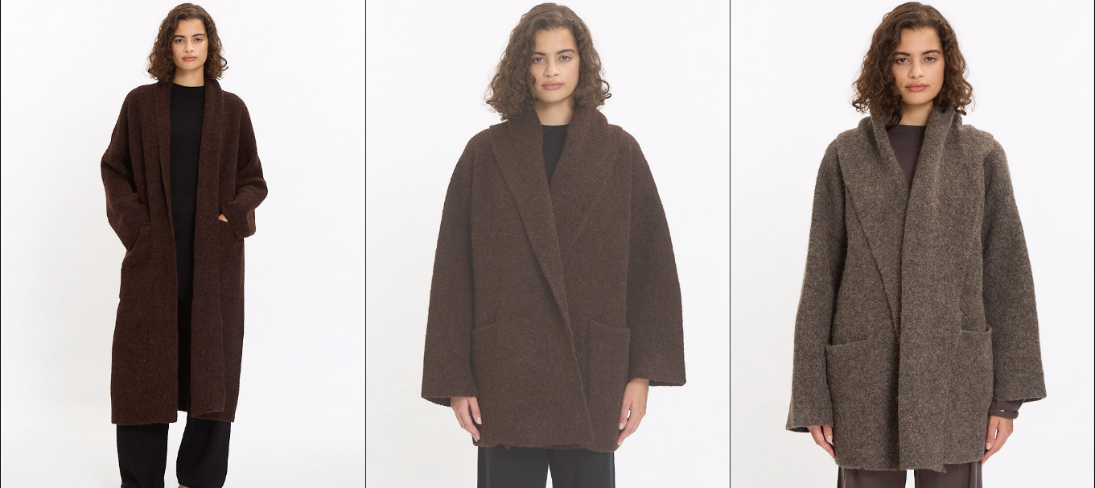
click at [672, 311] on at bounding box center [548, 264] width 364 height 546
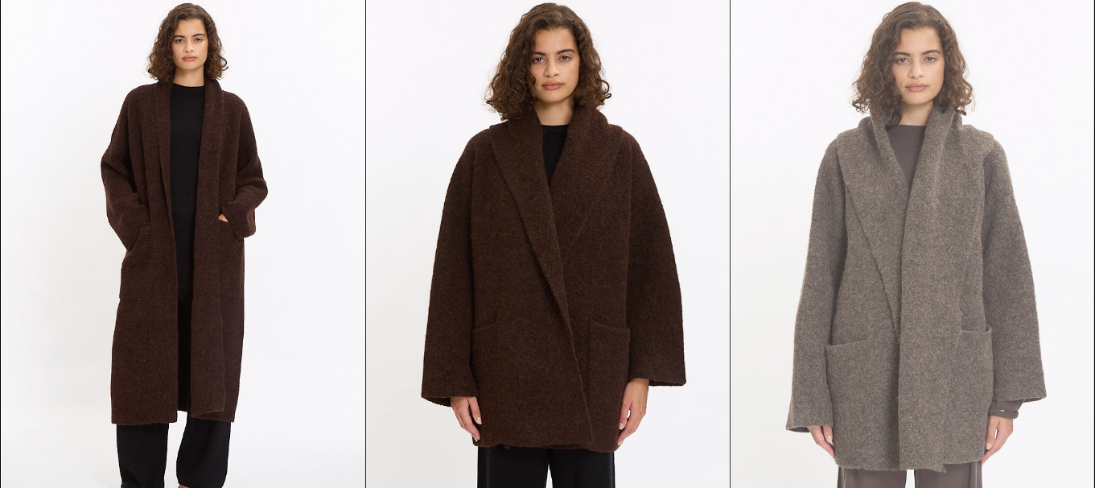
click at [953, 280] on at bounding box center [913, 264] width 364 height 546
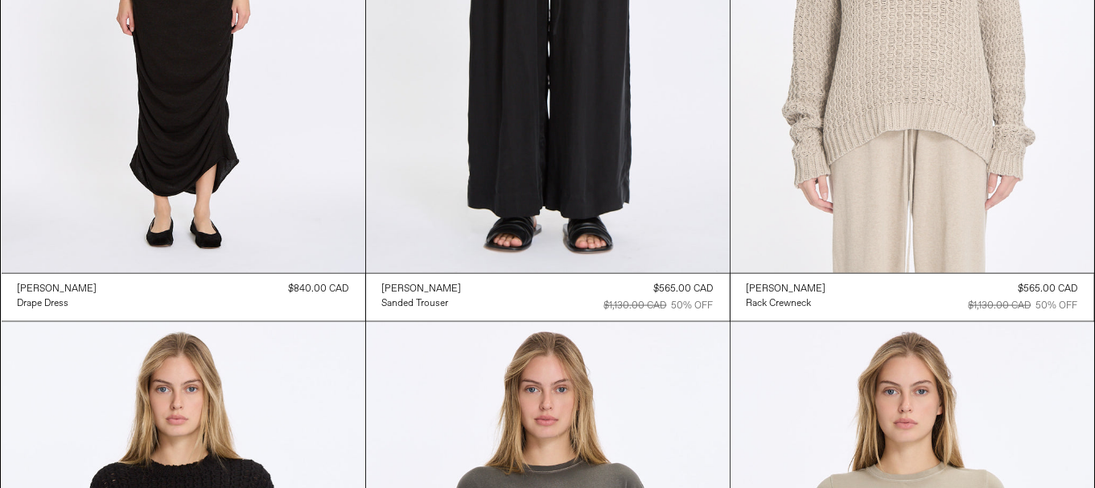
scroll to position [2092, 0]
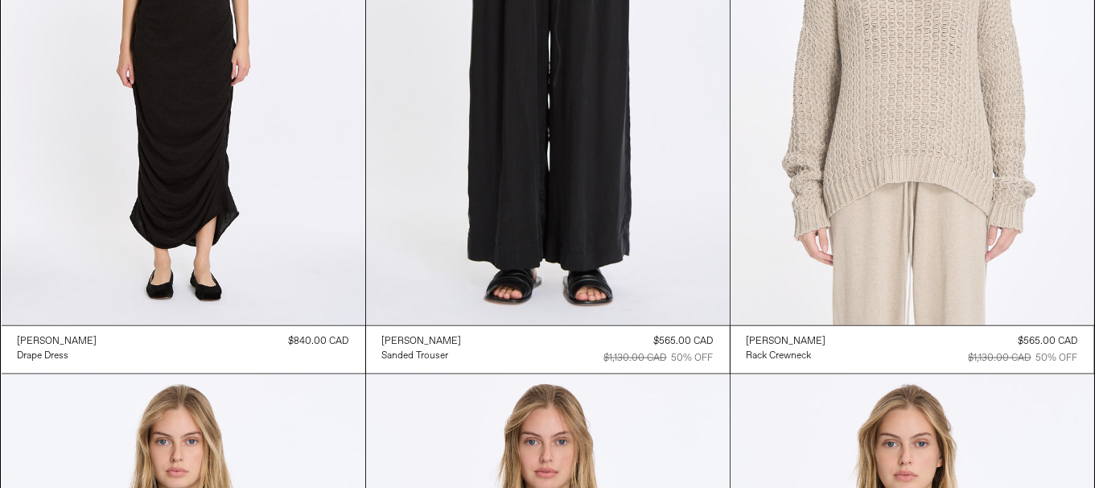
click at [925, 172] on at bounding box center [913, 52] width 364 height 546
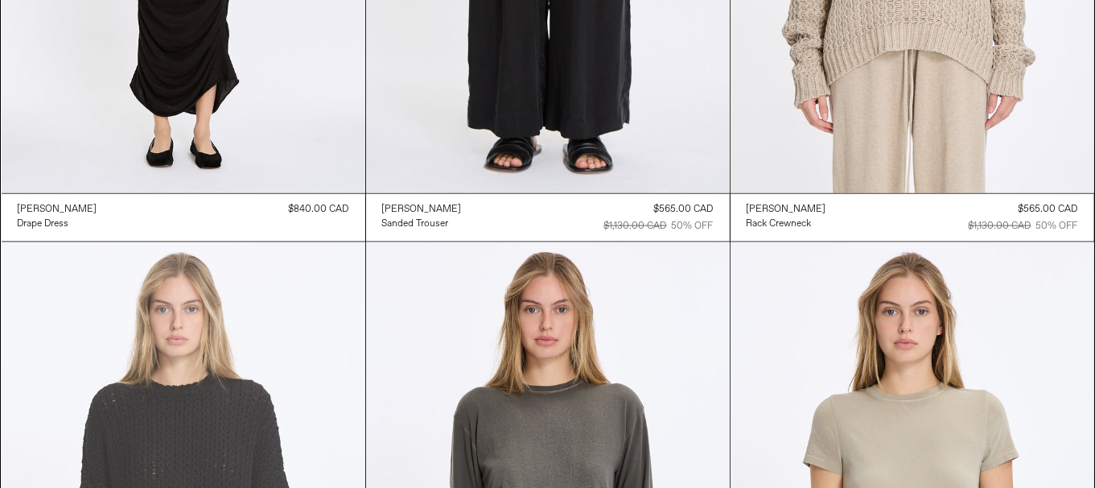
scroll to position [2334, 0]
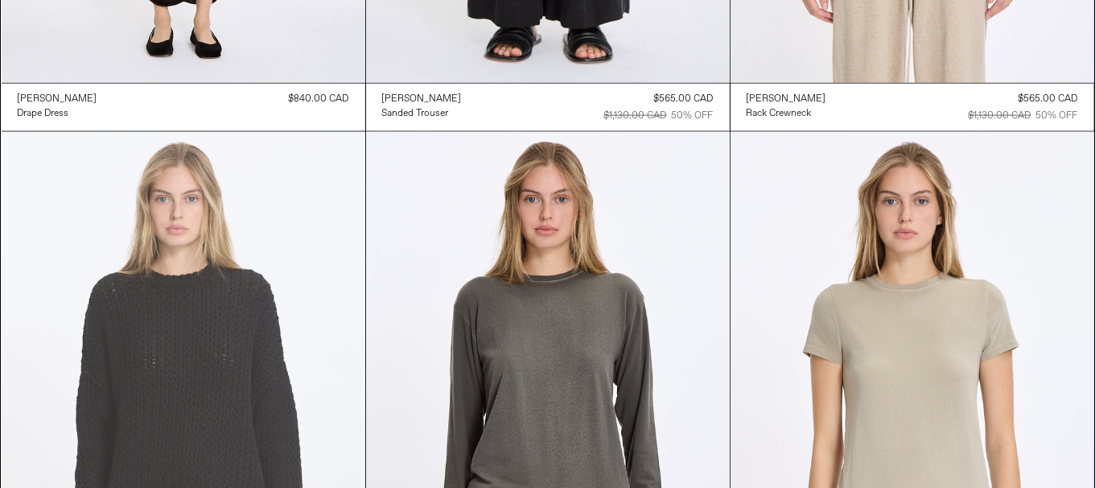
click at [192, 274] on at bounding box center [184, 405] width 364 height 546
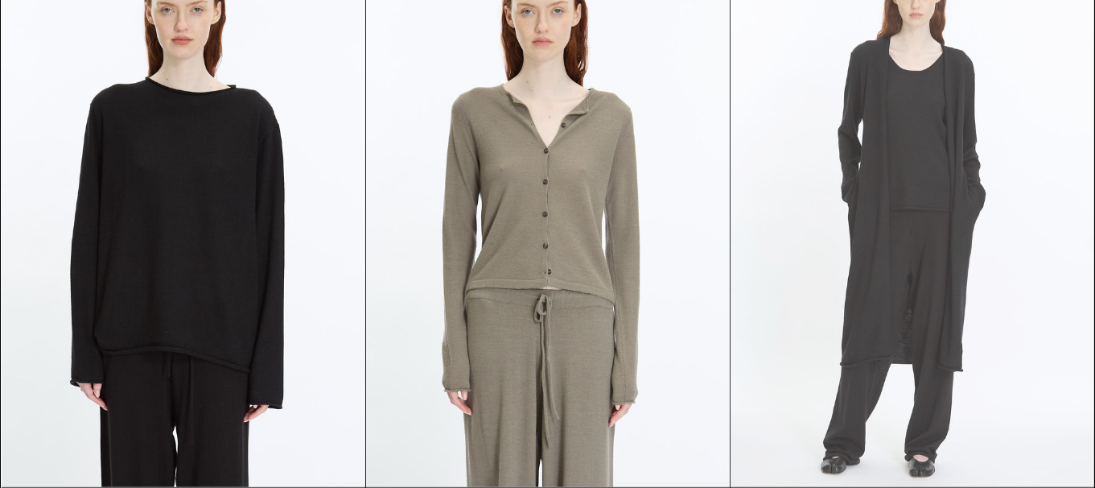
scroll to position [7268, 0]
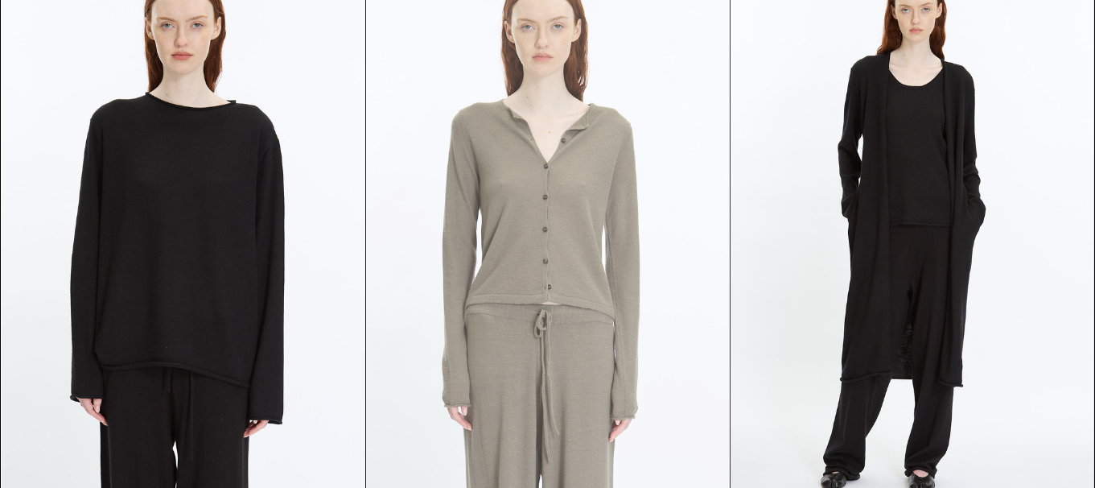
click at [630, 218] on at bounding box center [548, 230] width 364 height 546
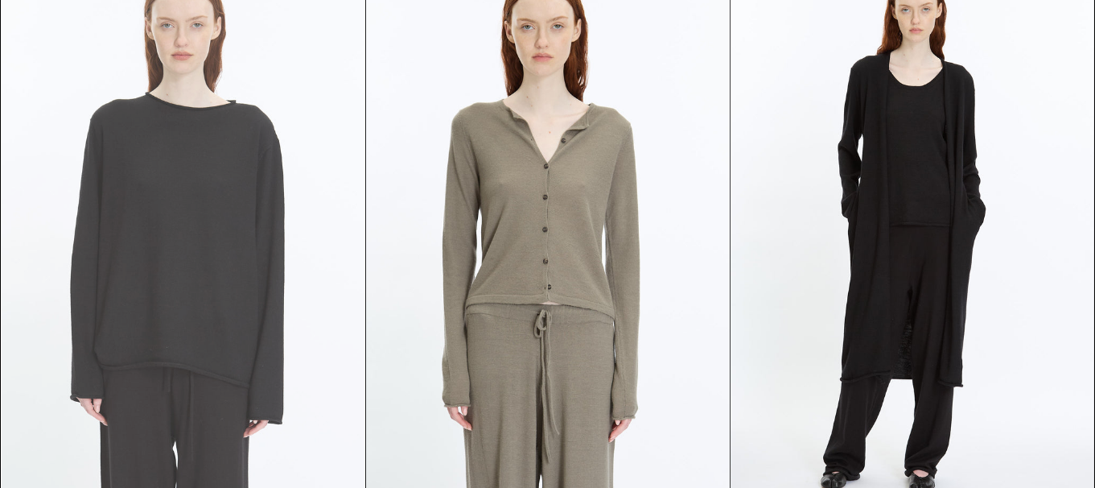
click at [215, 293] on at bounding box center [184, 230] width 364 height 546
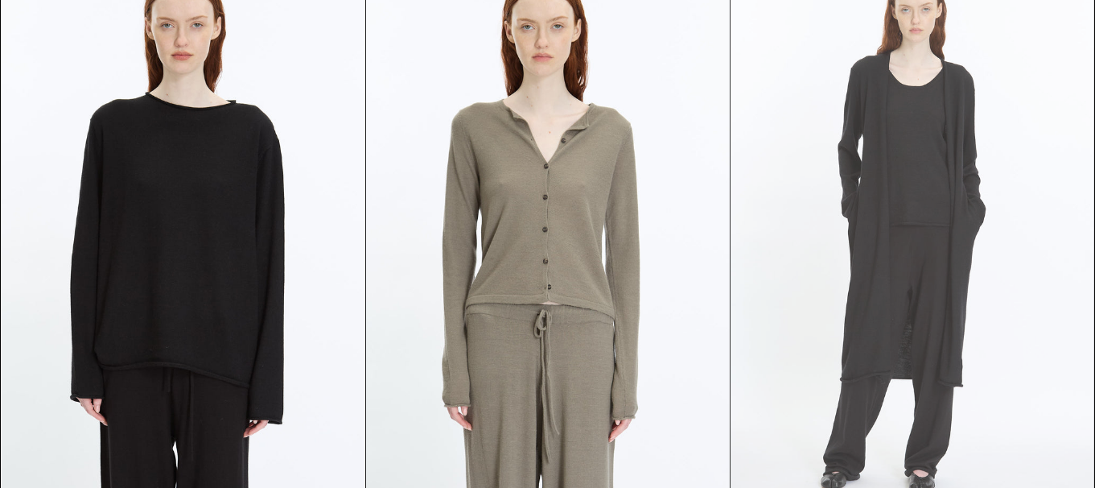
click at [919, 276] on at bounding box center [913, 230] width 364 height 546
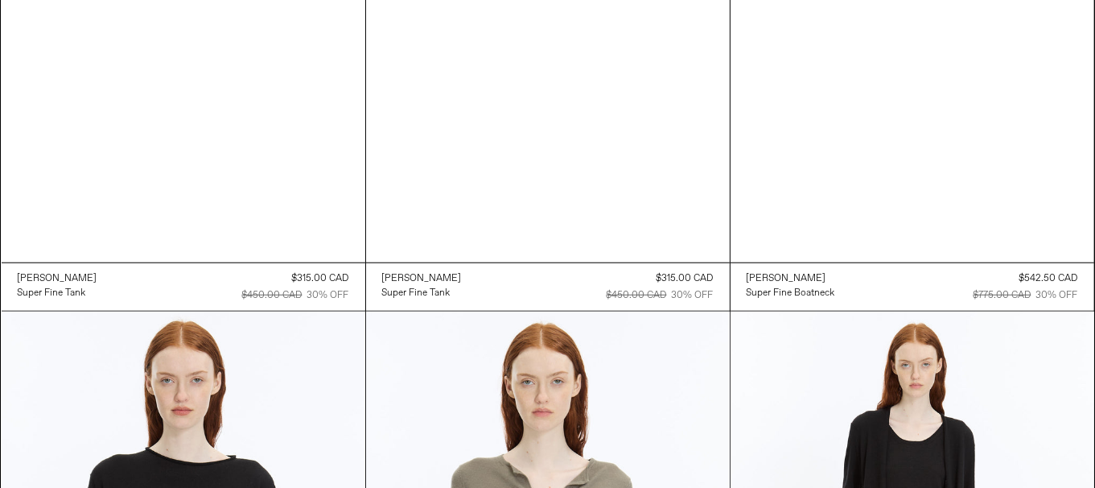
scroll to position [6785, 0]
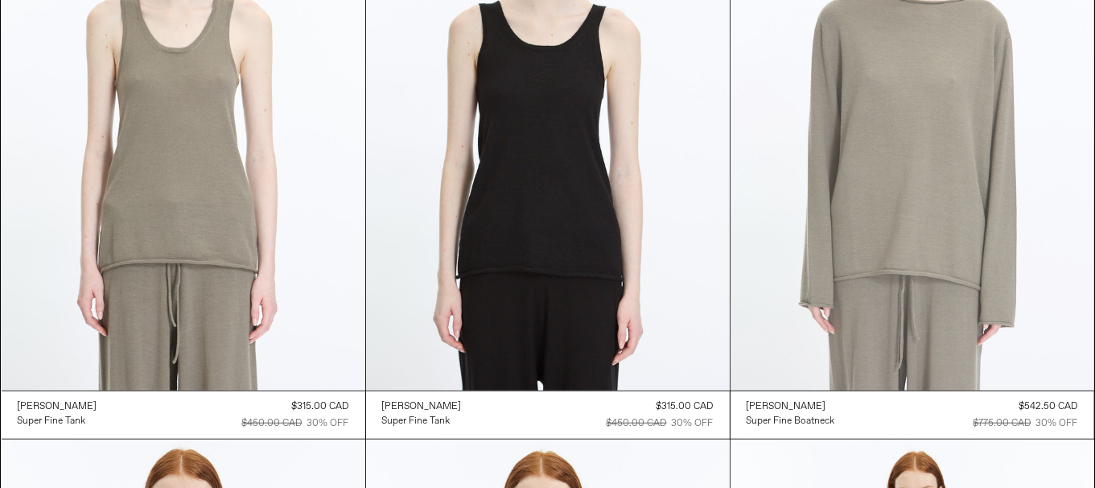
click at [945, 280] on at bounding box center [913, 118] width 364 height 546
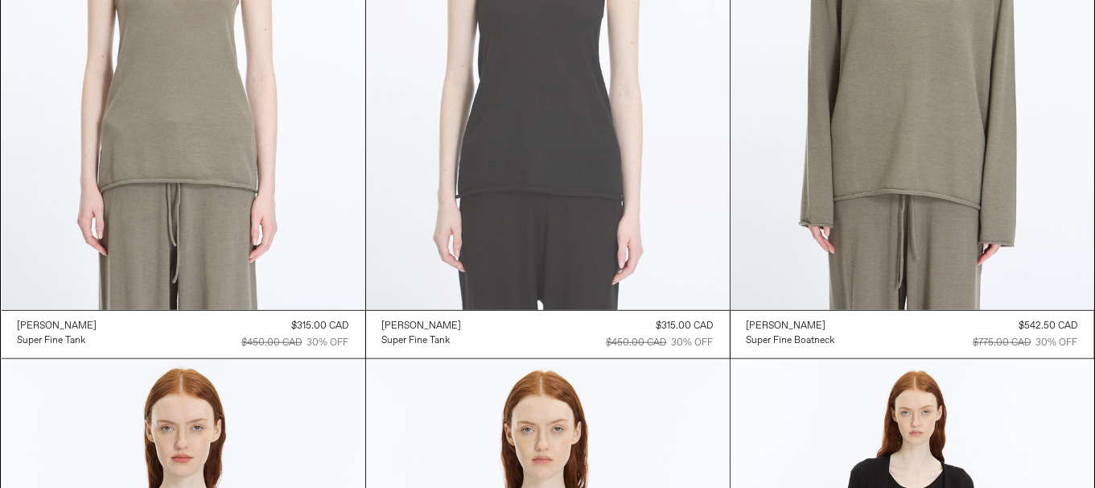
click at [640, 227] on at bounding box center [548, 37] width 364 height 546
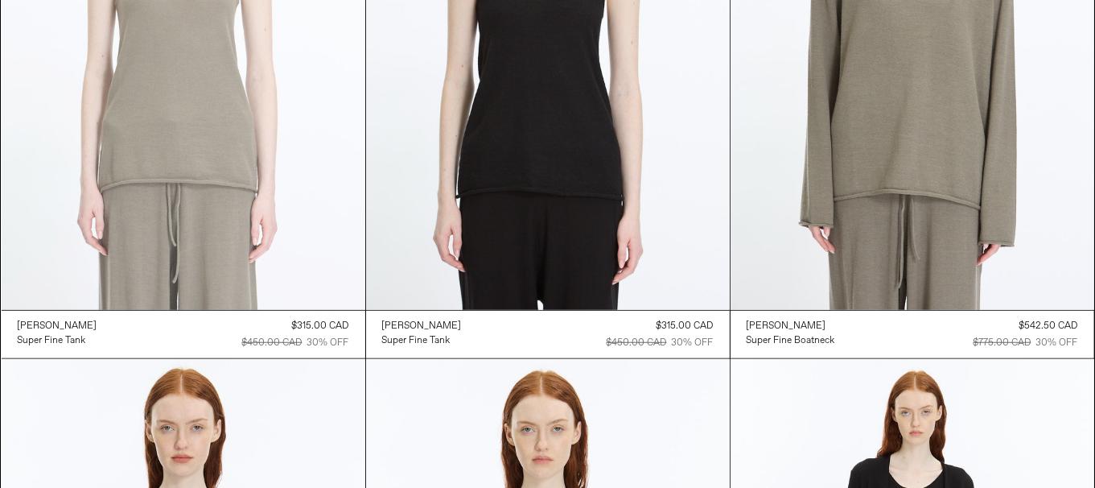
click at [241, 219] on at bounding box center [184, 37] width 364 height 546
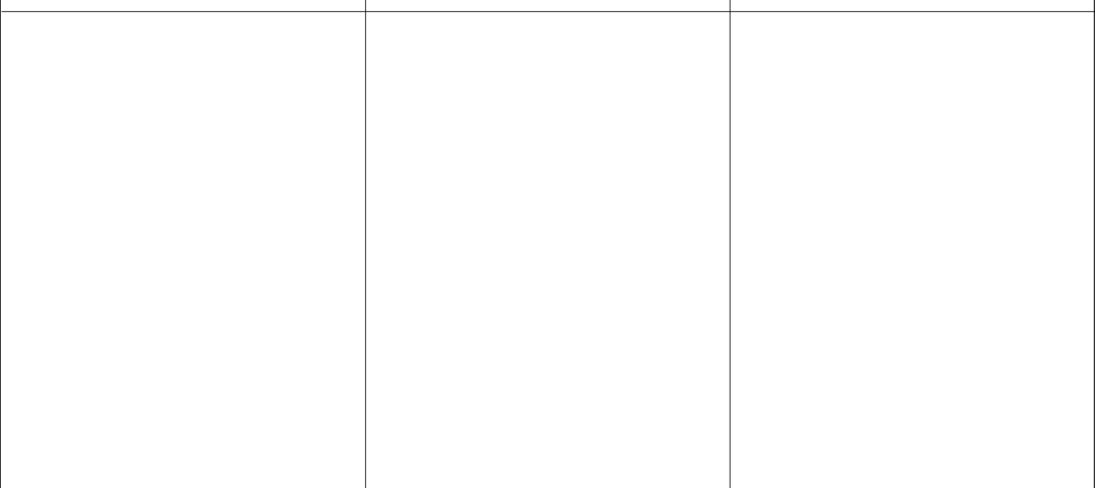
scroll to position [6061, 0]
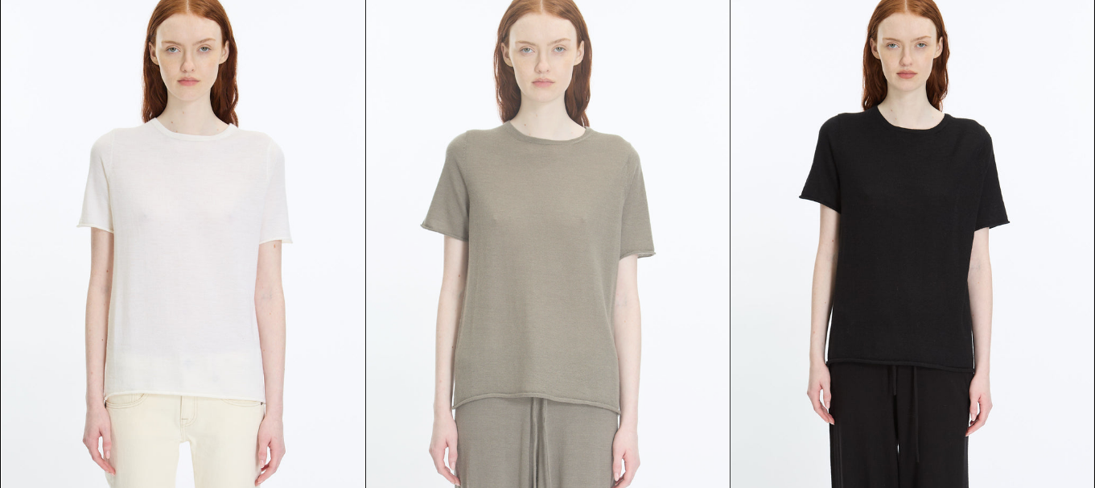
click at [501, 303] on at bounding box center [548, 247] width 364 height 546
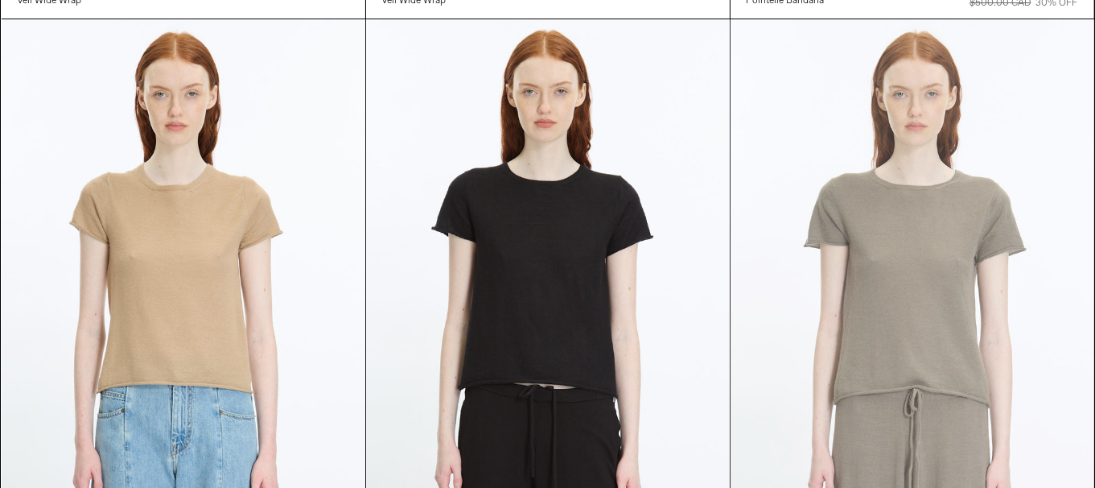
scroll to position [5498, 0]
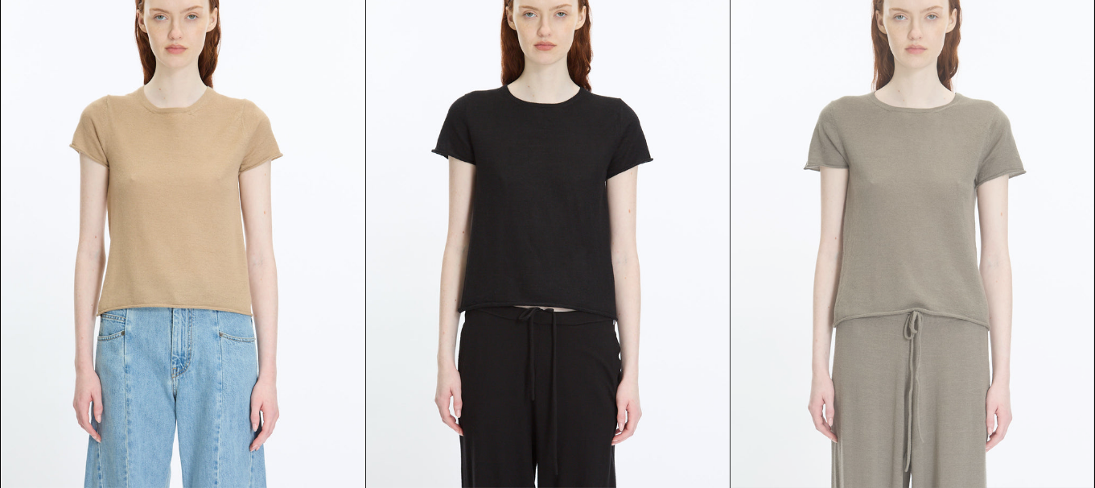
click at [918, 303] on at bounding box center [913, 215] width 364 height 546
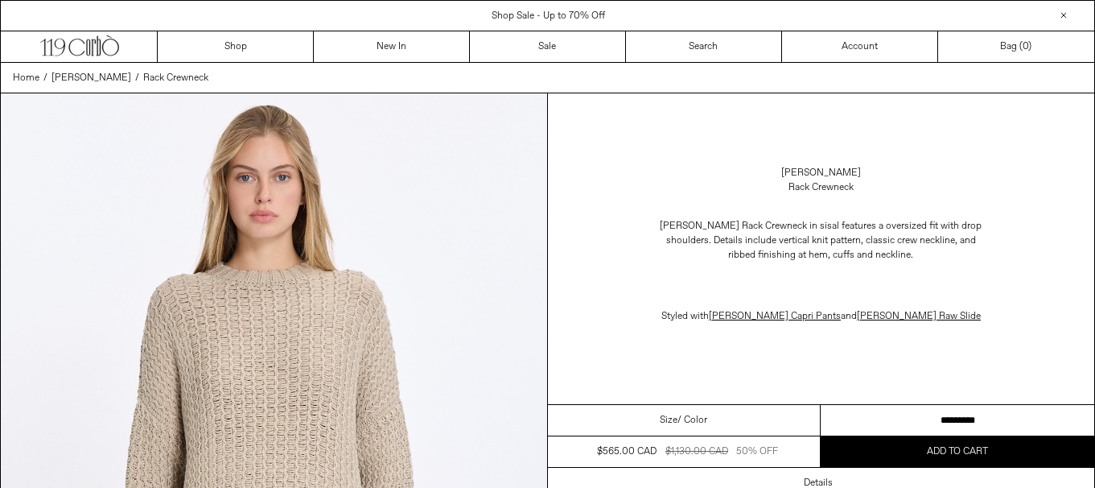
click at [962, 429] on select "********* *********" at bounding box center [958, 420] width 274 height 31
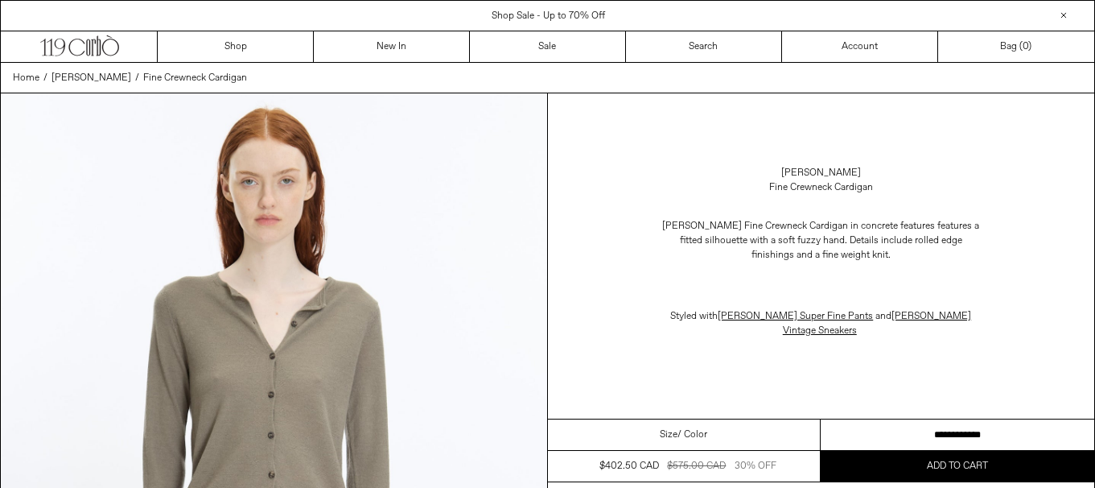
click at [994, 429] on select "**********" at bounding box center [958, 434] width 274 height 31
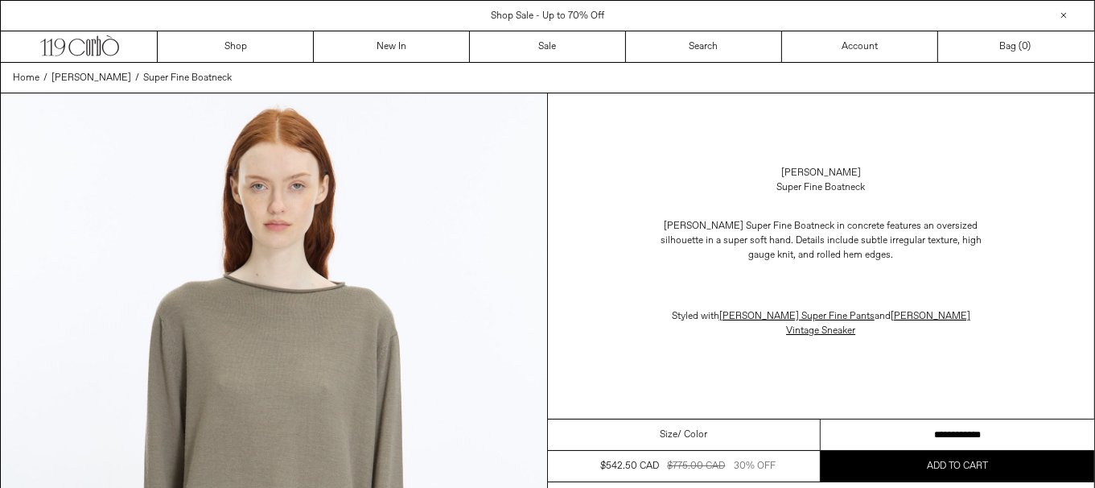
drag, startPoint x: 0, startPoint y: 0, endPoint x: 1106, endPoint y: 390, distance: 1172.8
click at [947, 434] on select "**********" at bounding box center [958, 434] width 274 height 31
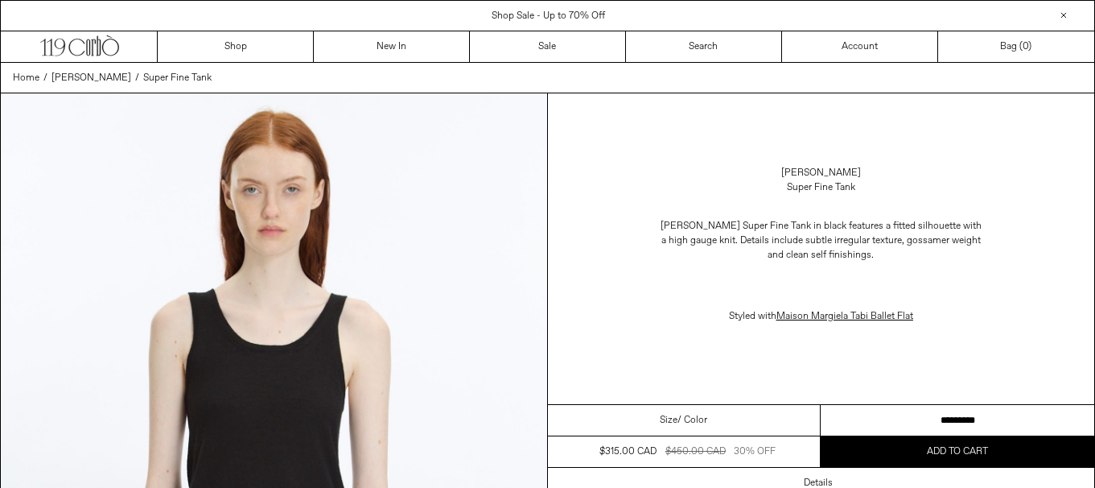
click at [897, 419] on select "**********" at bounding box center [958, 420] width 274 height 31
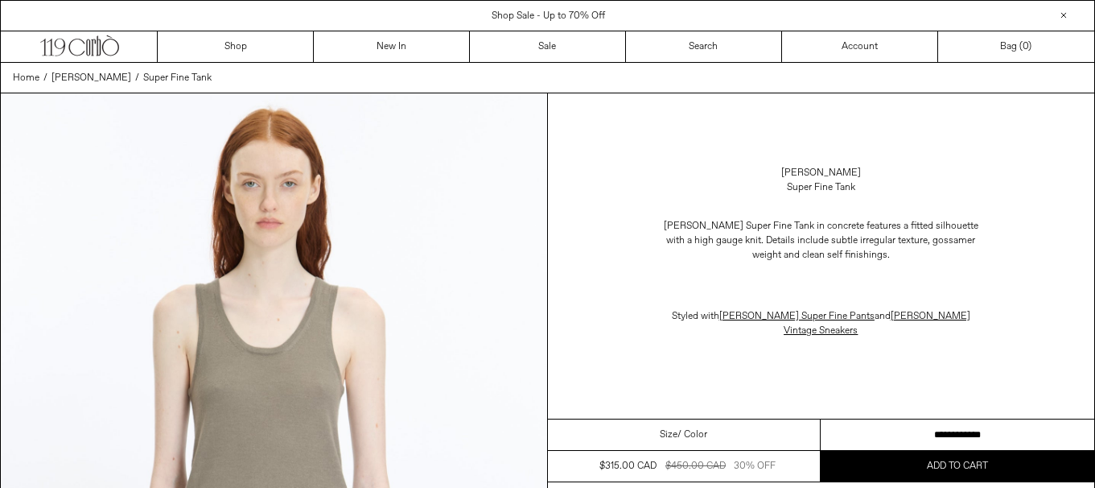
click at [910, 429] on select "**********" at bounding box center [958, 434] width 274 height 31
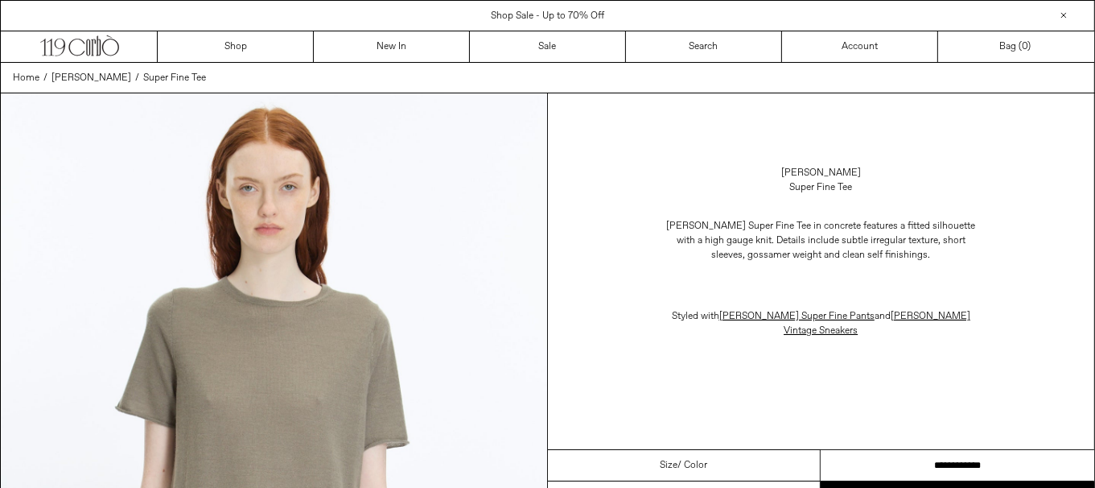
drag, startPoint x: 922, startPoint y: 458, endPoint x: 975, endPoint y: 452, distance: 53.5
click at [922, 458] on select "**********" at bounding box center [958, 465] width 274 height 31
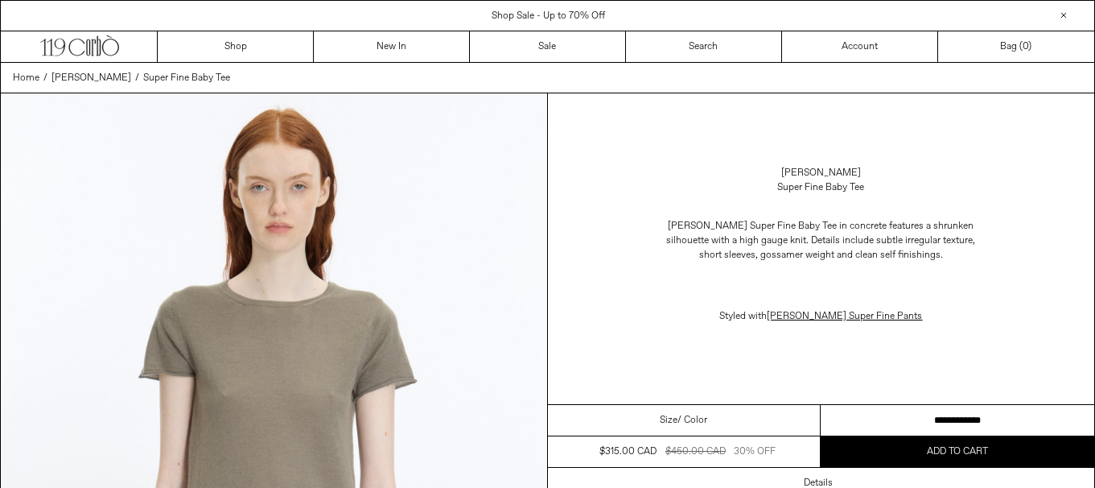
click at [934, 415] on select "**********" at bounding box center [958, 420] width 274 height 31
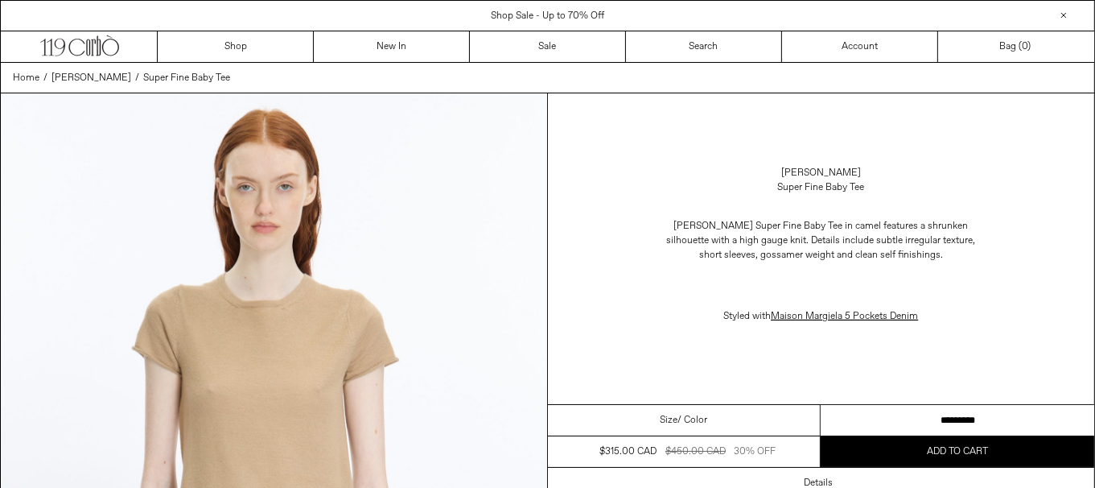
drag, startPoint x: 922, startPoint y: 418, endPoint x: 1088, endPoint y: 410, distance: 166.0
click at [934, 418] on select "**********" at bounding box center [958, 420] width 274 height 31
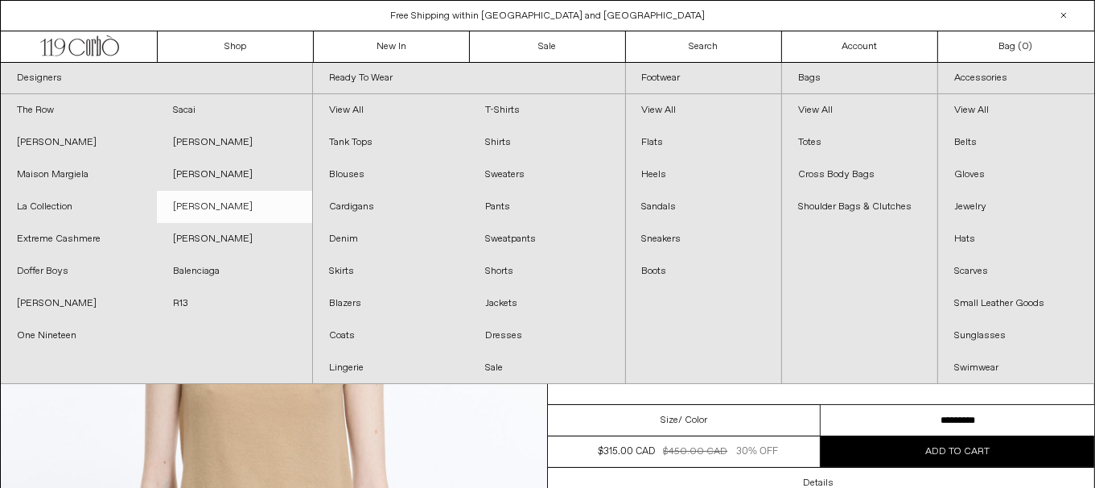
click at [224, 201] on link "[PERSON_NAME]" at bounding box center [235, 207] width 156 height 32
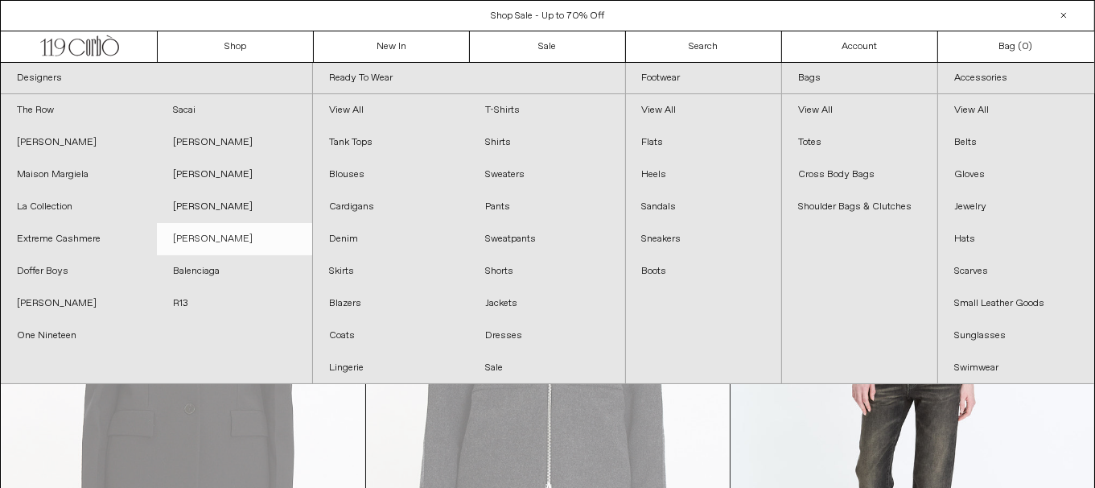
click at [242, 243] on link "[PERSON_NAME]" at bounding box center [235, 239] width 156 height 32
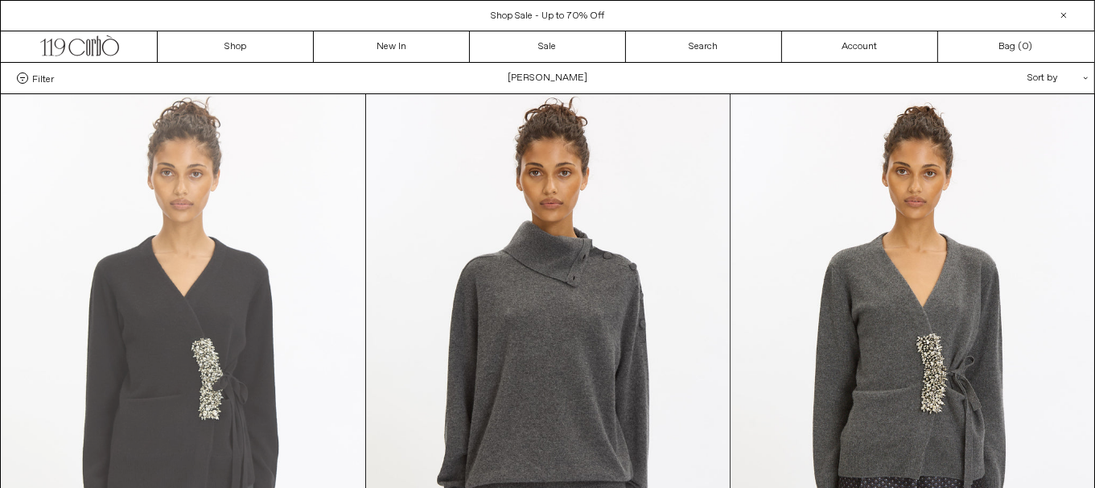
click at [262, 283] on at bounding box center [184, 367] width 364 height 546
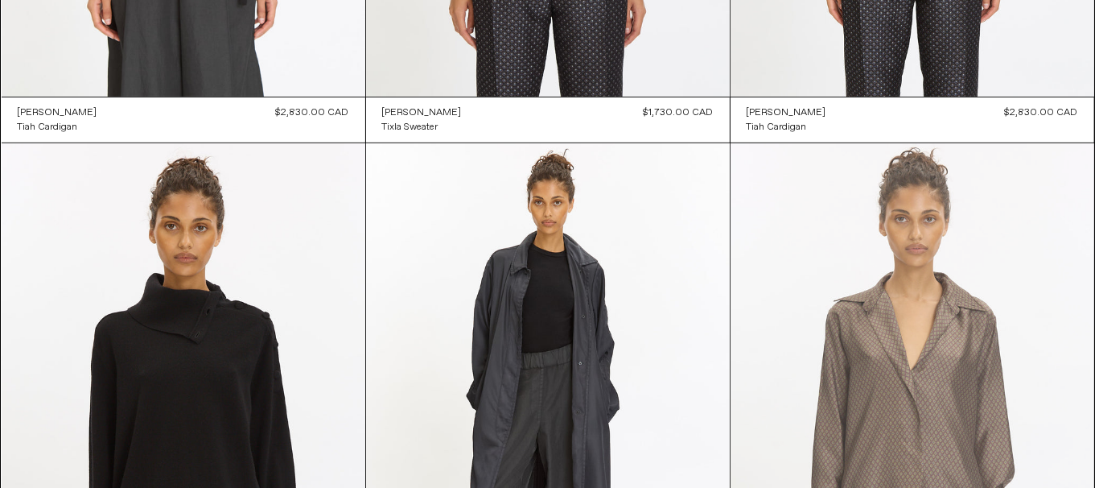
scroll to position [724, 0]
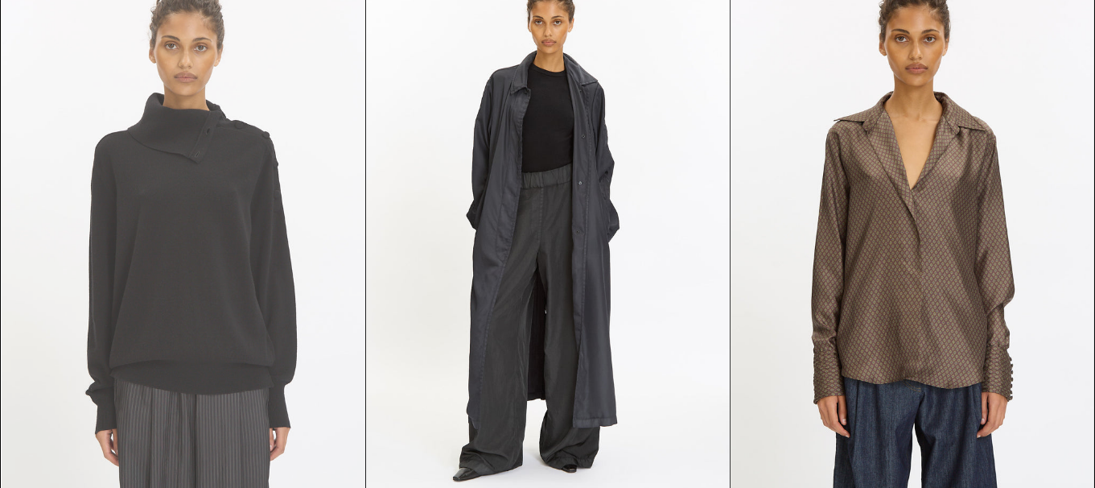
click at [274, 331] on at bounding box center [184, 236] width 364 height 546
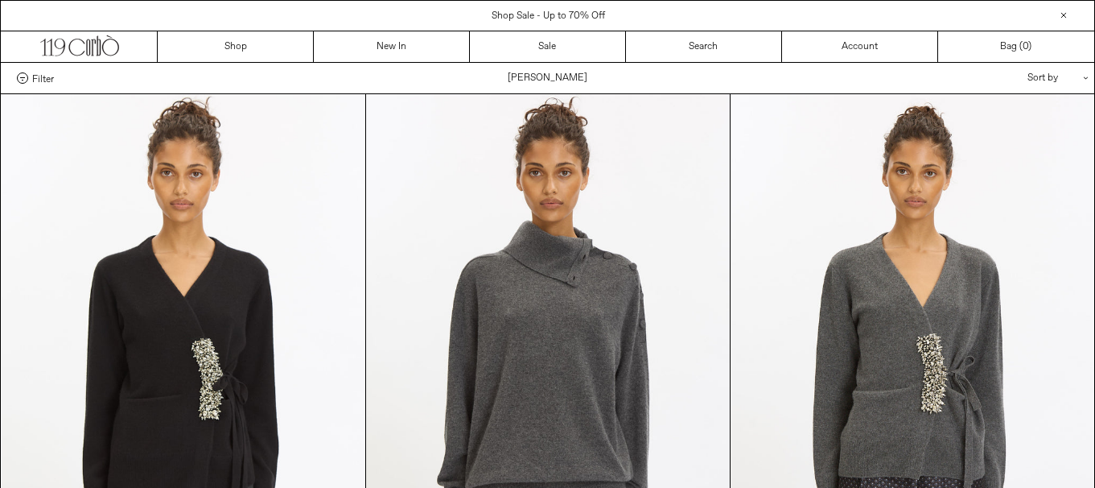
scroll to position [724, 0]
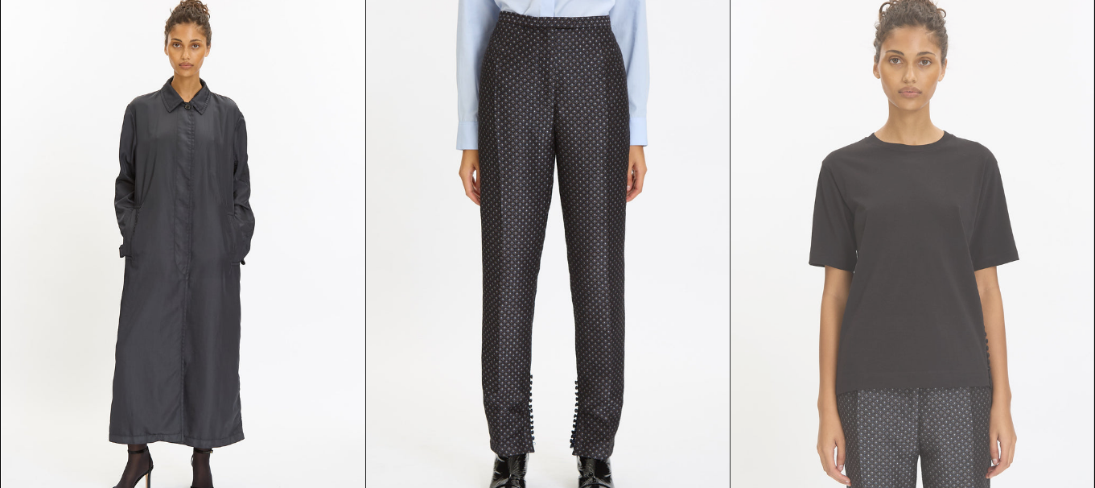
scroll to position [1448, 0]
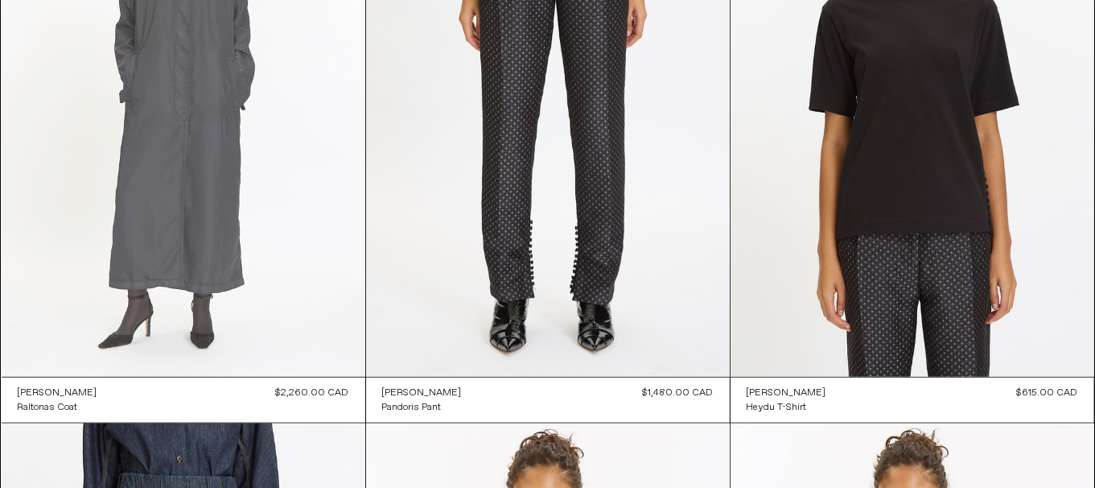
click at [146, 182] on at bounding box center [184, 104] width 364 height 546
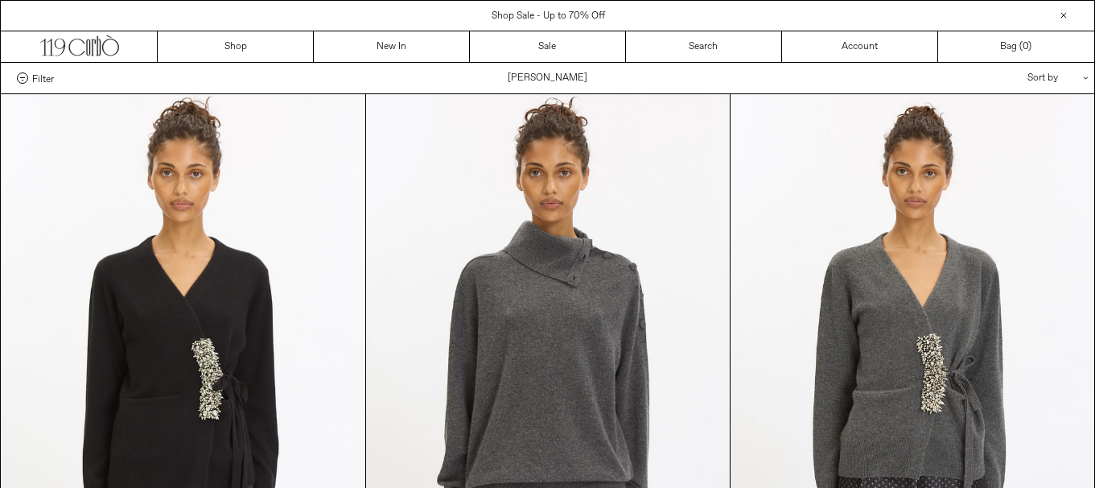
scroll to position [1931, 0]
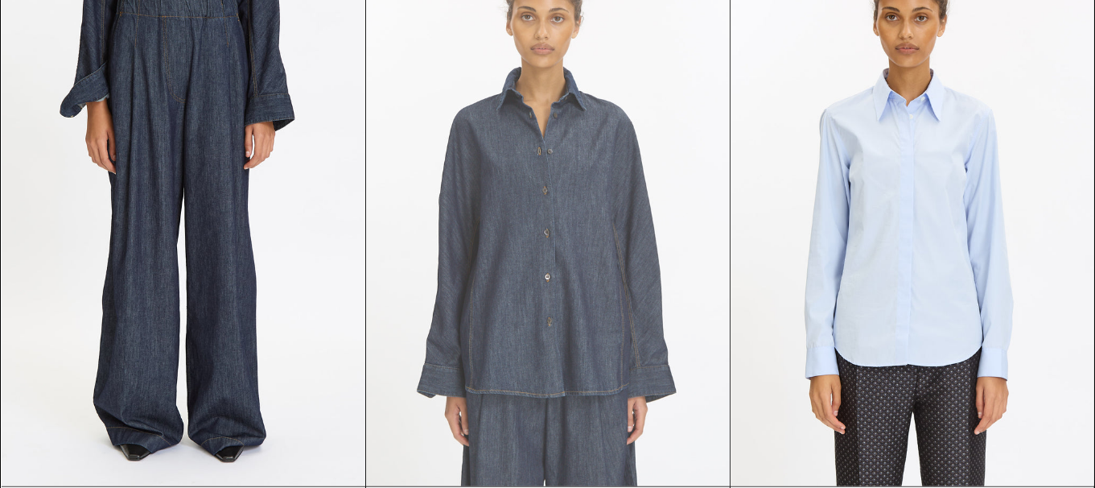
click at [555, 284] on at bounding box center [548, 213] width 364 height 546
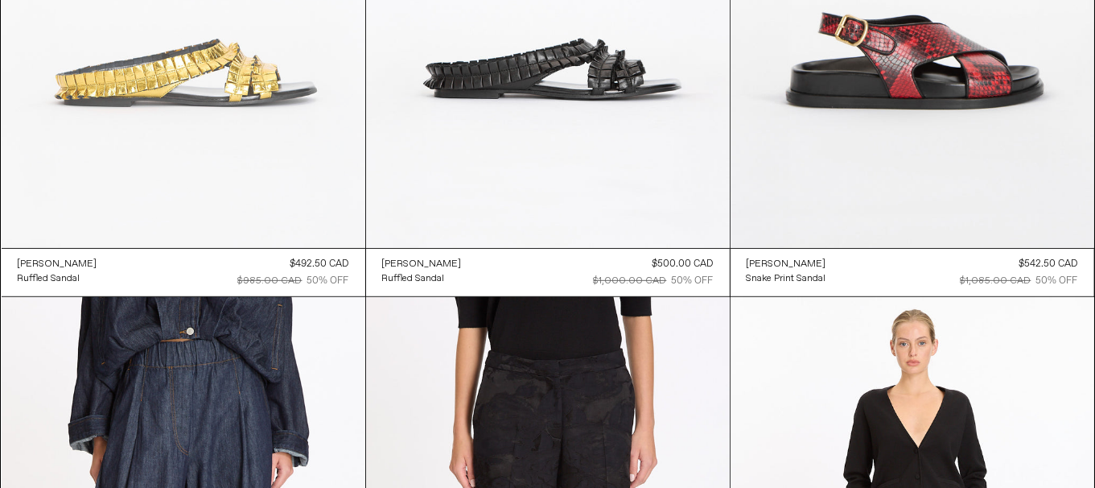
scroll to position [6210, 0]
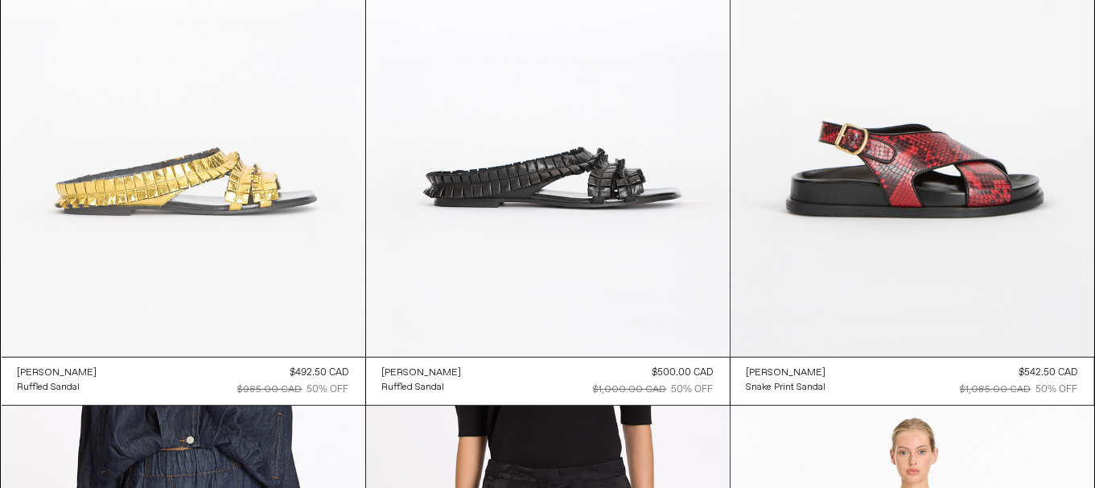
click at [168, 178] on at bounding box center [184, 84] width 364 height 546
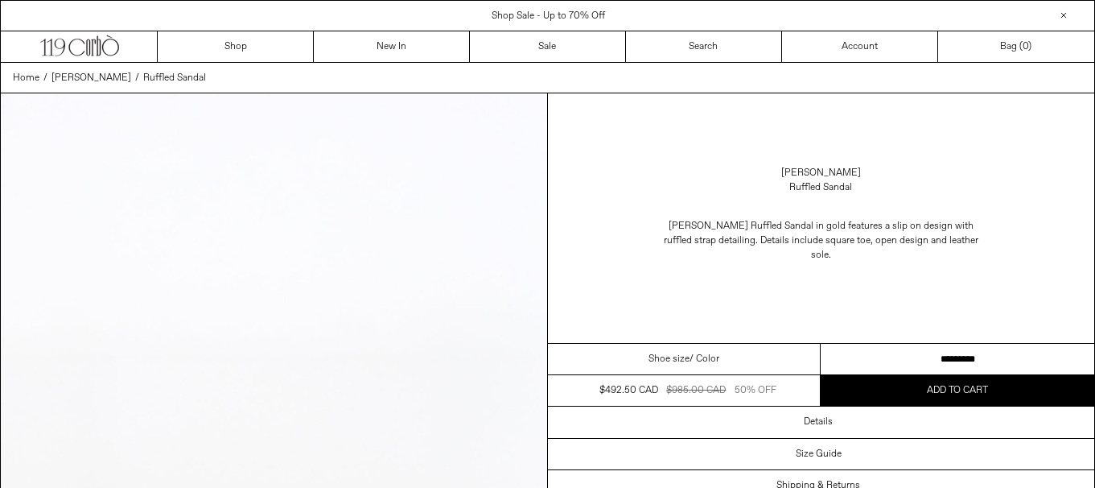
click at [976, 357] on select "**********" at bounding box center [958, 359] width 274 height 31
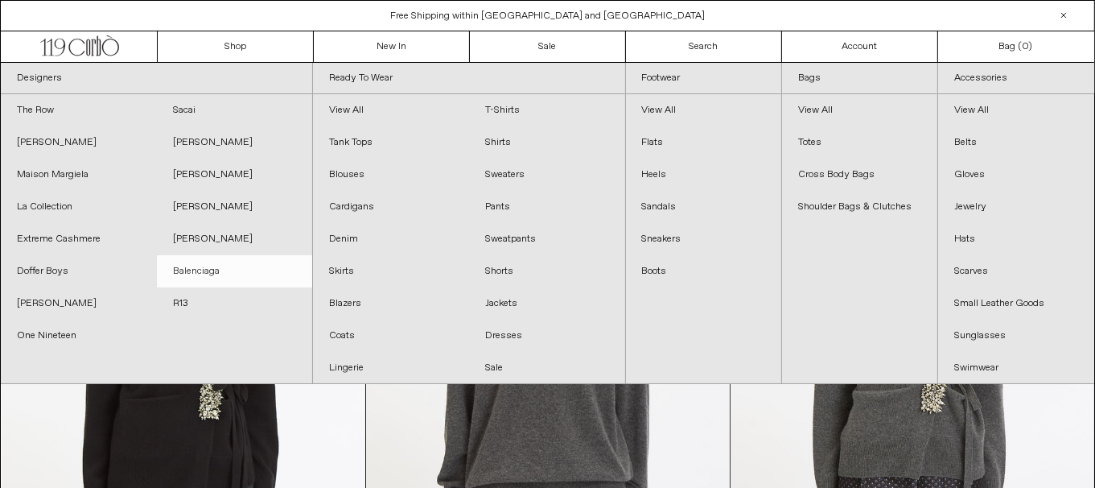
click at [201, 274] on link "Balenciaga" at bounding box center [235, 271] width 156 height 32
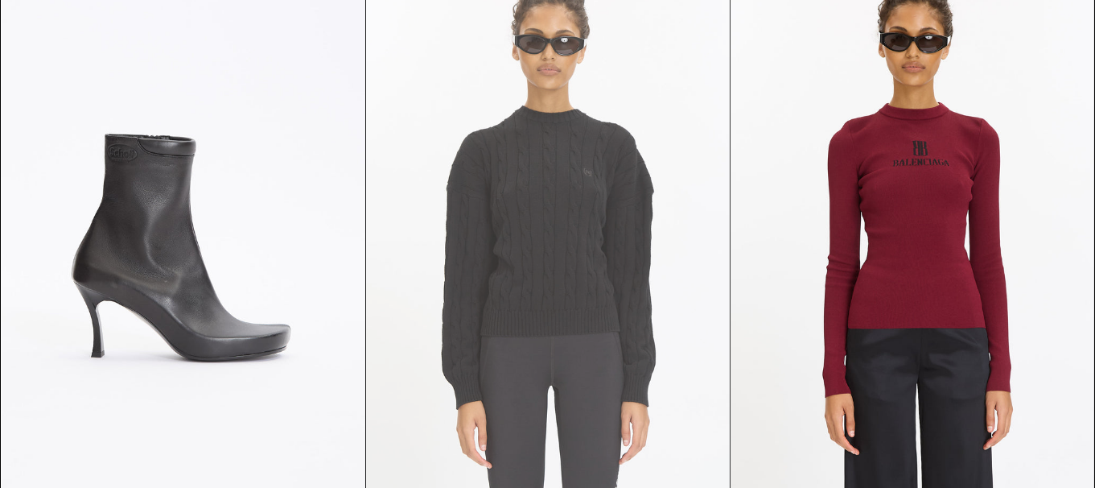
scroll to position [724, 0]
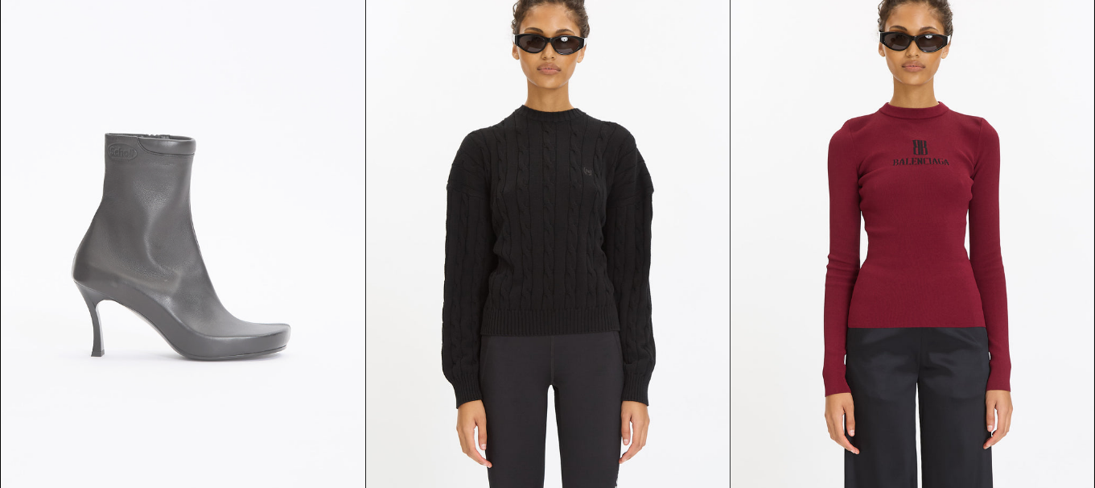
click at [244, 337] on at bounding box center [184, 236] width 364 height 546
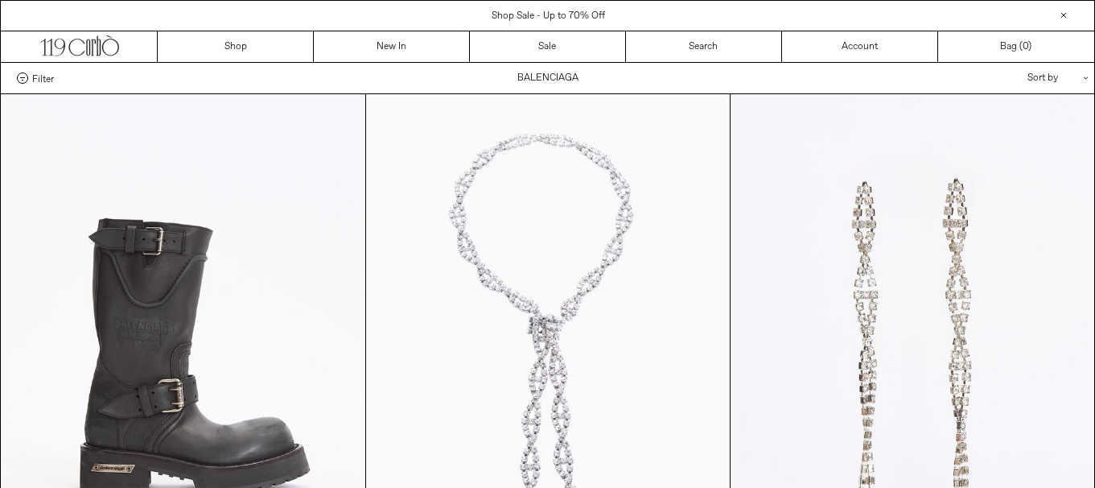
scroll to position [724, 0]
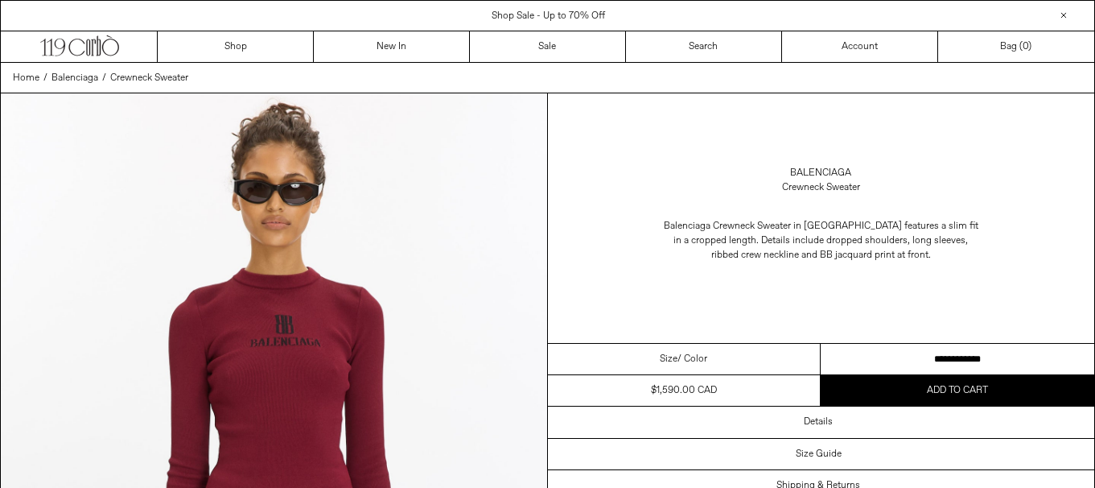
click at [966, 358] on select "**********" at bounding box center [958, 359] width 274 height 31
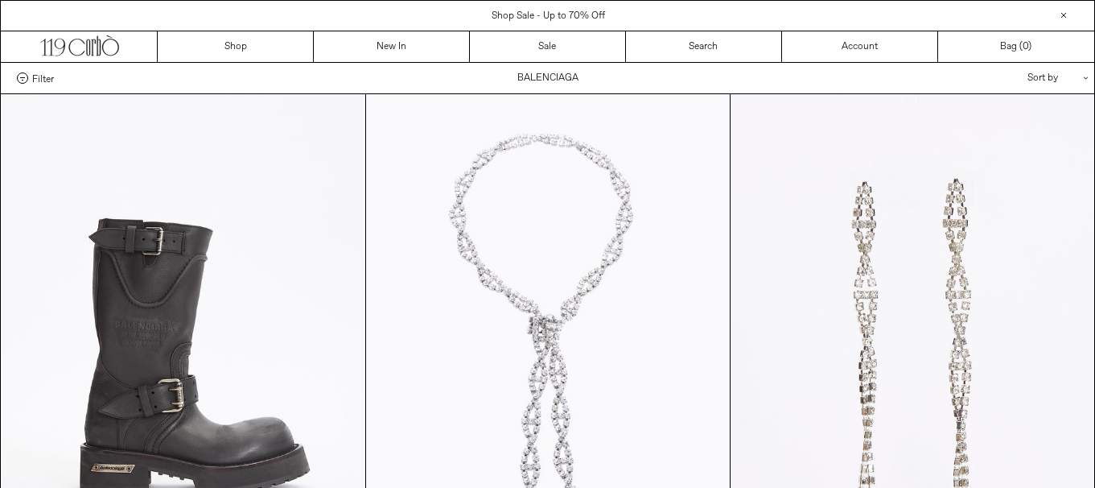
scroll to position [1448, 0]
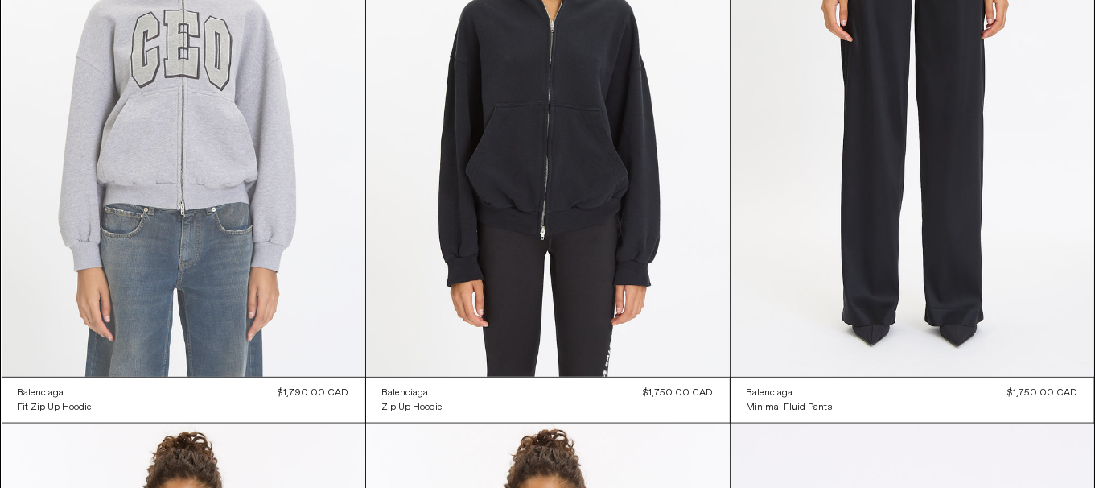
click at [159, 237] on at bounding box center [184, 104] width 364 height 546
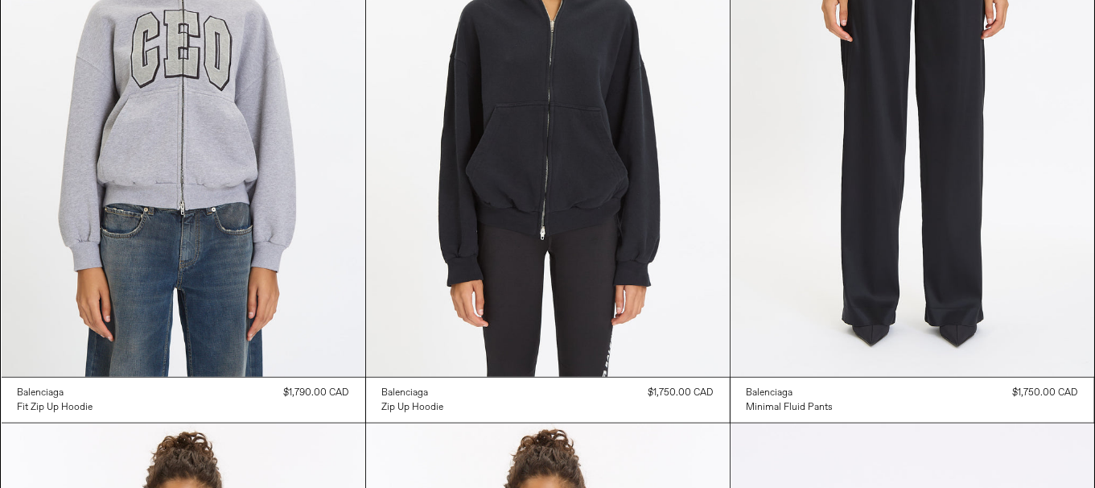
scroll to position [1448, 0]
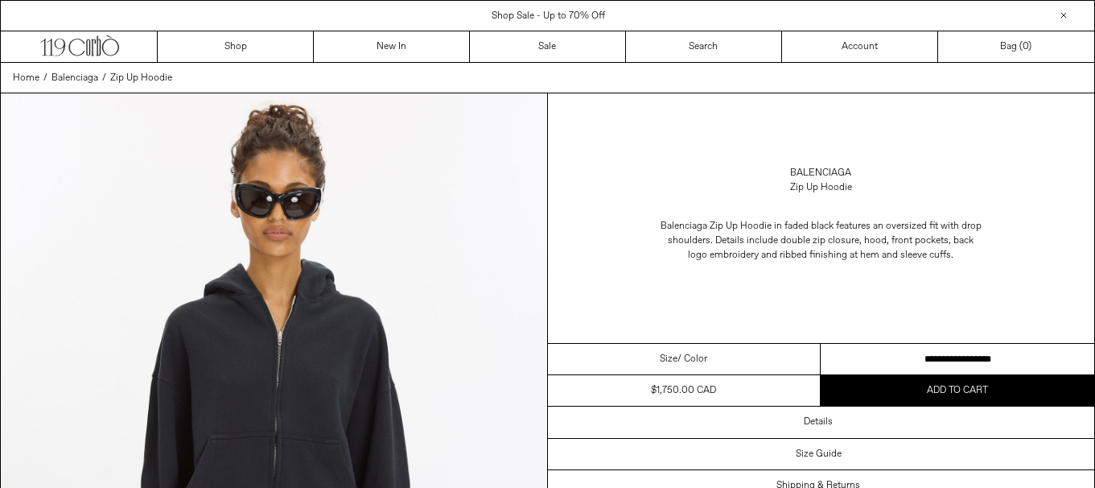
click at [997, 357] on select "**********" at bounding box center [958, 359] width 274 height 31
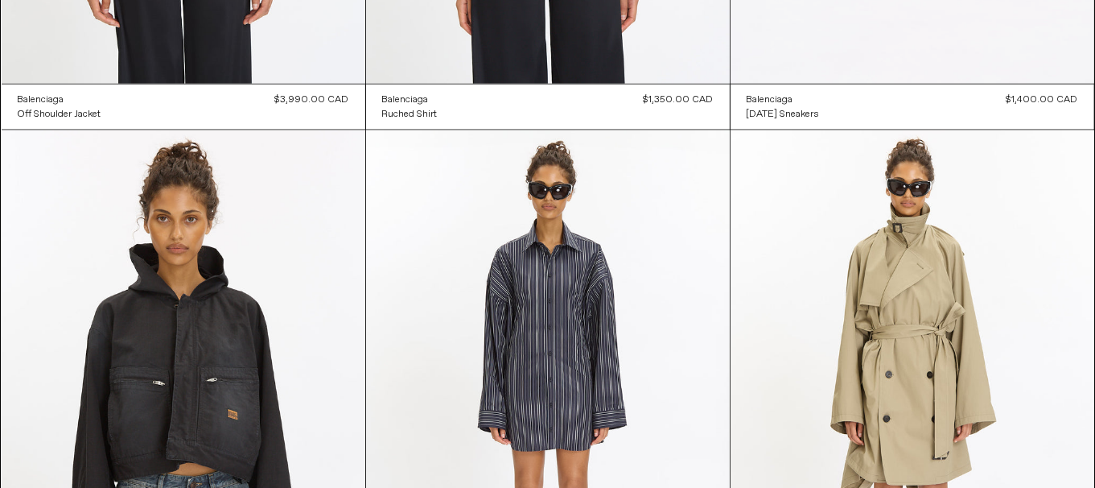
scroll to position [2172, 0]
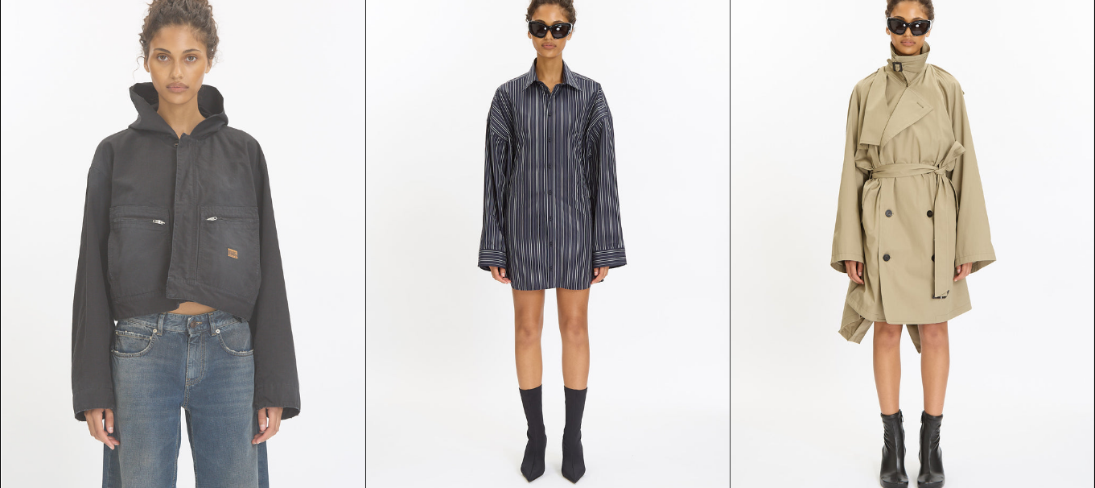
scroll to position [2494, 0]
click at [224, 229] on at bounding box center [184, 242] width 364 height 546
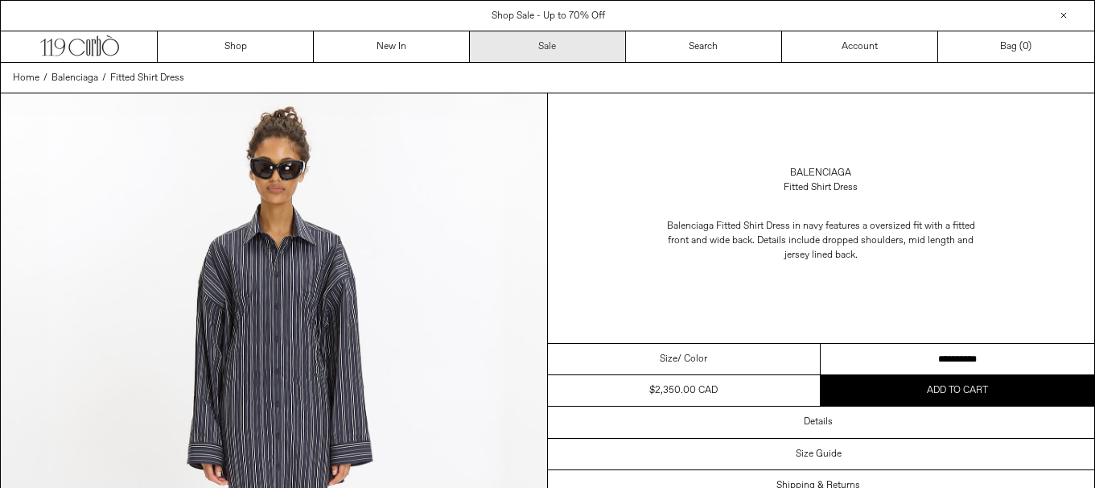
click at [913, 355] on select "**********" at bounding box center [958, 359] width 274 height 31
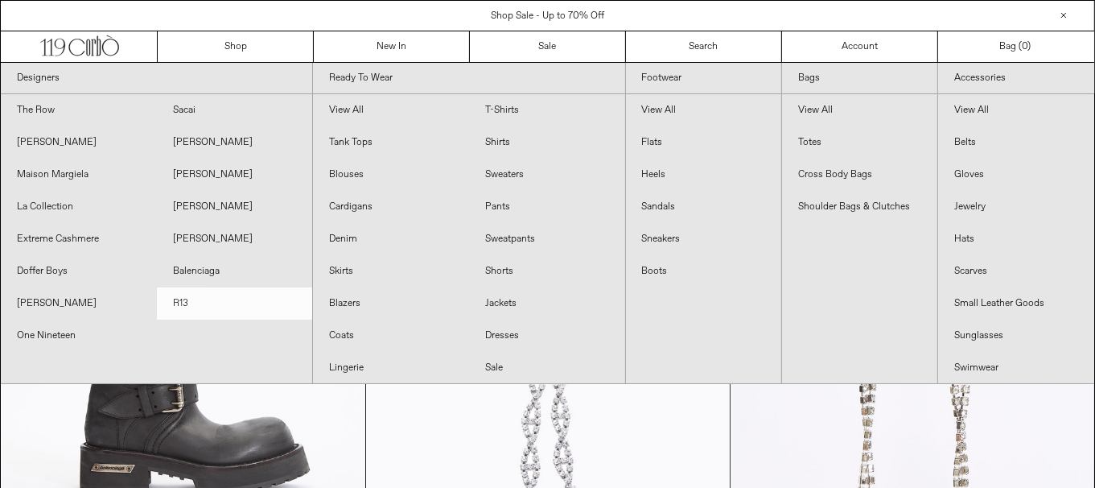
click at [188, 311] on link "R13" at bounding box center [235, 303] width 156 height 32
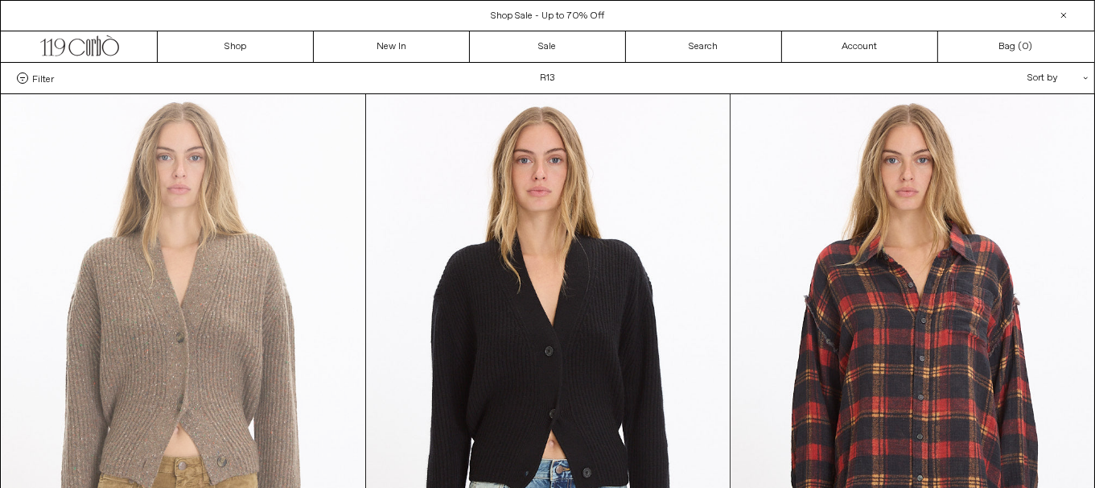
click at [97, 306] on at bounding box center [184, 367] width 364 height 546
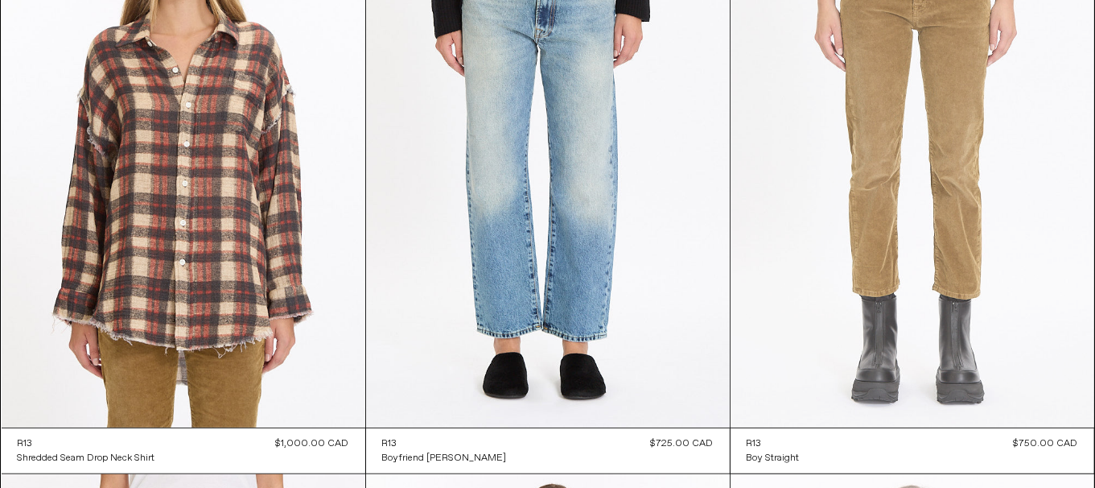
click at [990, 279] on at bounding box center [913, 155] width 364 height 546
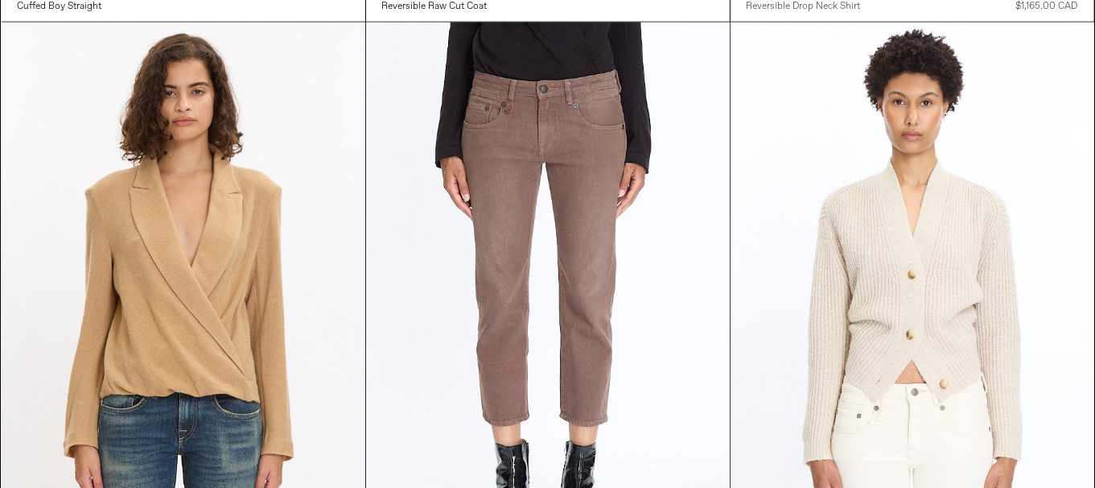
scroll to position [2012, 0]
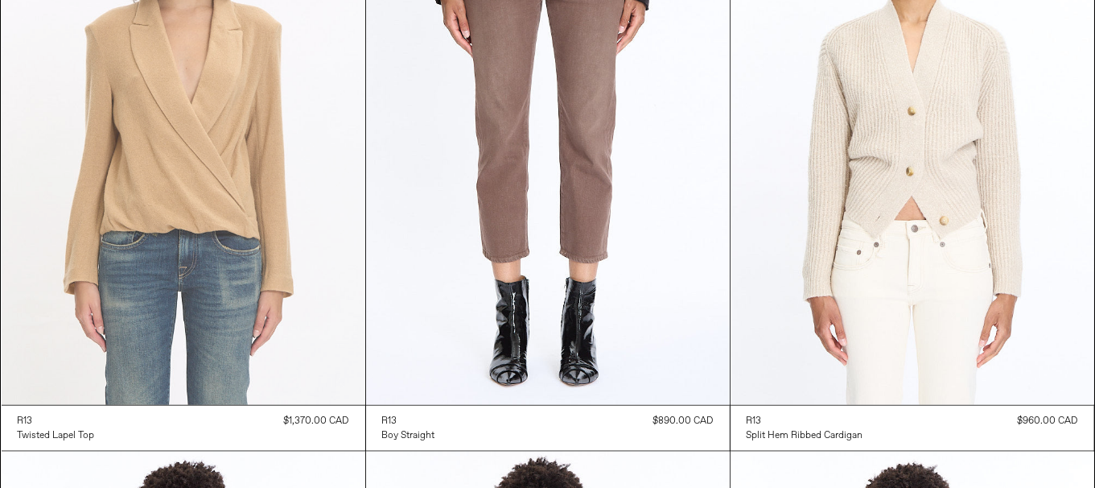
click at [141, 230] on at bounding box center [184, 132] width 364 height 546
click at [184, 256] on at bounding box center [184, 132] width 364 height 546
click at [192, 250] on at bounding box center [184, 132] width 364 height 546
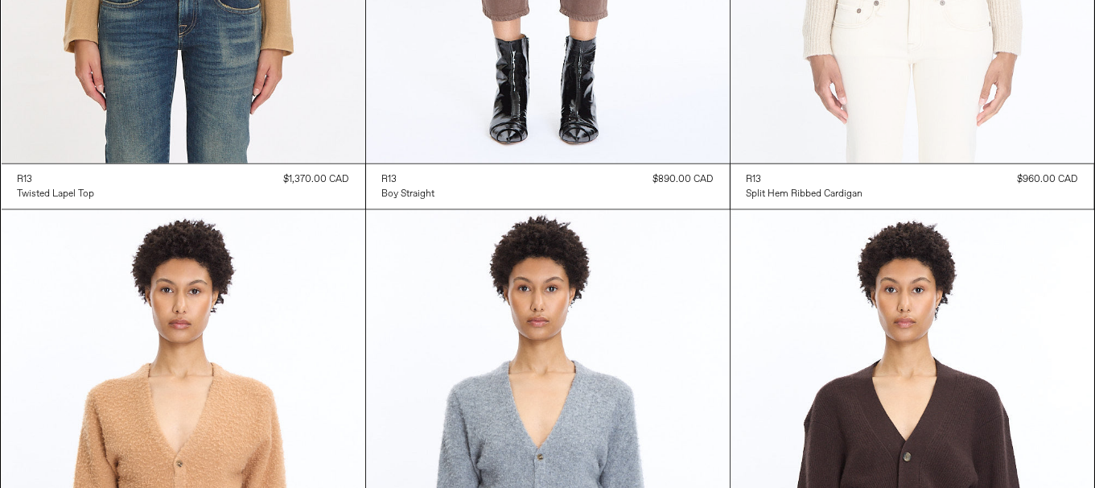
scroll to position [2253, 0]
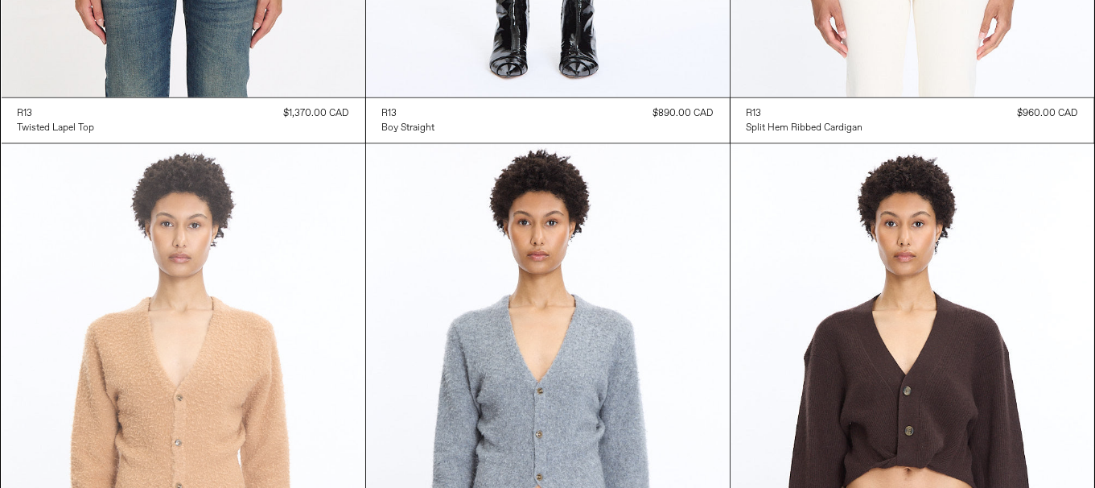
scroll to position [2415, 0]
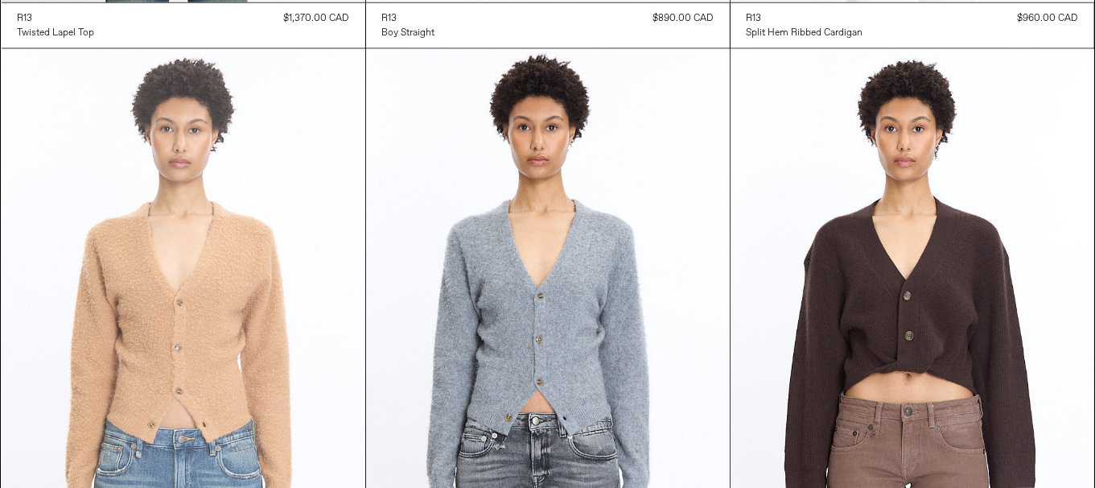
click at [105, 175] on at bounding box center [184, 322] width 364 height 546
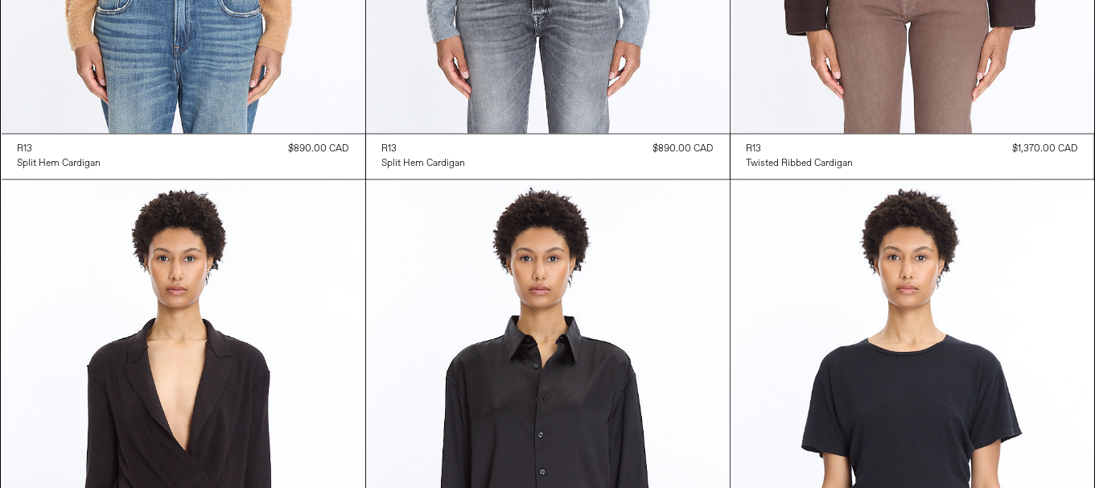
scroll to position [3139, 0]
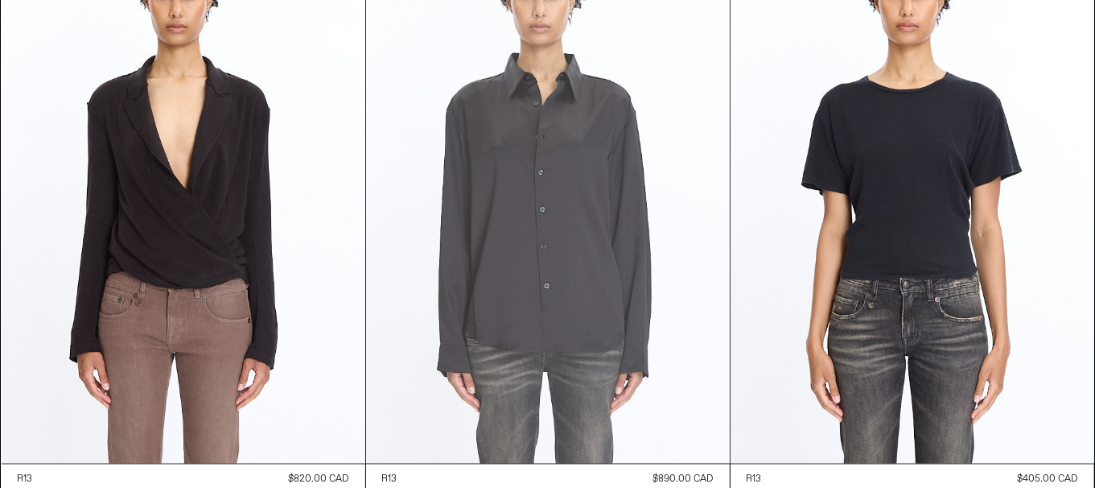
click at [586, 256] on at bounding box center [548, 190] width 364 height 546
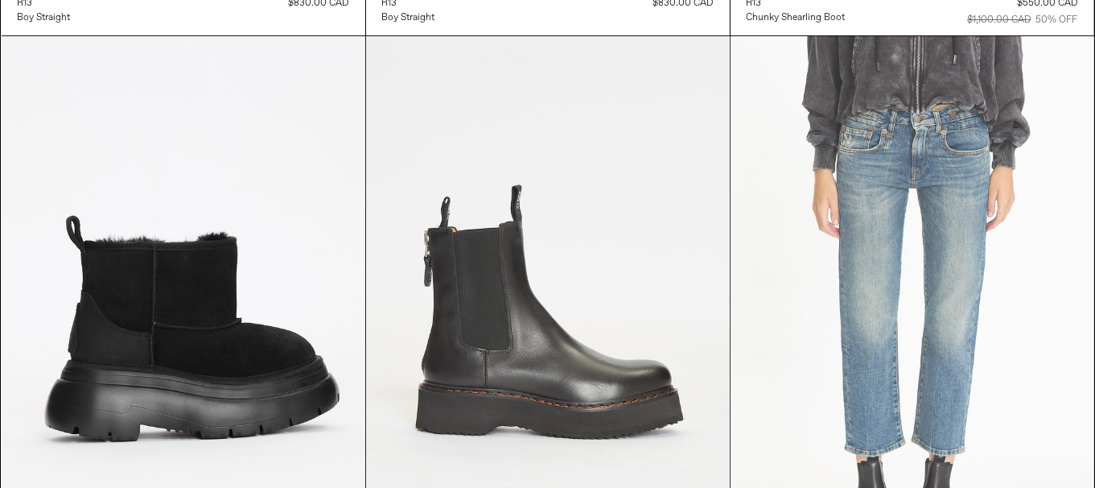
scroll to position [6132, 0]
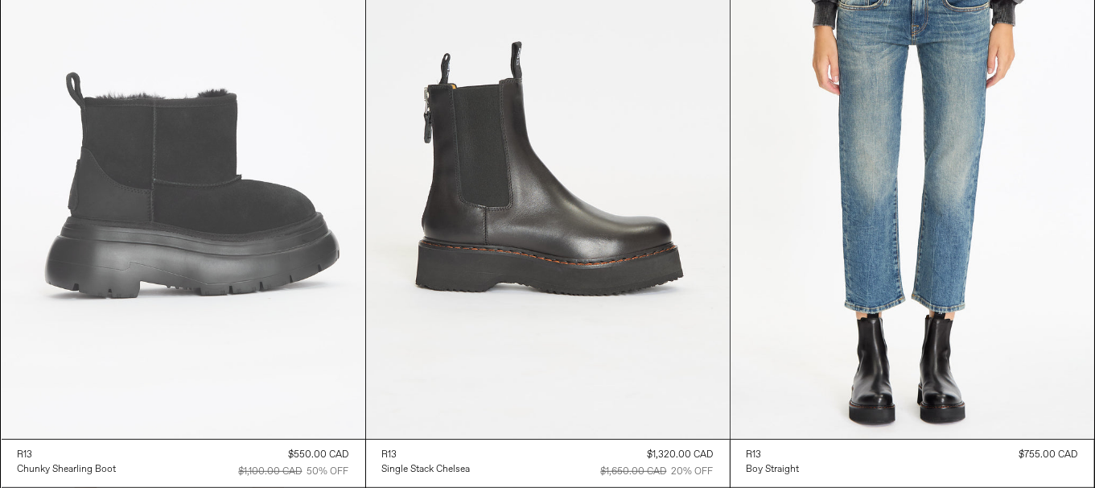
click at [221, 332] on at bounding box center [184, 166] width 364 height 546
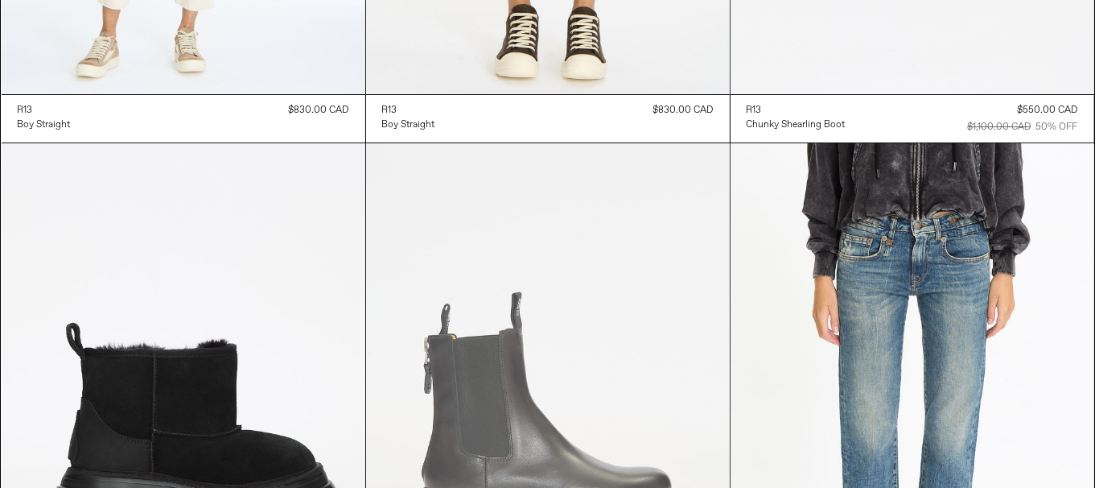
scroll to position [5810, 0]
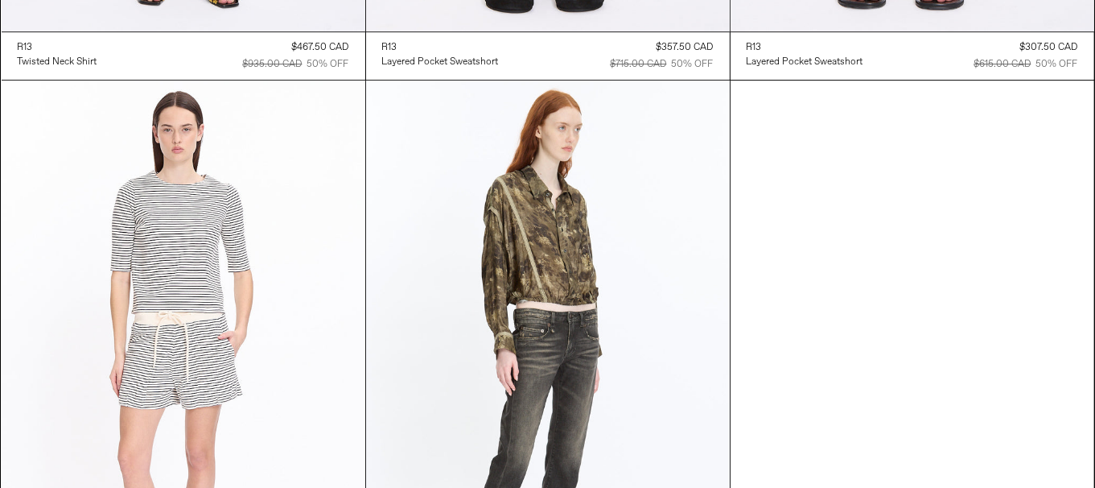
scroll to position [0, 0]
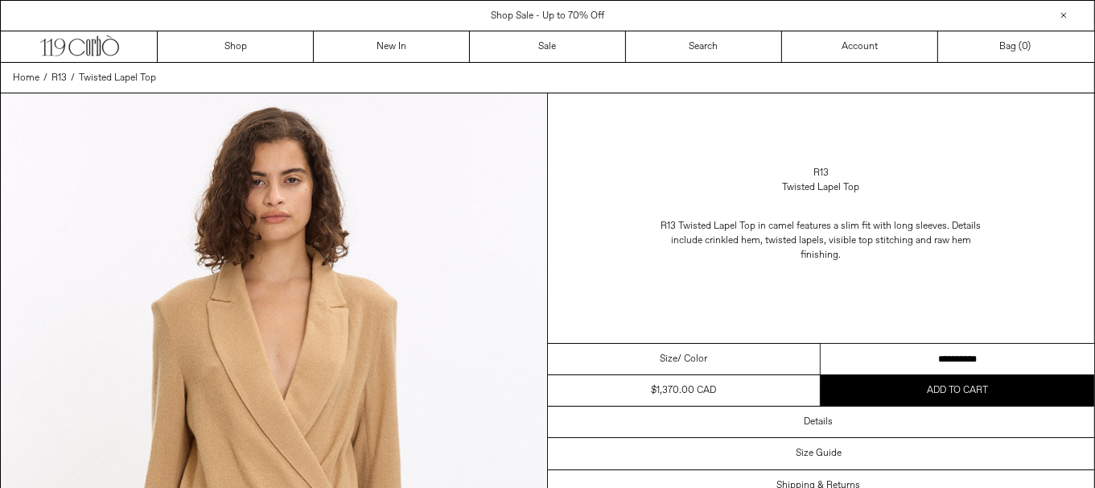
drag, startPoint x: 879, startPoint y: 353, endPoint x: 872, endPoint y: 335, distance: 18.8
click at [879, 351] on select "**********" at bounding box center [958, 359] width 274 height 31
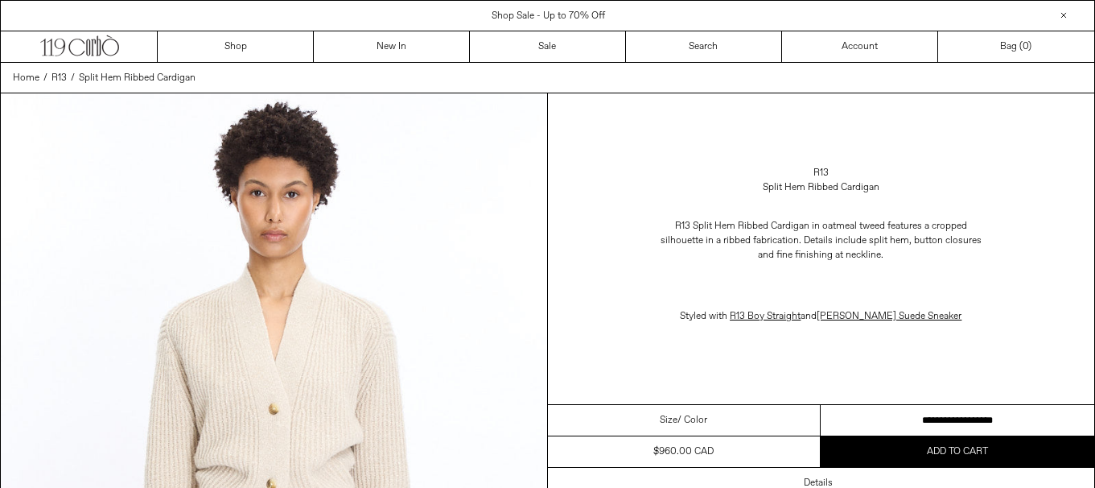
click at [980, 413] on select "**********" at bounding box center [958, 420] width 274 height 31
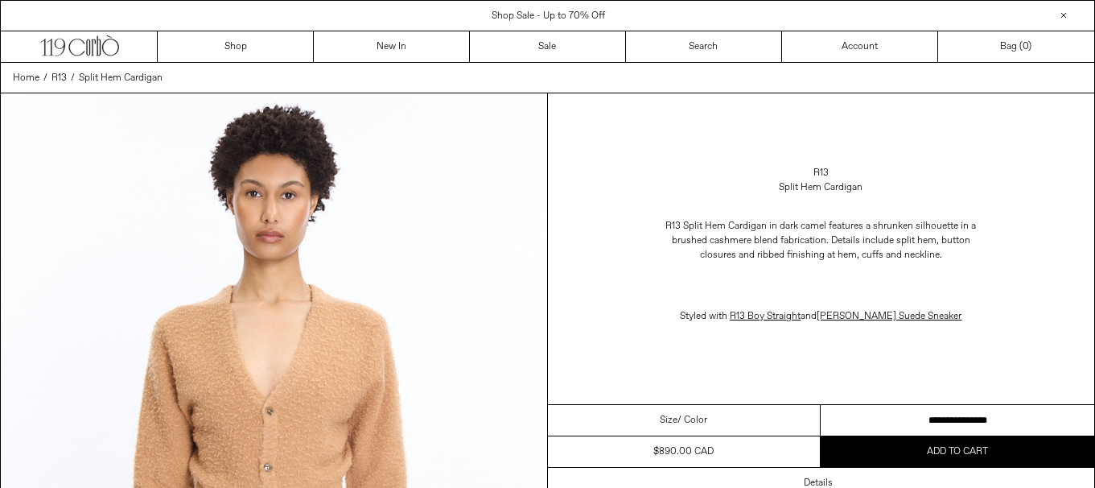
click at [840, 422] on select "**********" at bounding box center [958, 420] width 274 height 31
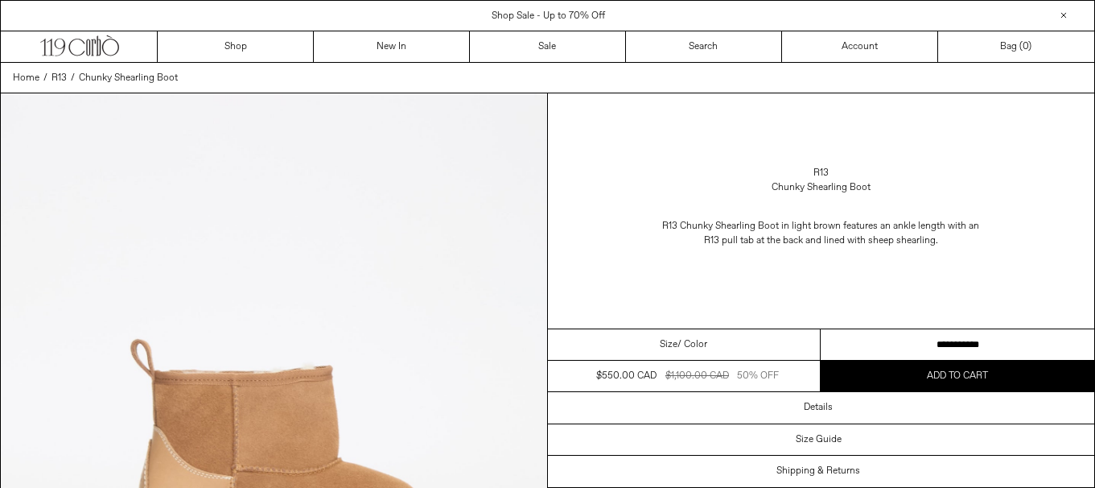
click at [989, 336] on select "**********" at bounding box center [958, 344] width 274 height 31
